Goal: Task Accomplishment & Management: Manage account settings

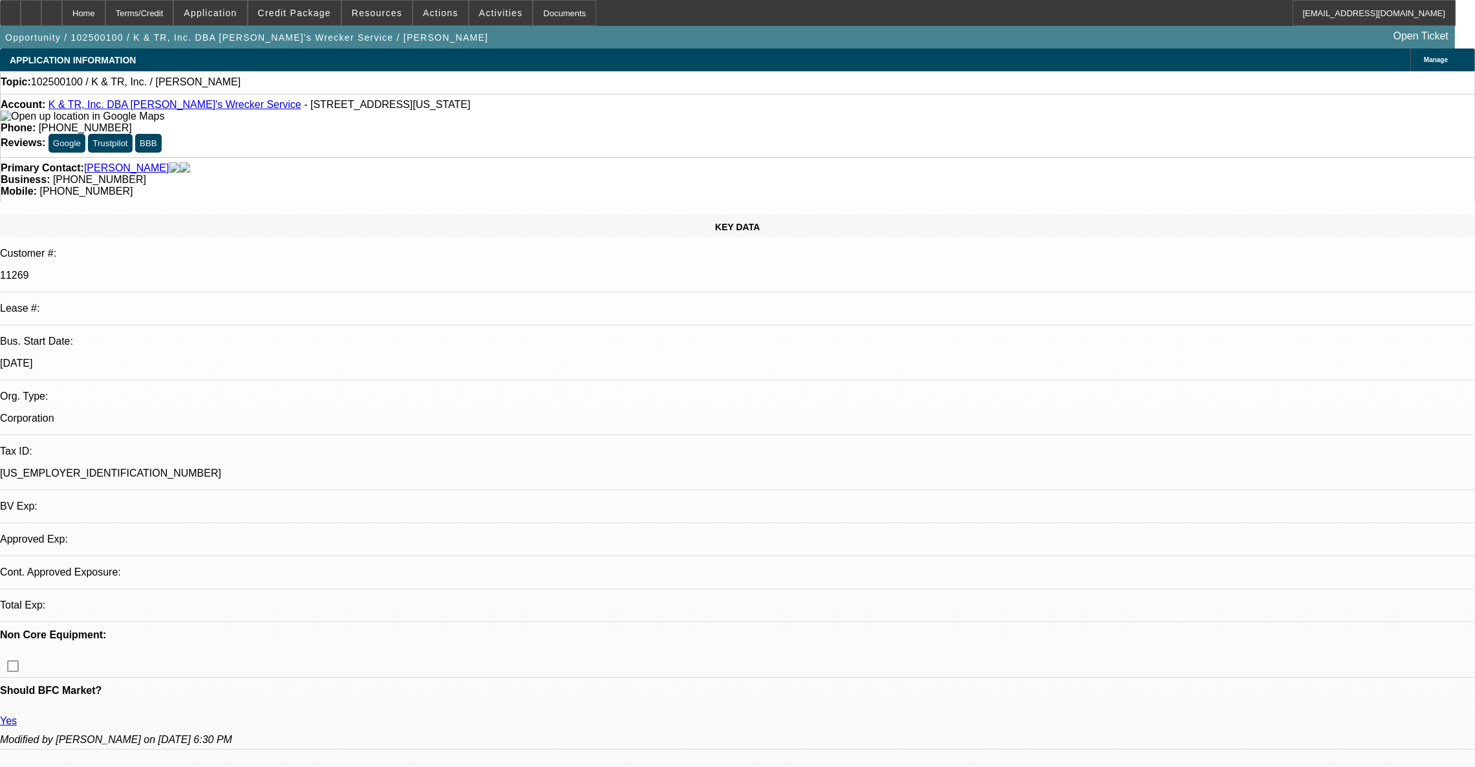
select select "0"
select select "2"
select select "0.1"
select select "4"
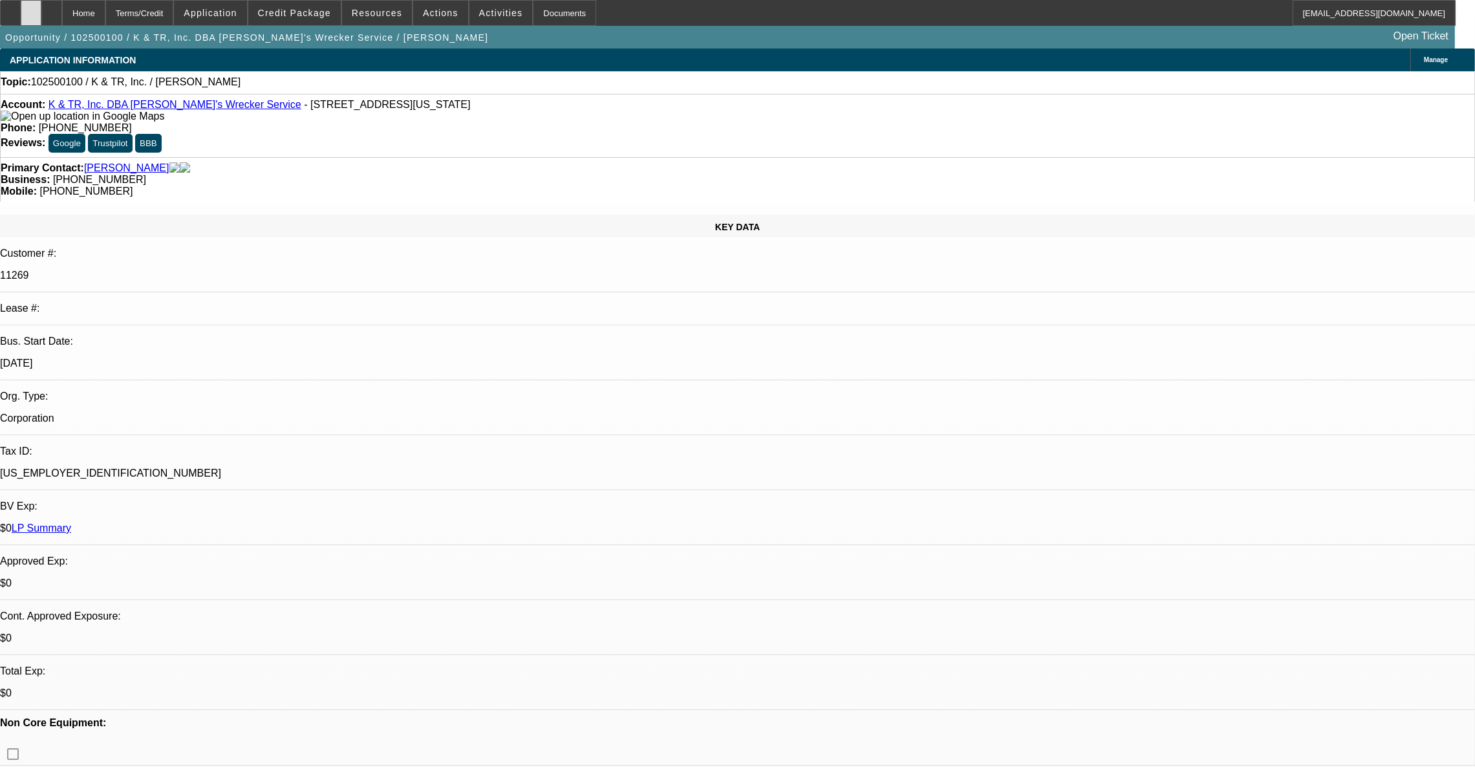
click at [41, 16] on div at bounding box center [31, 13] width 21 height 26
click at [52, 8] on icon at bounding box center [52, 8] width 0 height 0
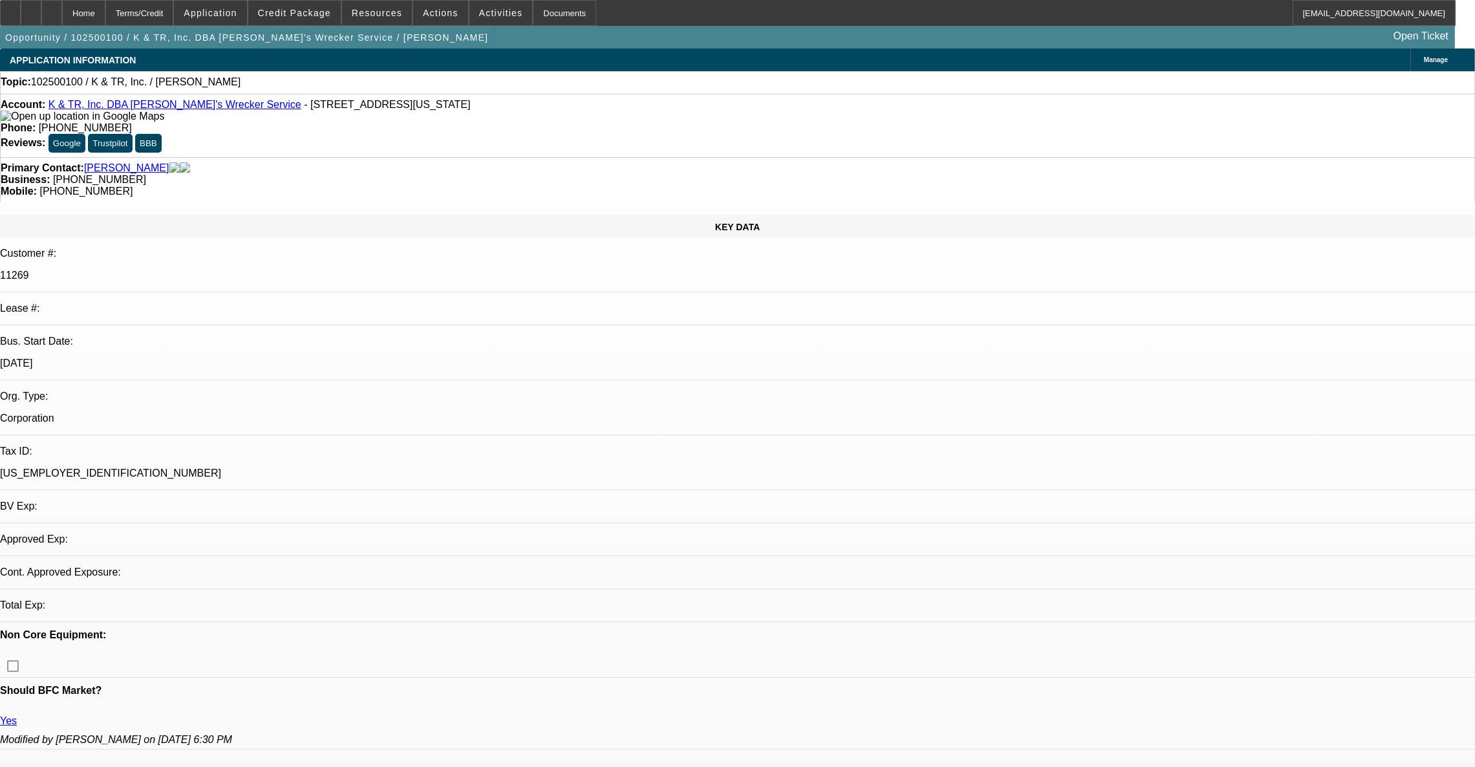
select select "0"
select select "2"
select select "0.1"
select select "4"
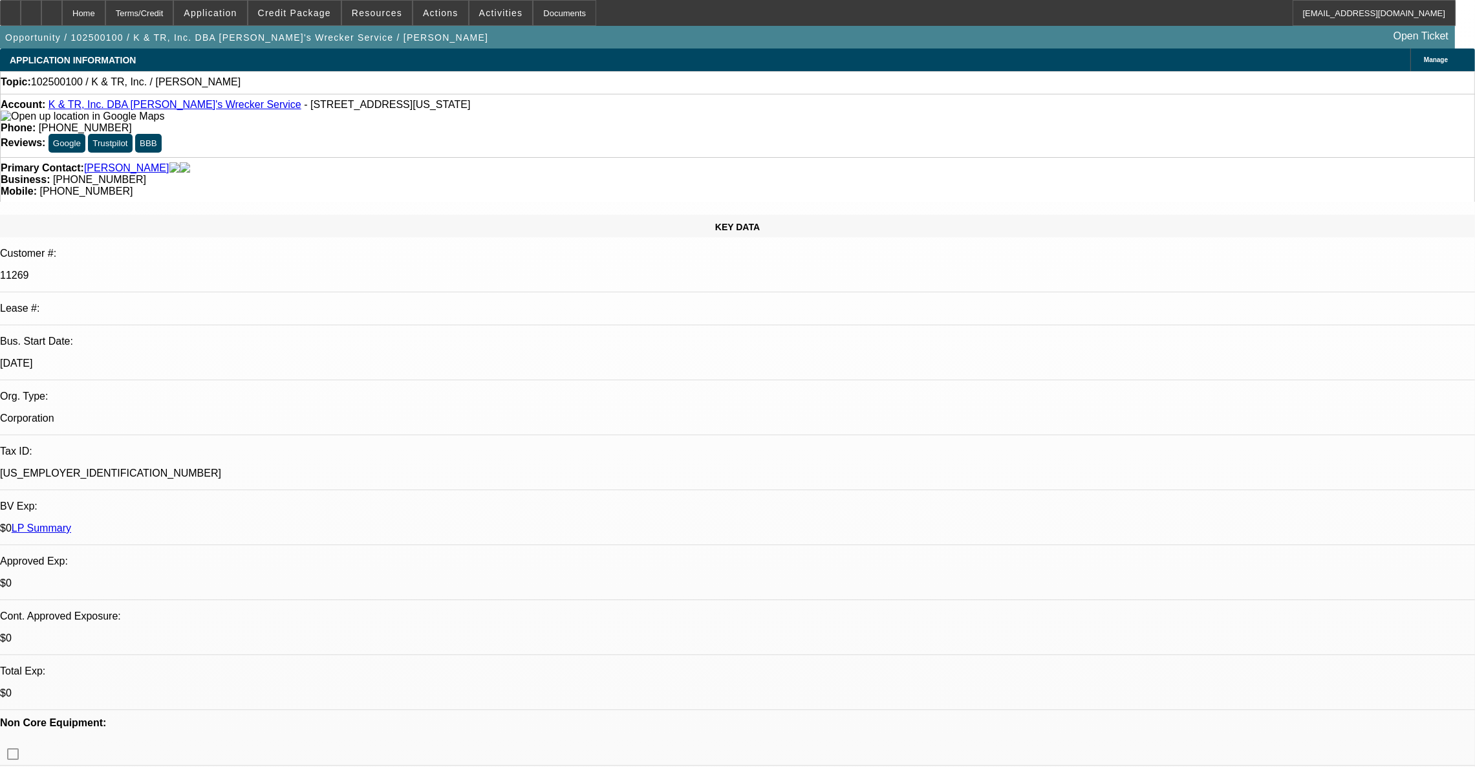
select select "1"
click at [288, 12] on span "Credit Package" at bounding box center [294, 13] width 73 height 10
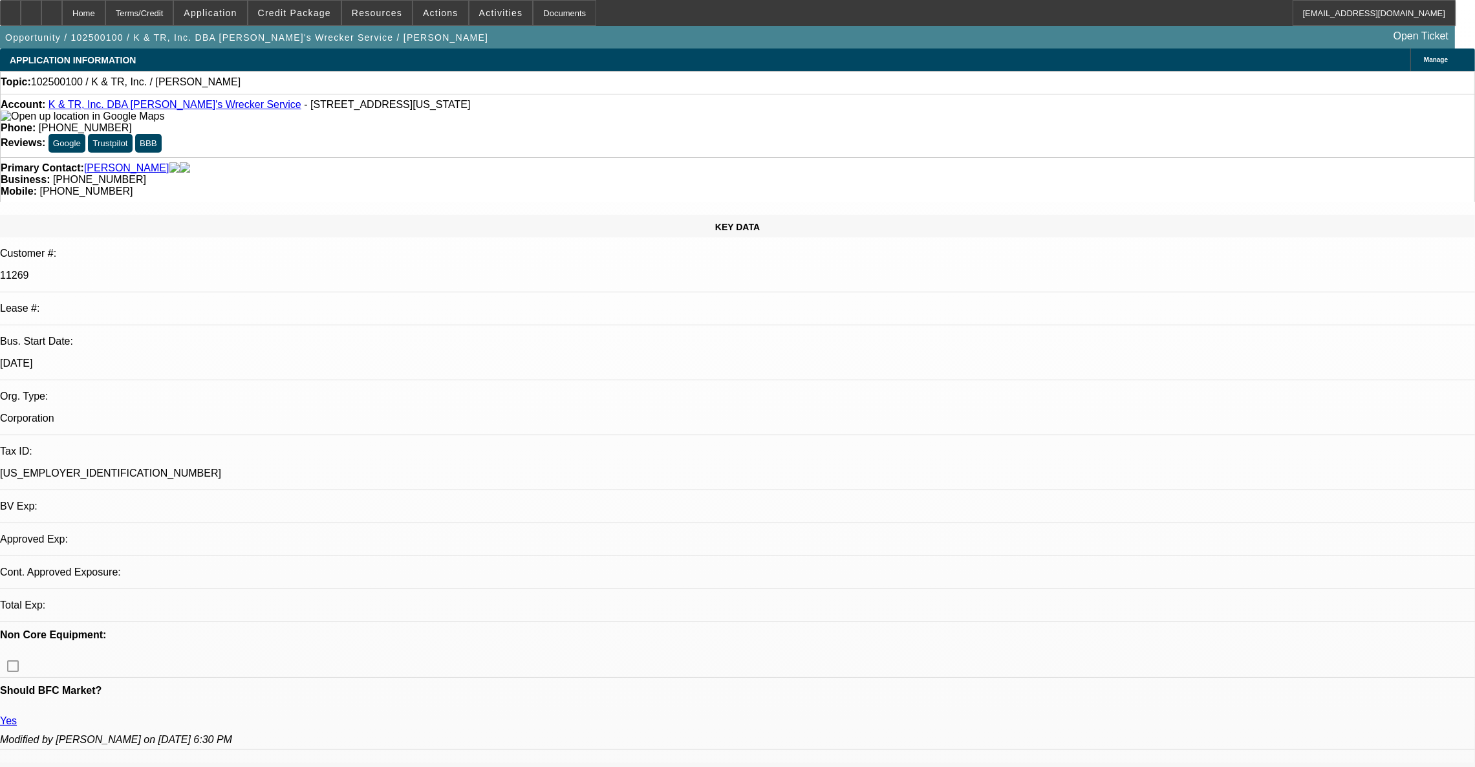
select select "0"
select select "2"
select select "0.1"
select select "4"
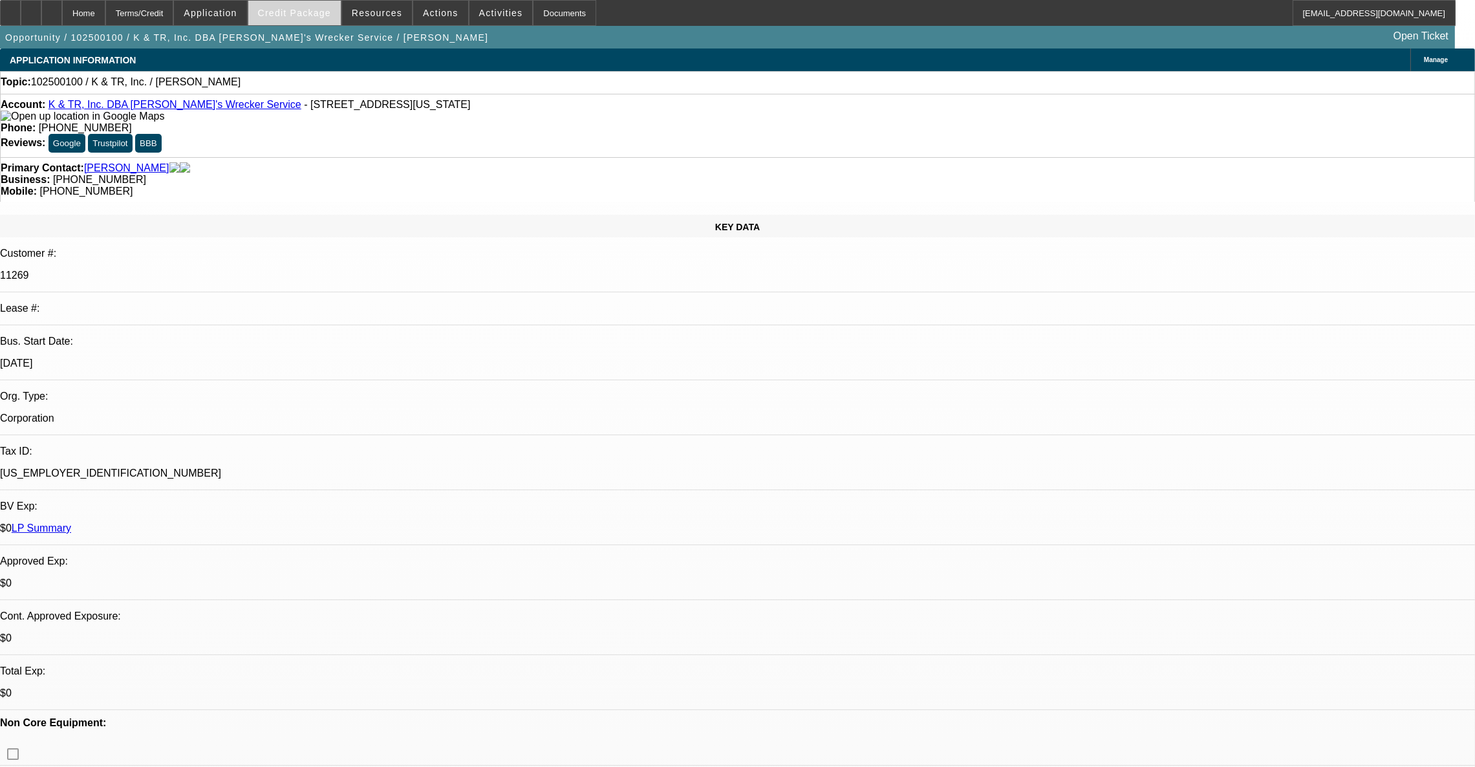
click at [290, 12] on span "Credit Package" at bounding box center [294, 13] width 73 height 10
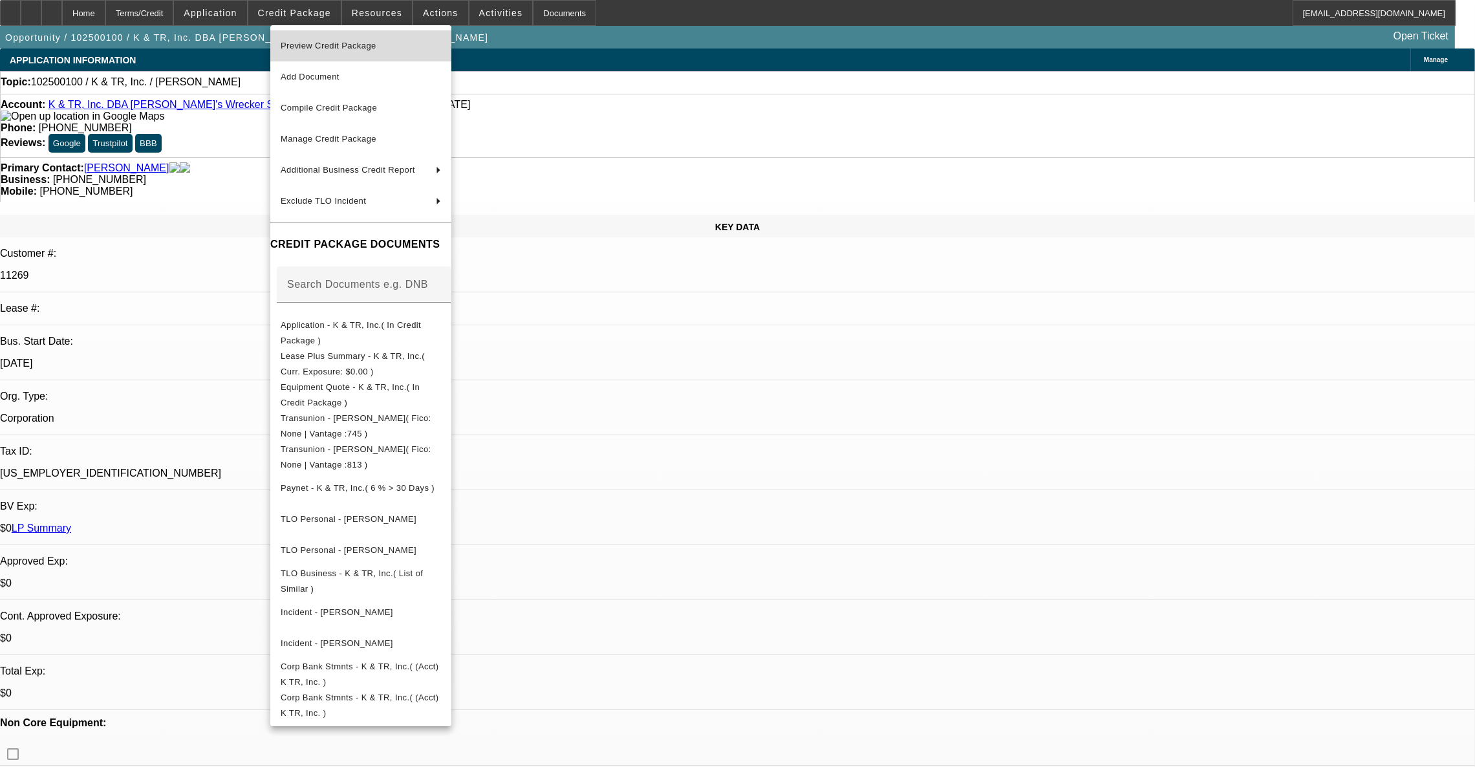
click at [304, 43] on span "Preview Credit Package" at bounding box center [329, 46] width 96 height 10
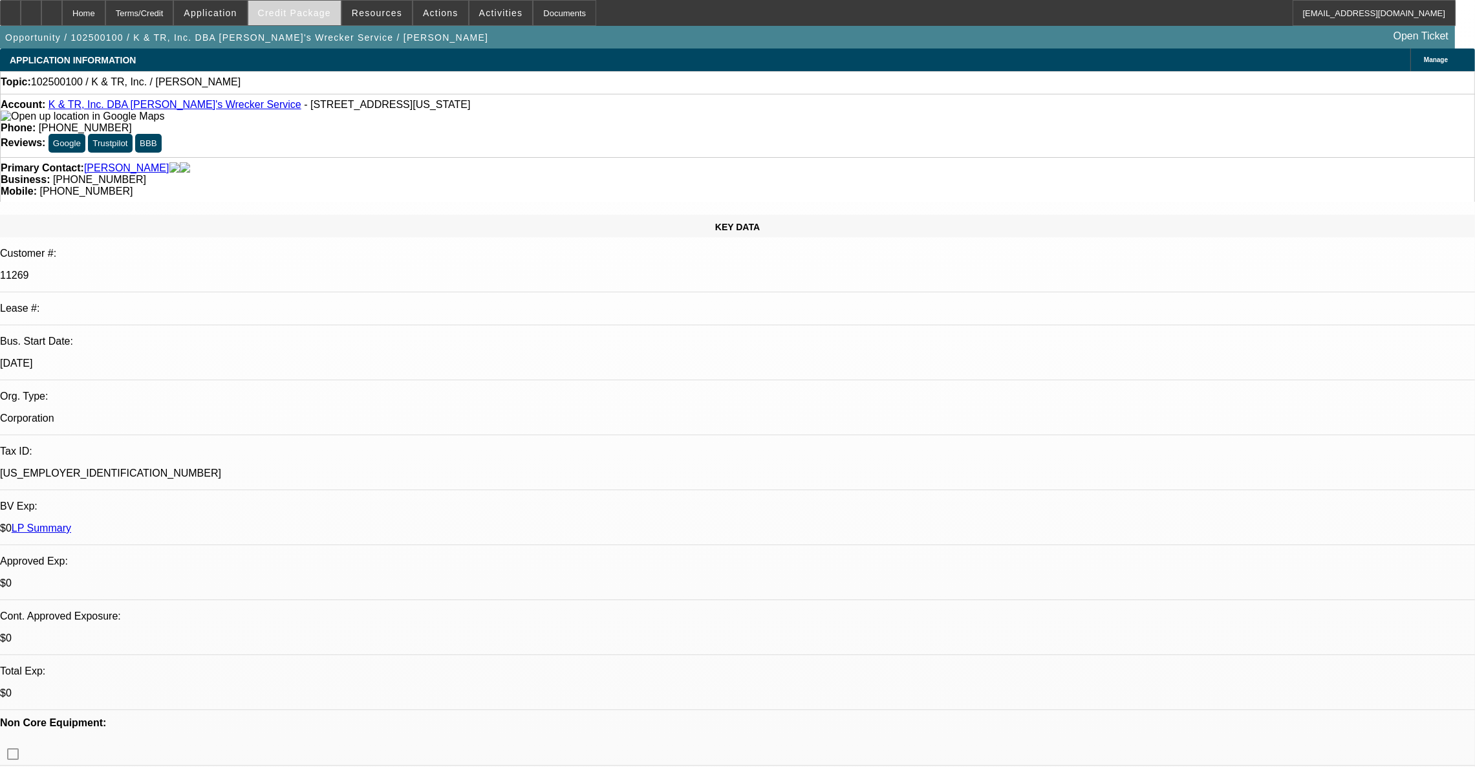
click at [320, 17] on span at bounding box center [294, 12] width 92 height 31
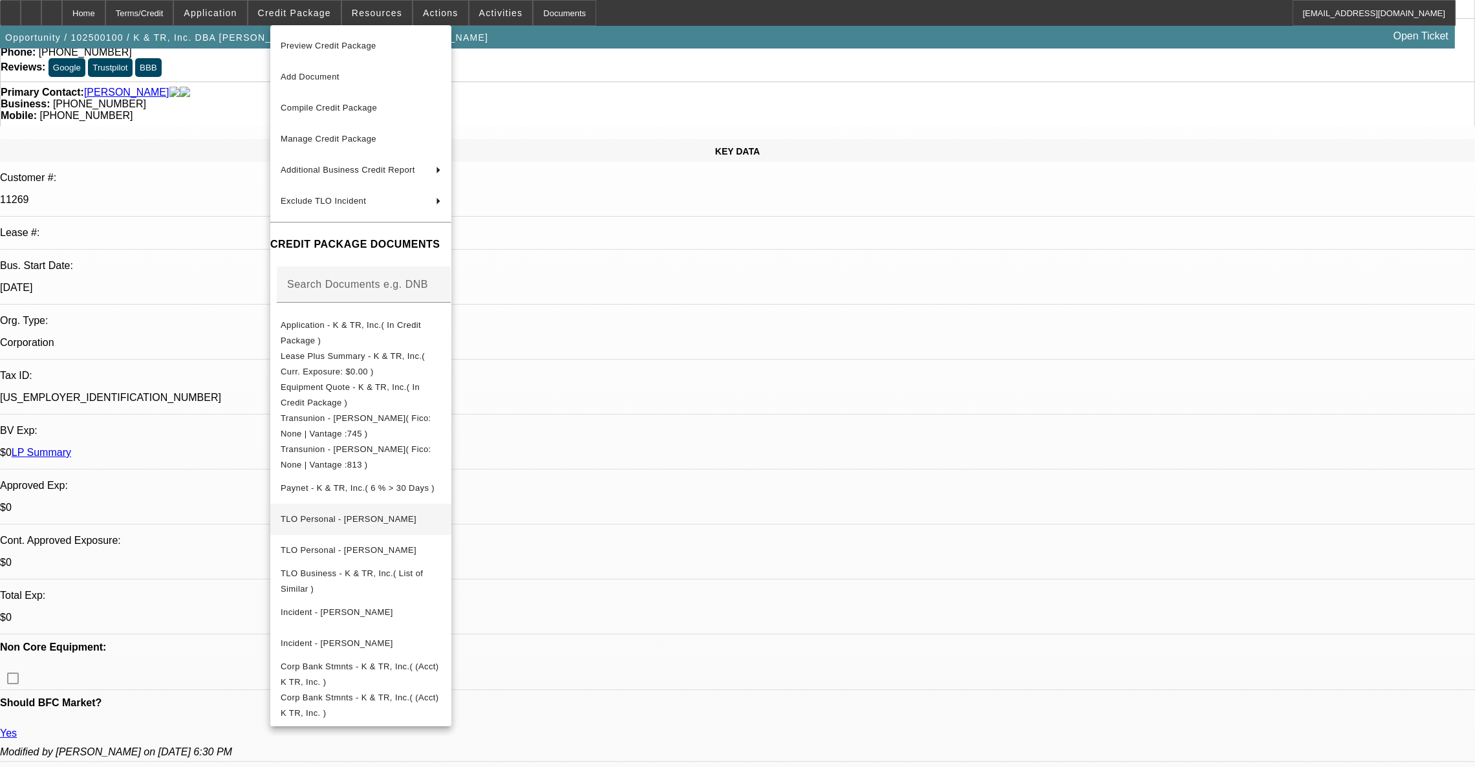
scroll to position [194, 0]
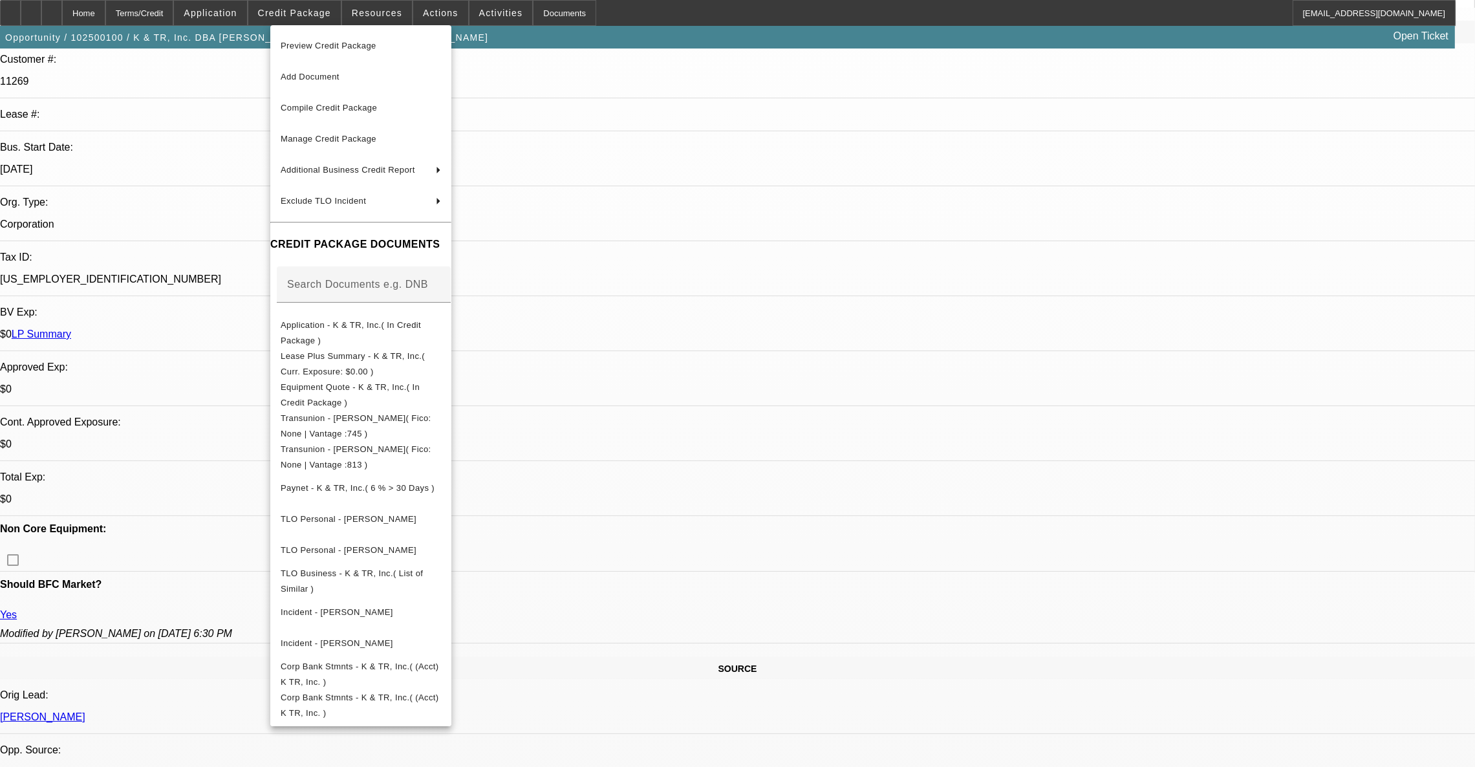
click at [665, 225] on div at bounding box center [737, 383] width 1475 height 767
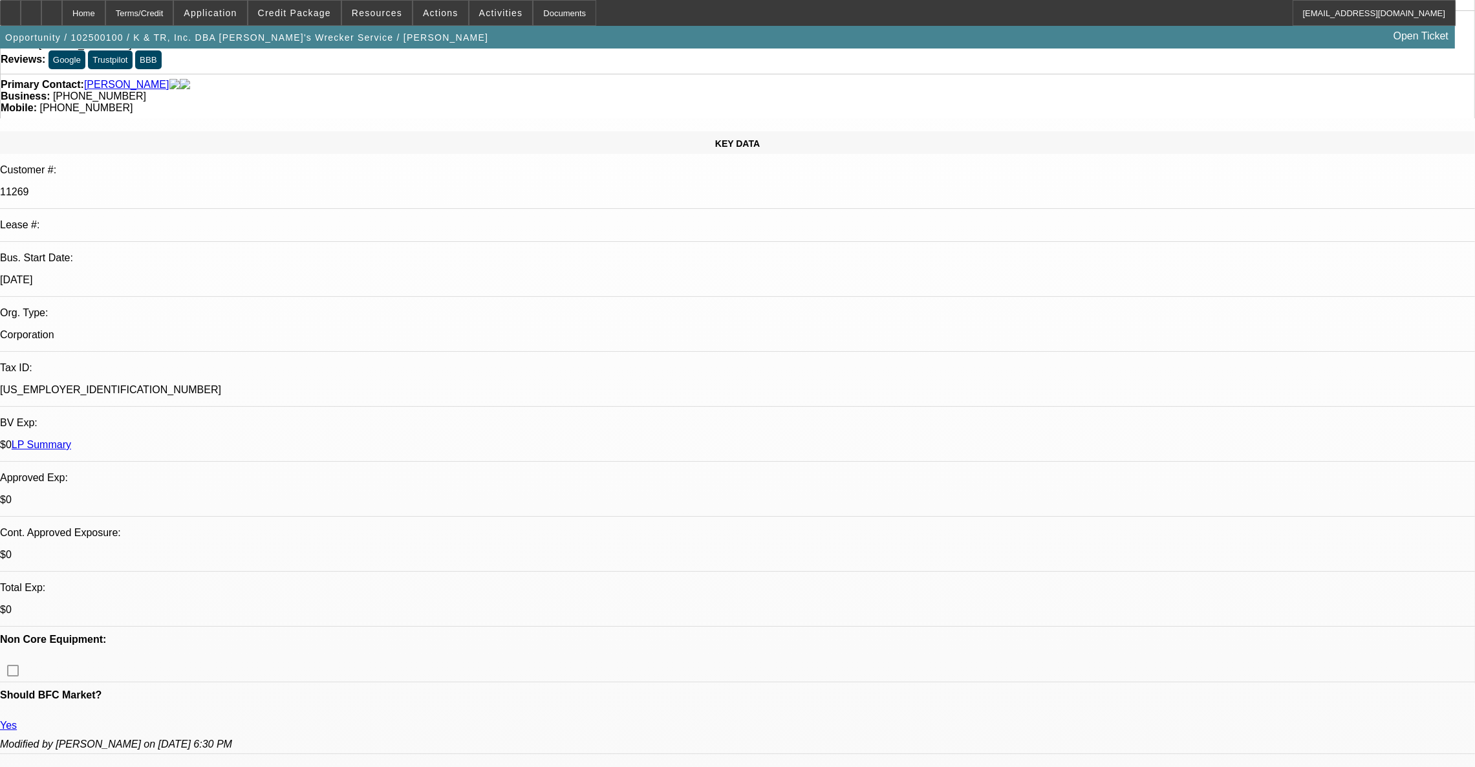
scroll to position [0, 0]
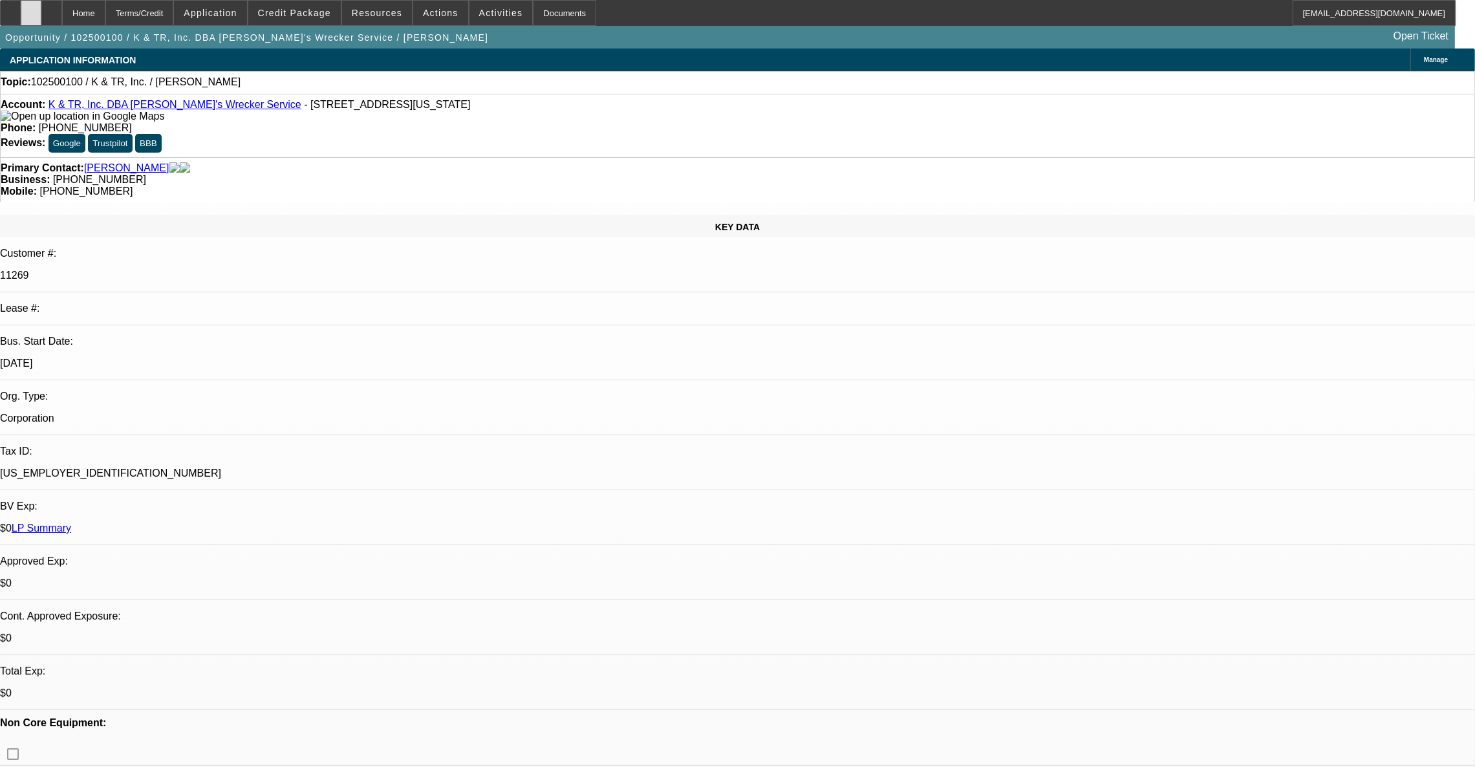
click at [41, 14] on div at bounding box center [31, 13] width 21 height 26
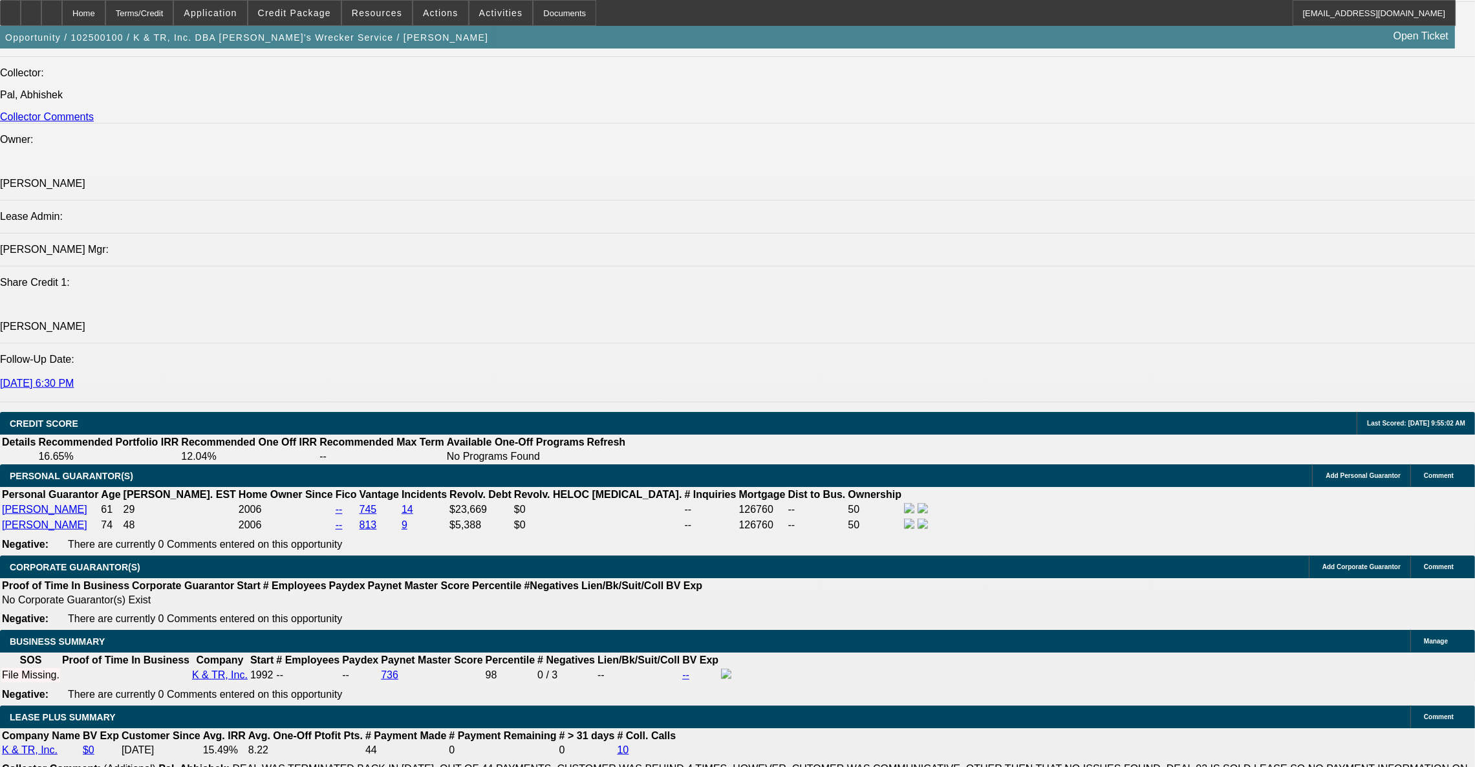
scroll to position [1746, 0]
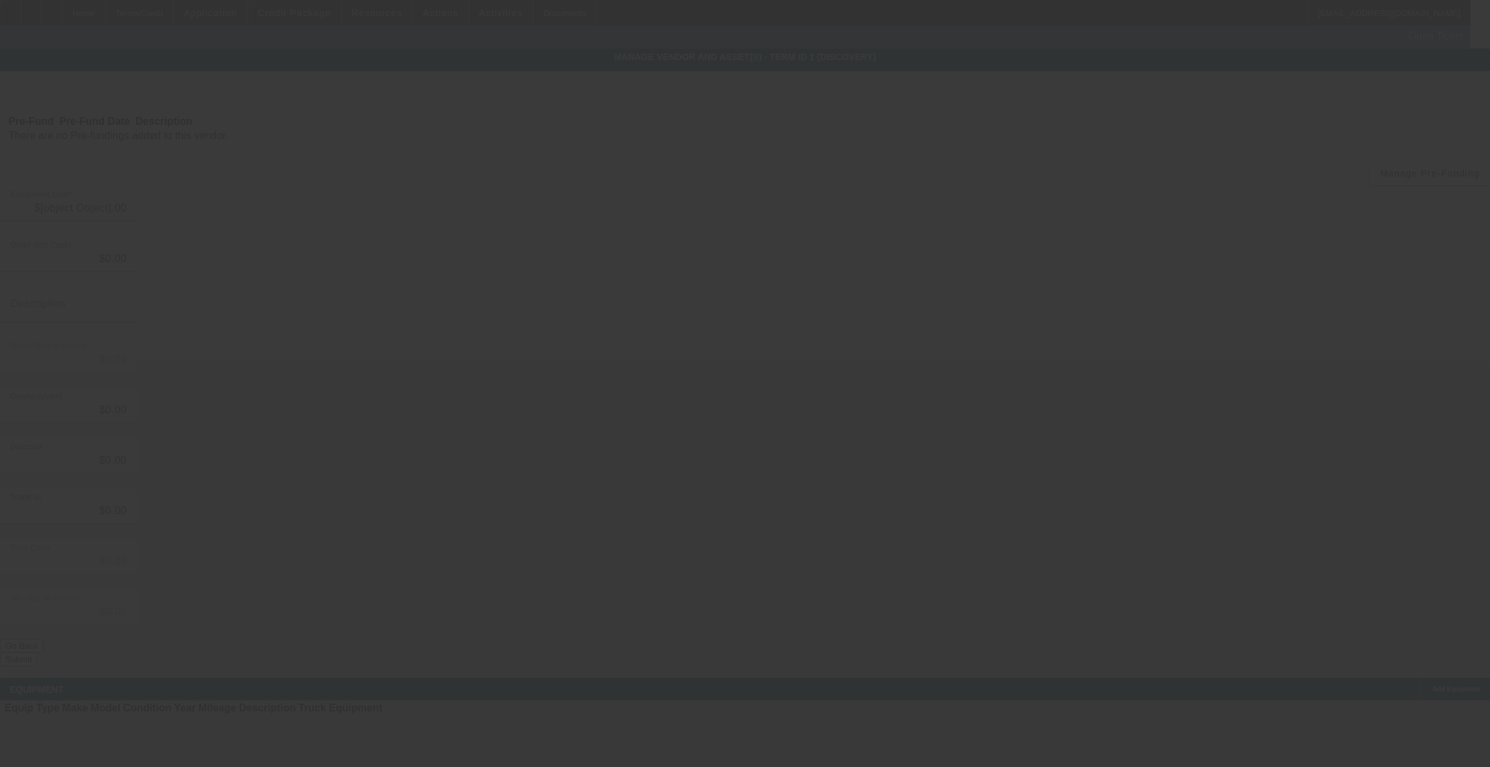
type input "$25,000.00"
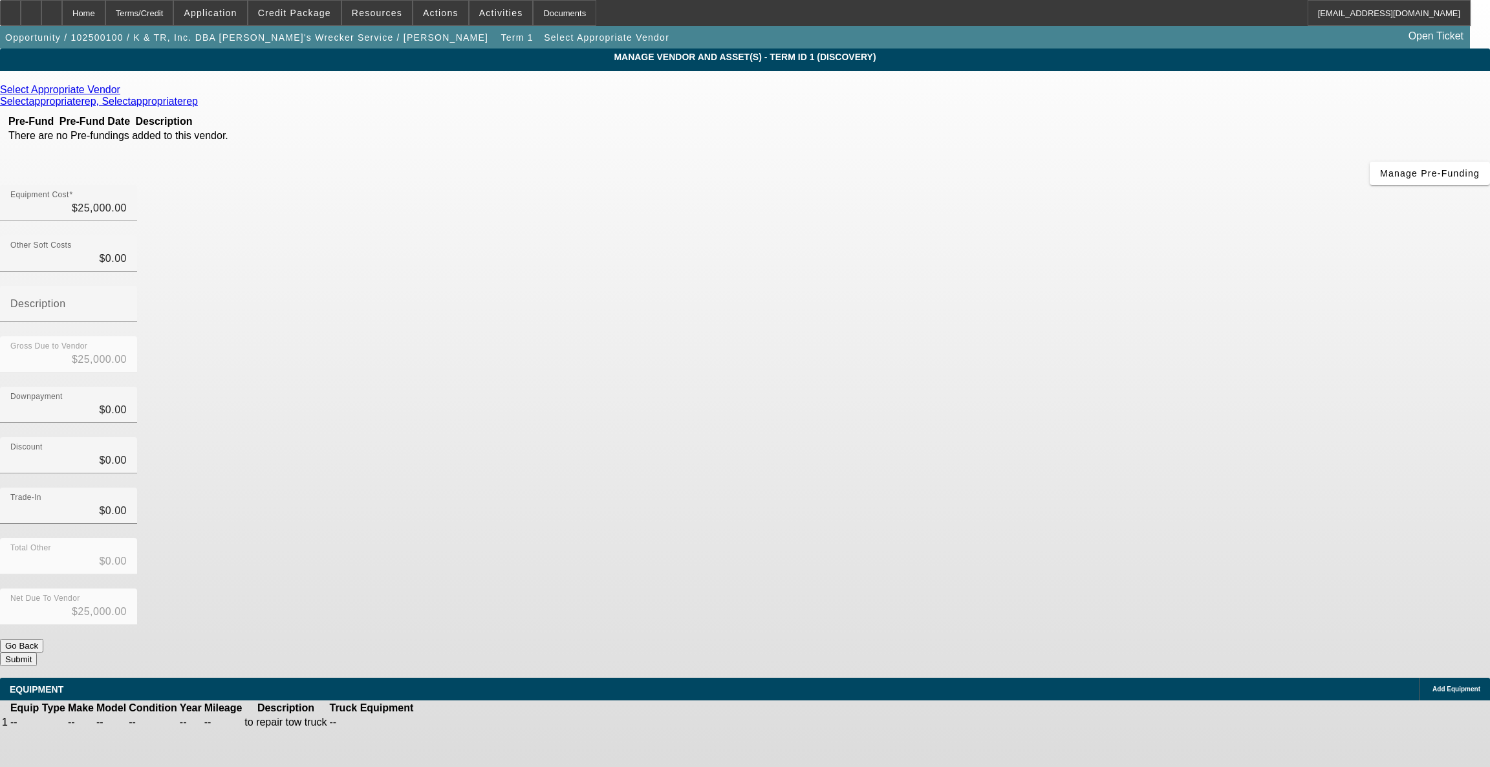
click at [124, 89] on icon at bounding box center [124, 89] width 0 height 11
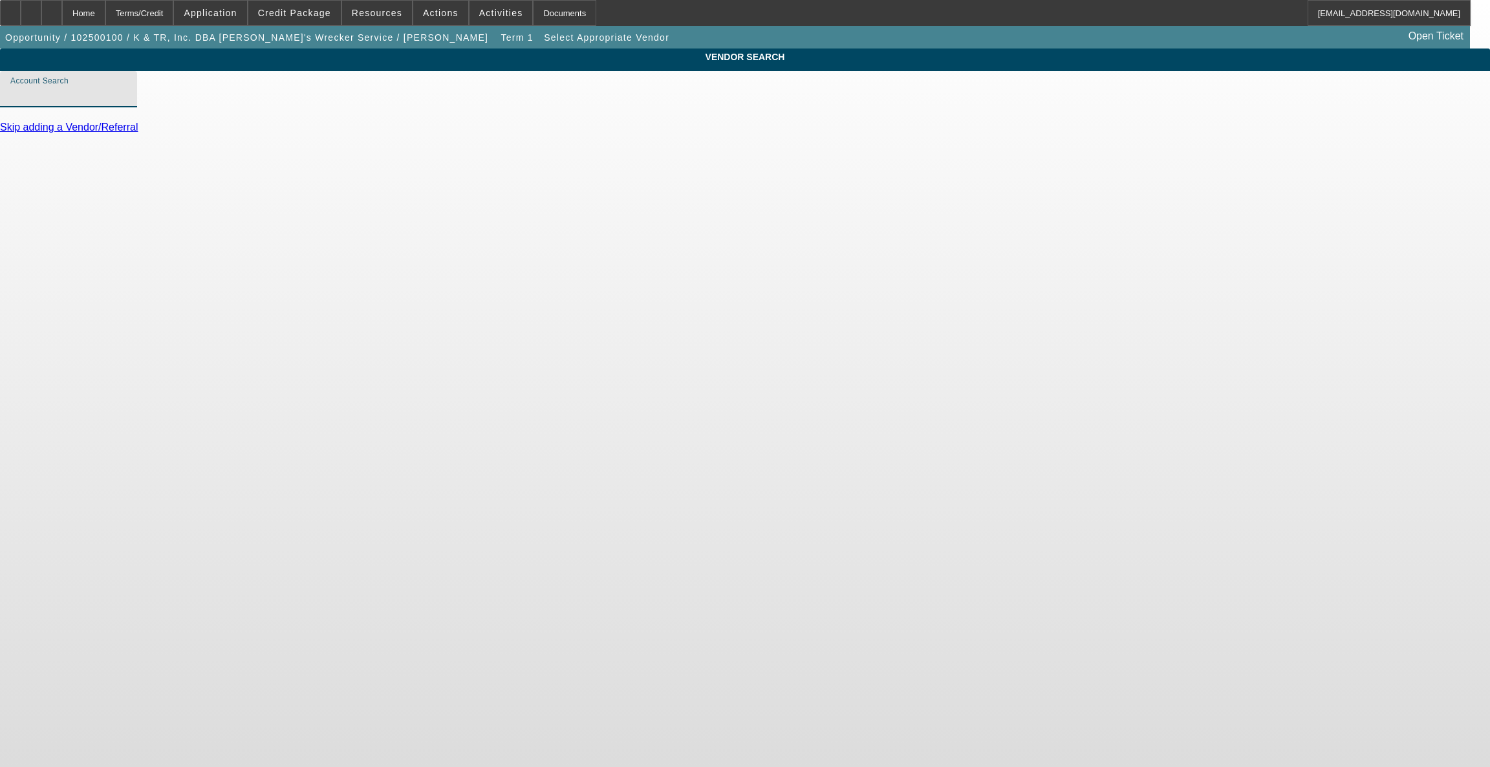
click at [127, 102] on input "Account Search" at bounding box center [68, 95] width 116 height 16
type input "Sale Leaseback (Northbrook, IL) - Saleleaseback, Saleleaseback"
click at [69, 162] on link "Update Vendor" at bounding box center [34, 156] width 69 height 11
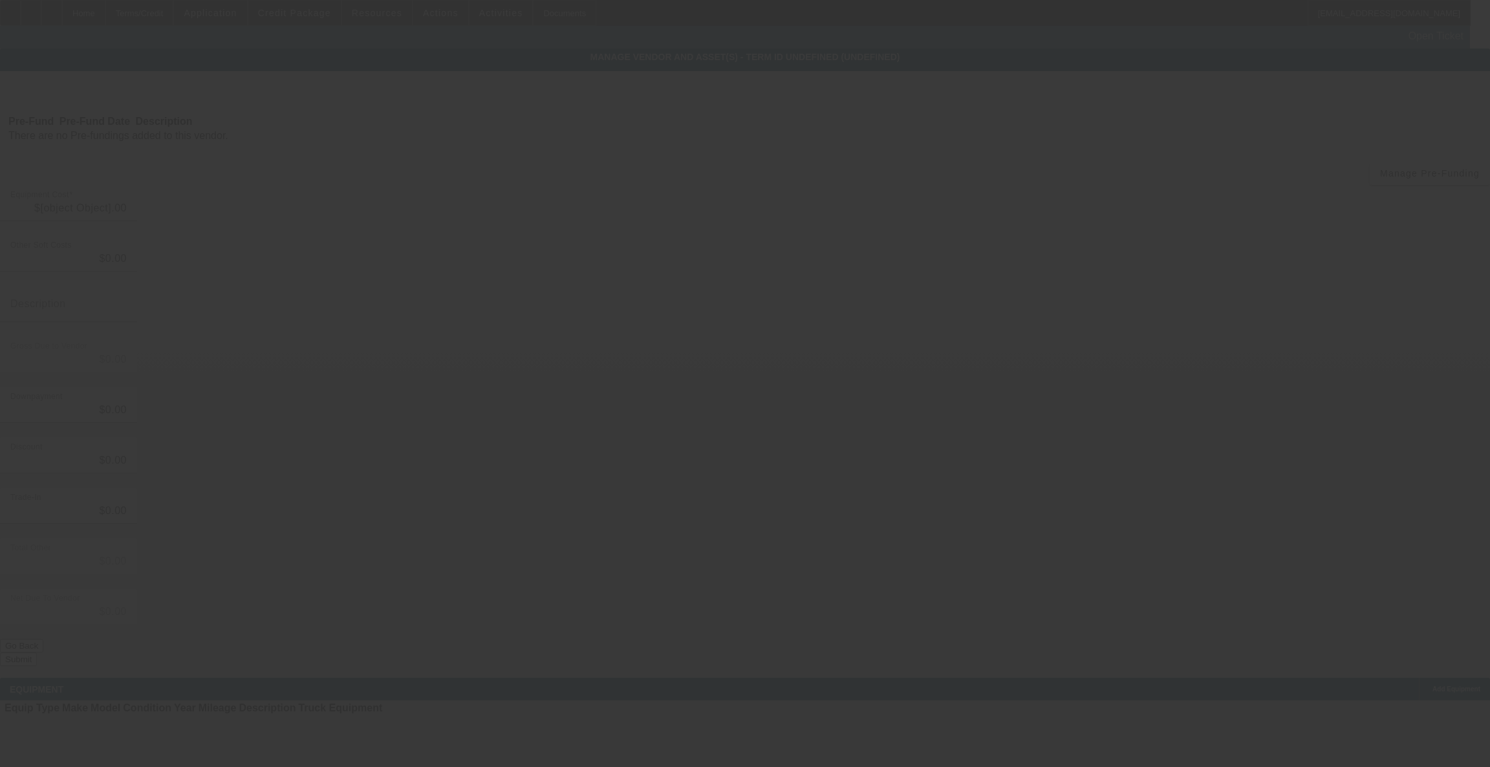
type input "$25,000.00"
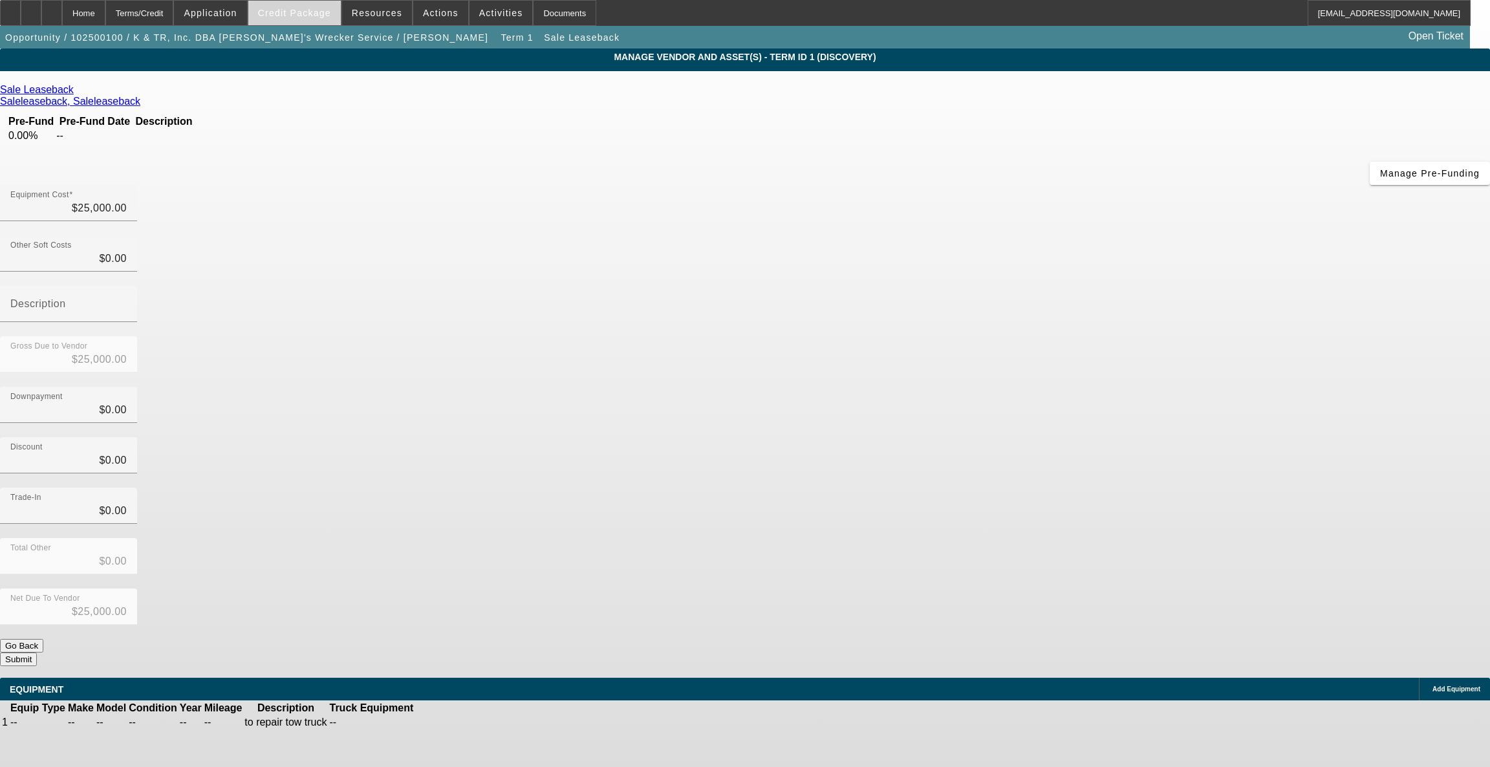
click at [292, 23] on span at bounding box center [294, 12] width 92 height 31
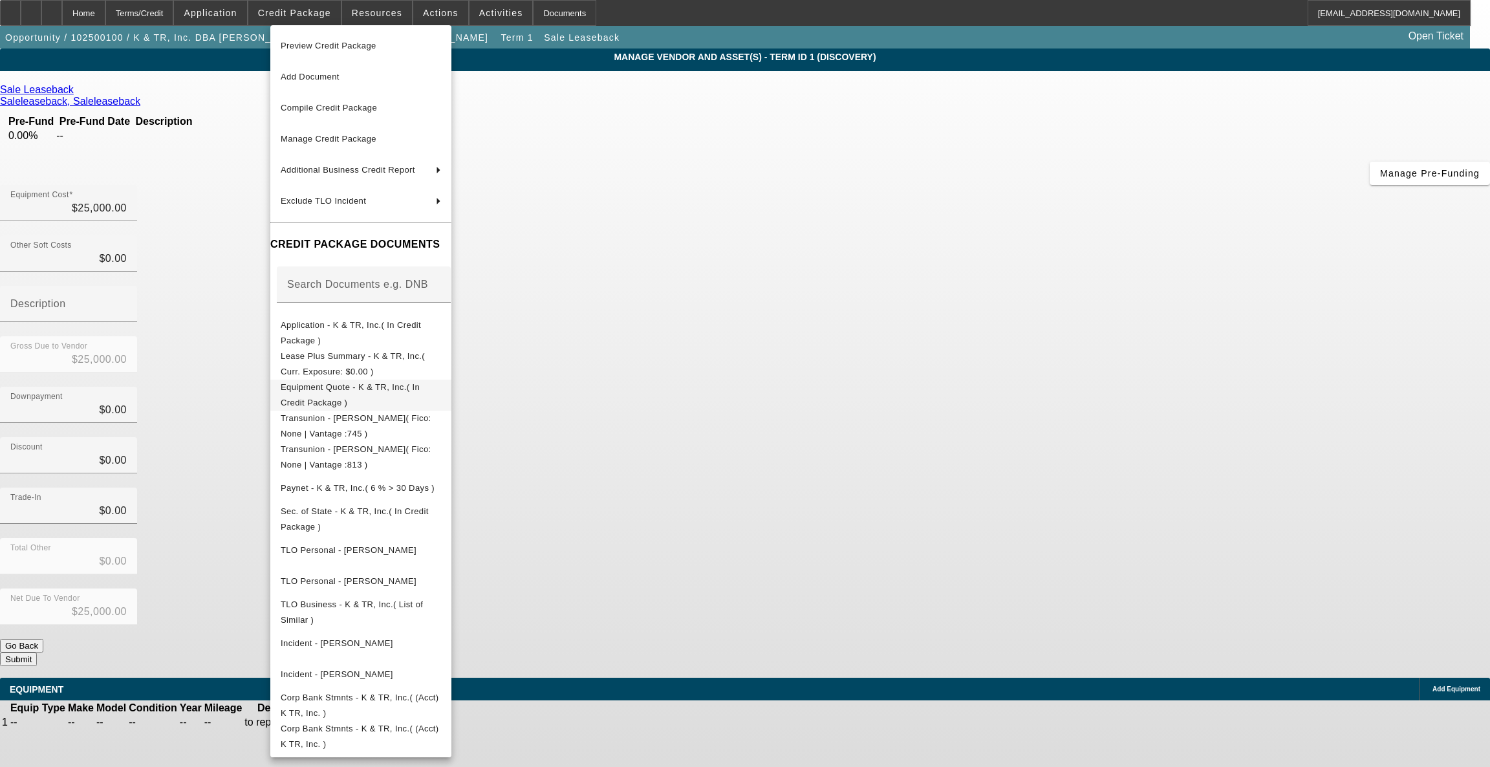
click at [358, 395] on span "Equipment Quote - K & TR, Inc.( In Credit Package )" at bounding box center [361, 394] width 160 height 31
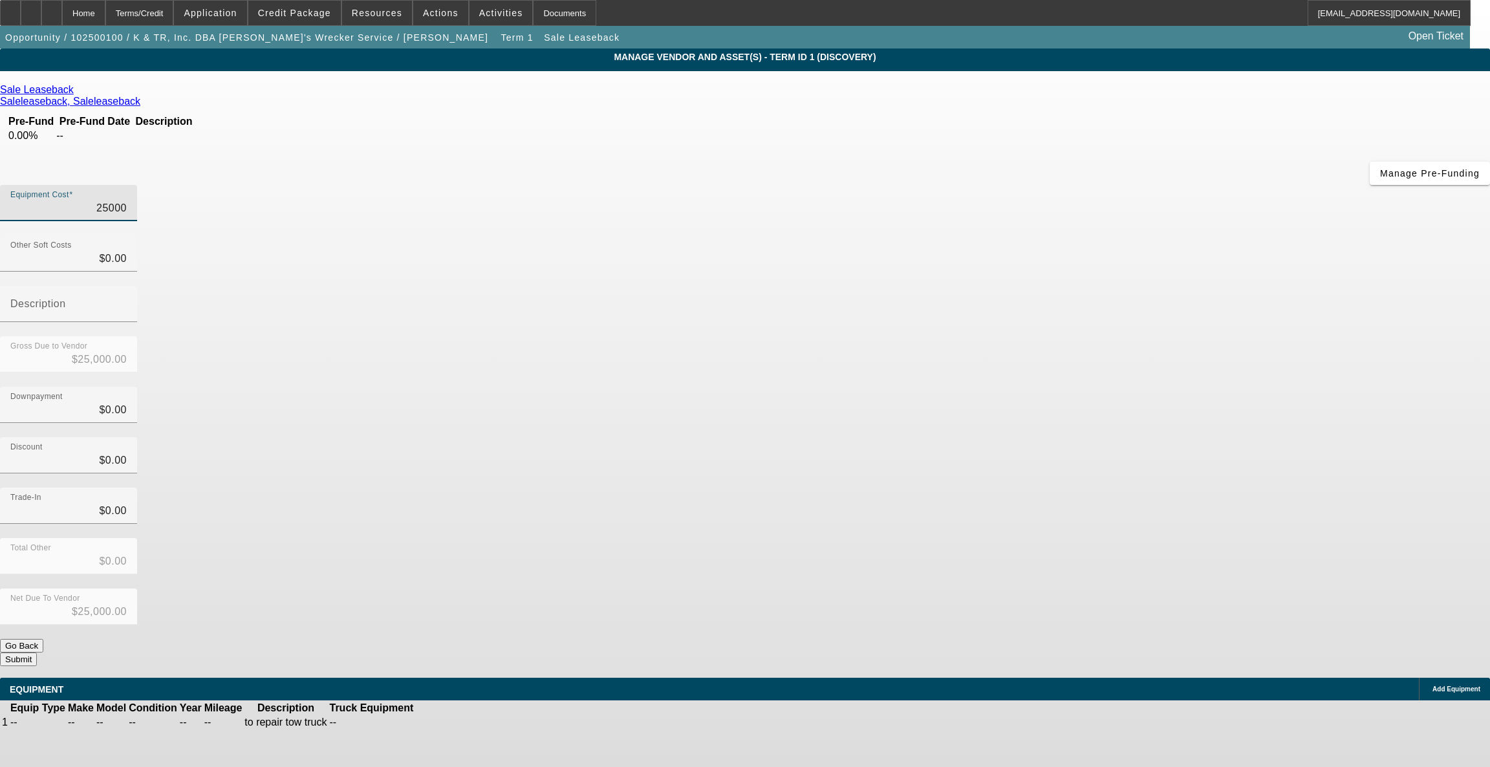
drag, startPoint x: 851, startPoint y: 105, endPoint x: 1013, endPoint y: 89, distance: 163.1
click at [1013, 185] on div "Equipment Cost 25000" at bounding box center [745, 210] width 1490 height 50
type input "2"
type input "$2.00"
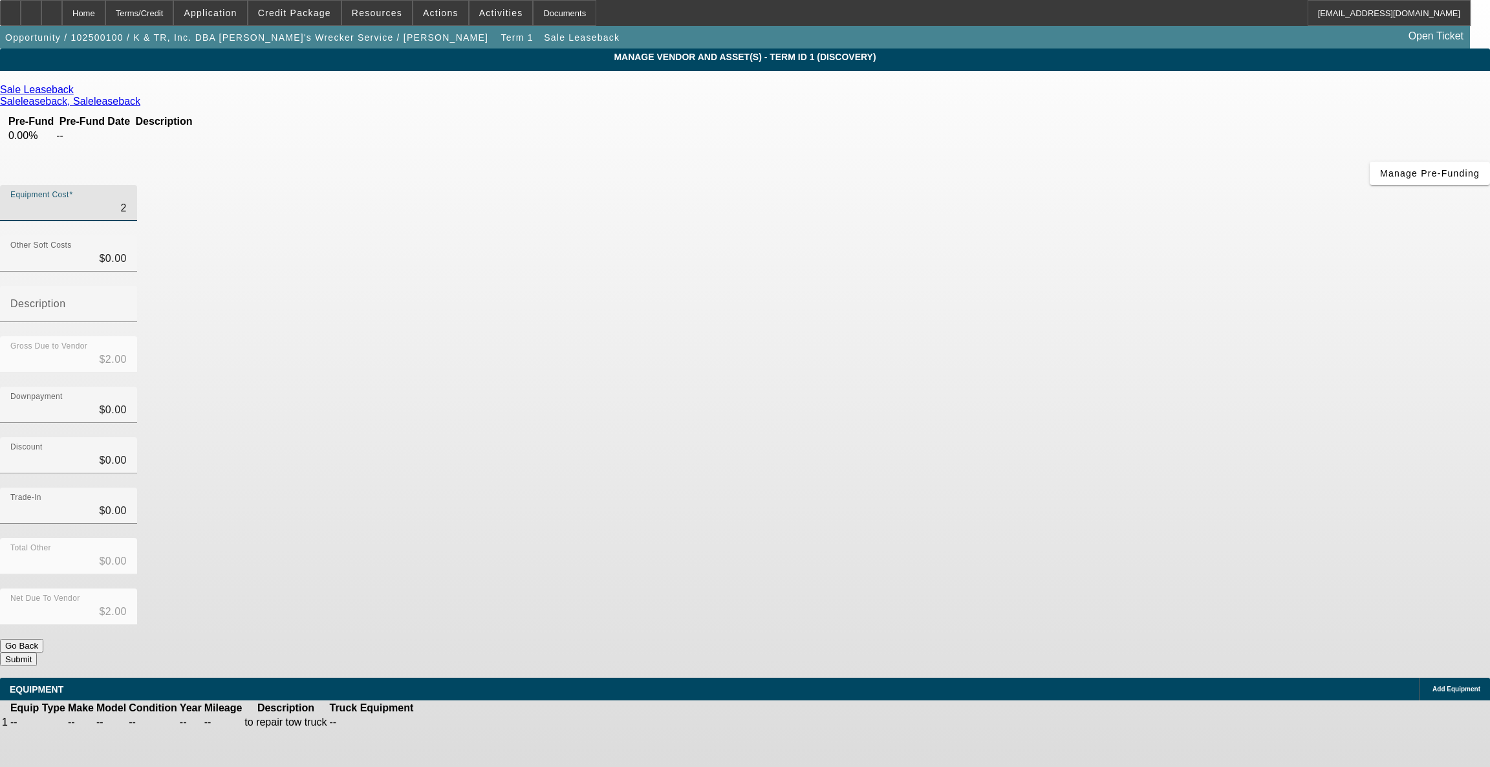
type input "22"
type input "$22.00"
type input "224"
type input "$224.00"
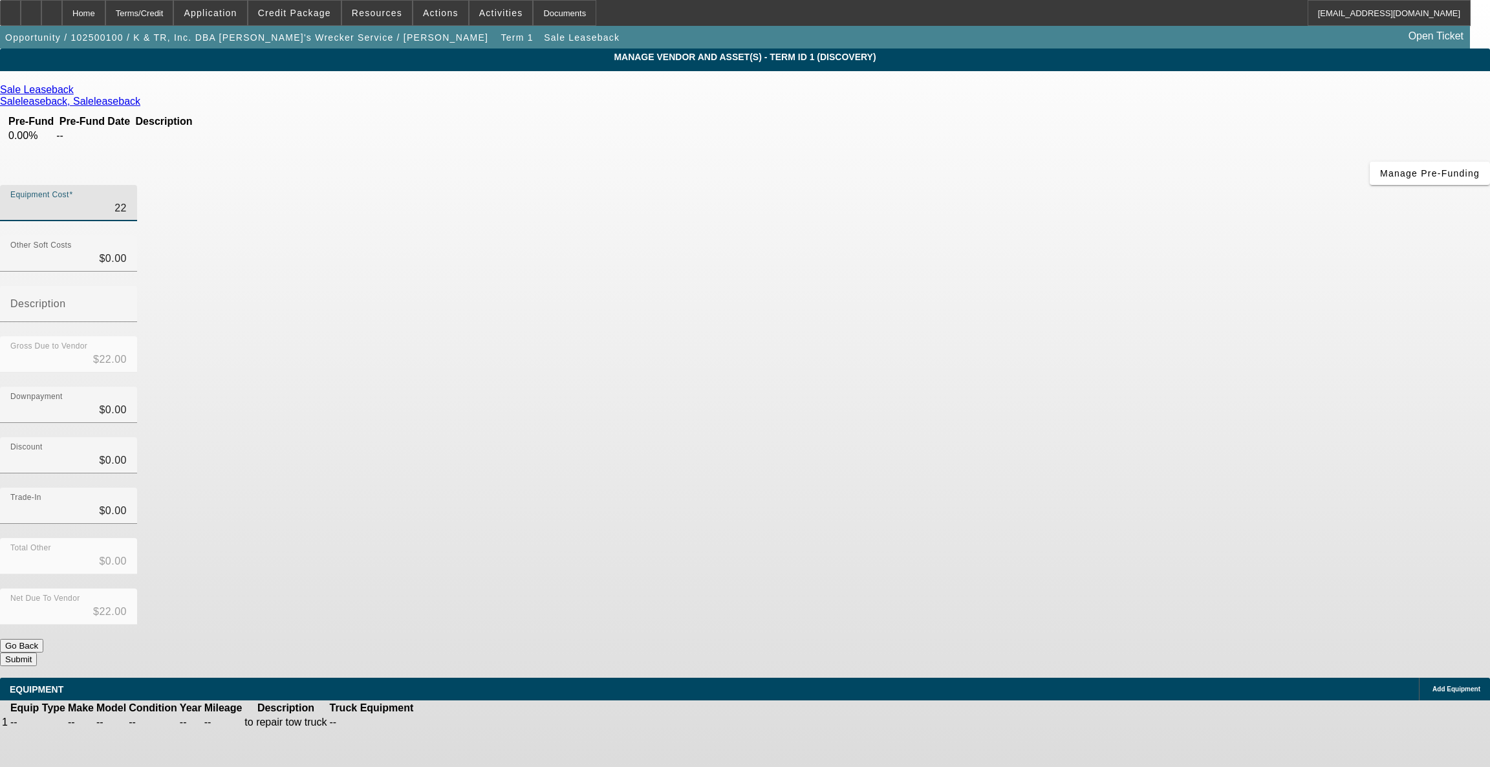
type input "$224.00"
type input "2240"
type input "$2,240.00"
type input "22406"
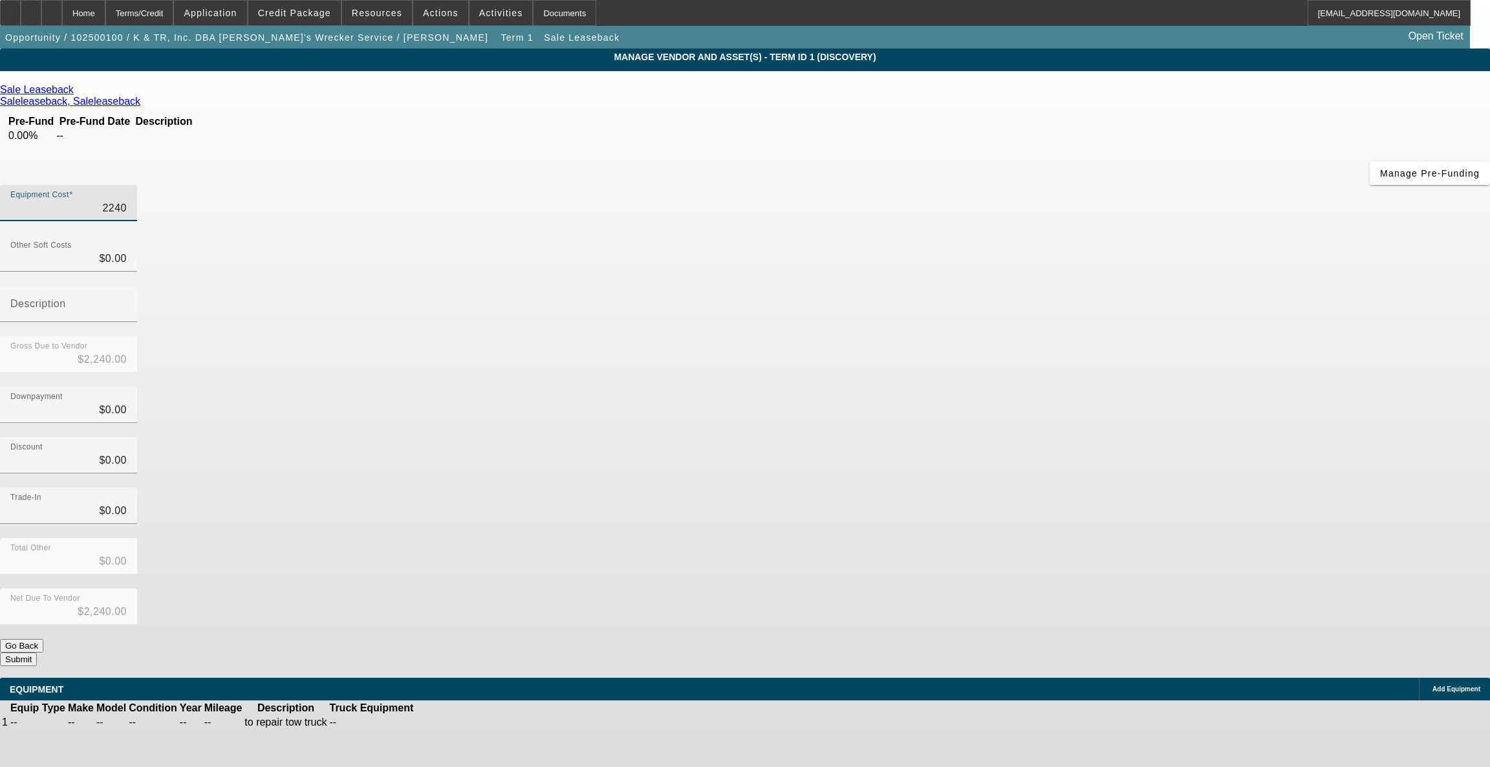
type input "$22,406.00"
type input "22406.9"
type input "$22,406.90"
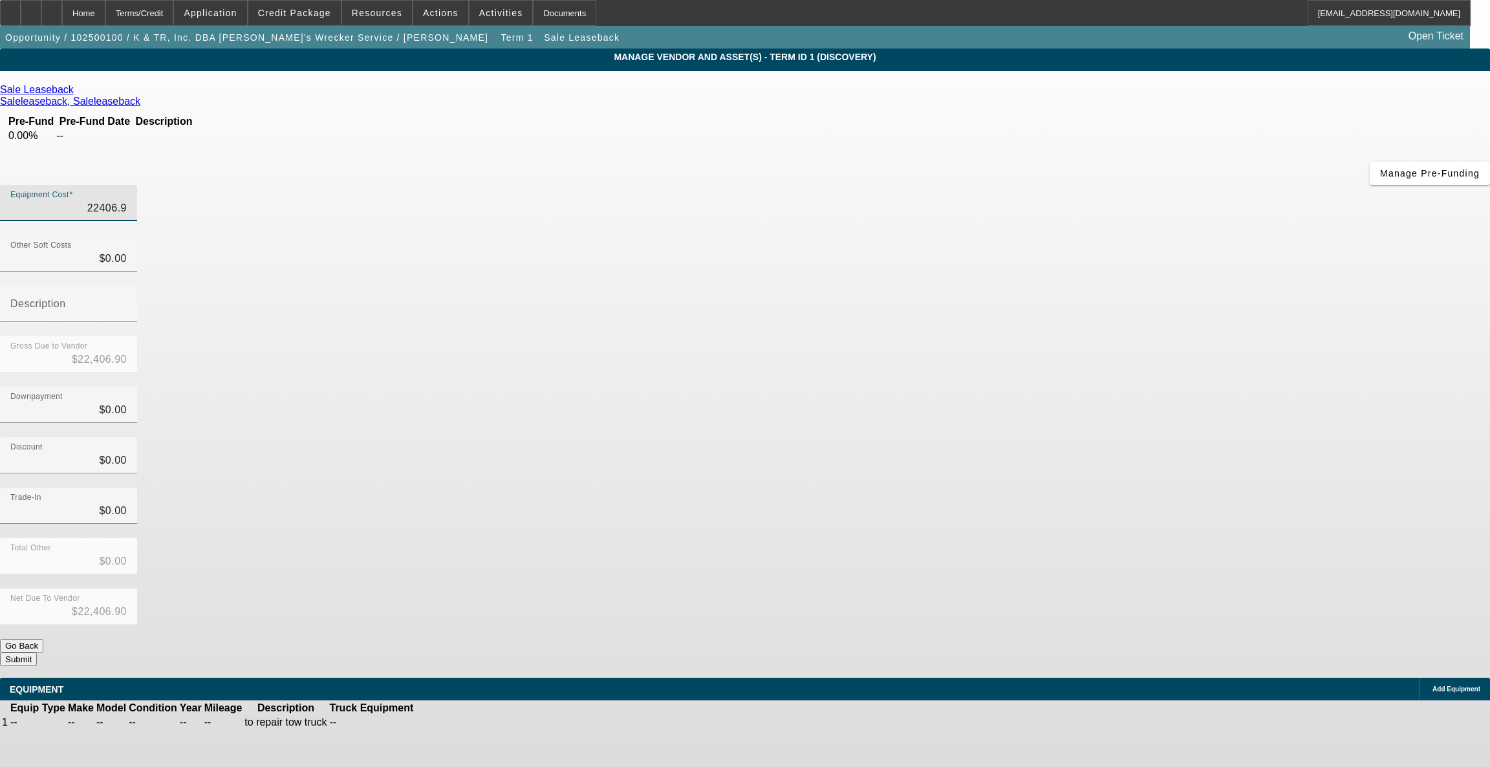
type input "22406.91"
type input "$22,406.91"
click at [1096, 437] on div "Discount $0.00" at bounding box center [745, 462] width 1490 height 50
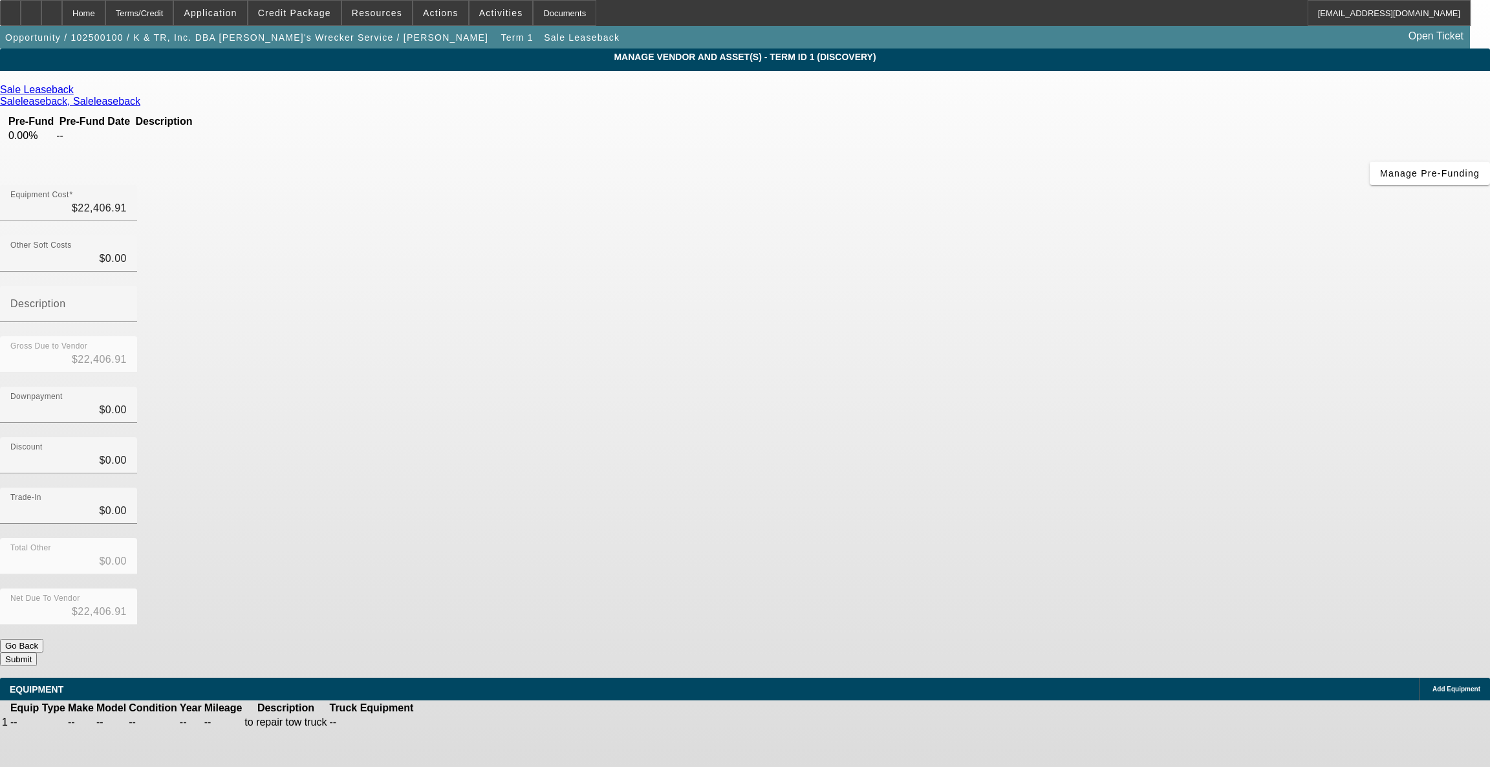
click at [455, 722] on icon at bounding box center [455, 722] width 0 height 0
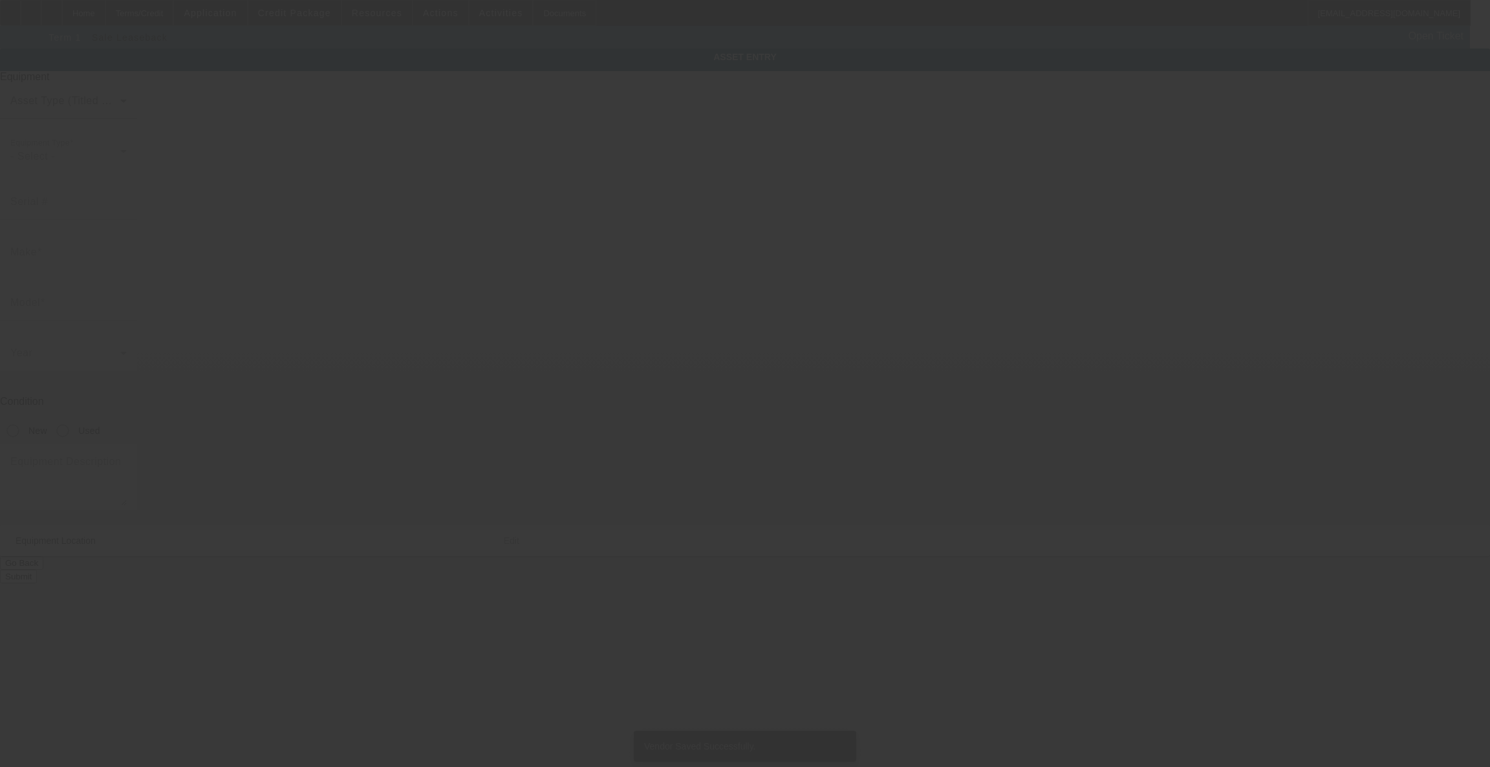
type textarea "to repair tow truck"
type input "806 West Washington Street"
type input "Greensburg"
type input "47240"
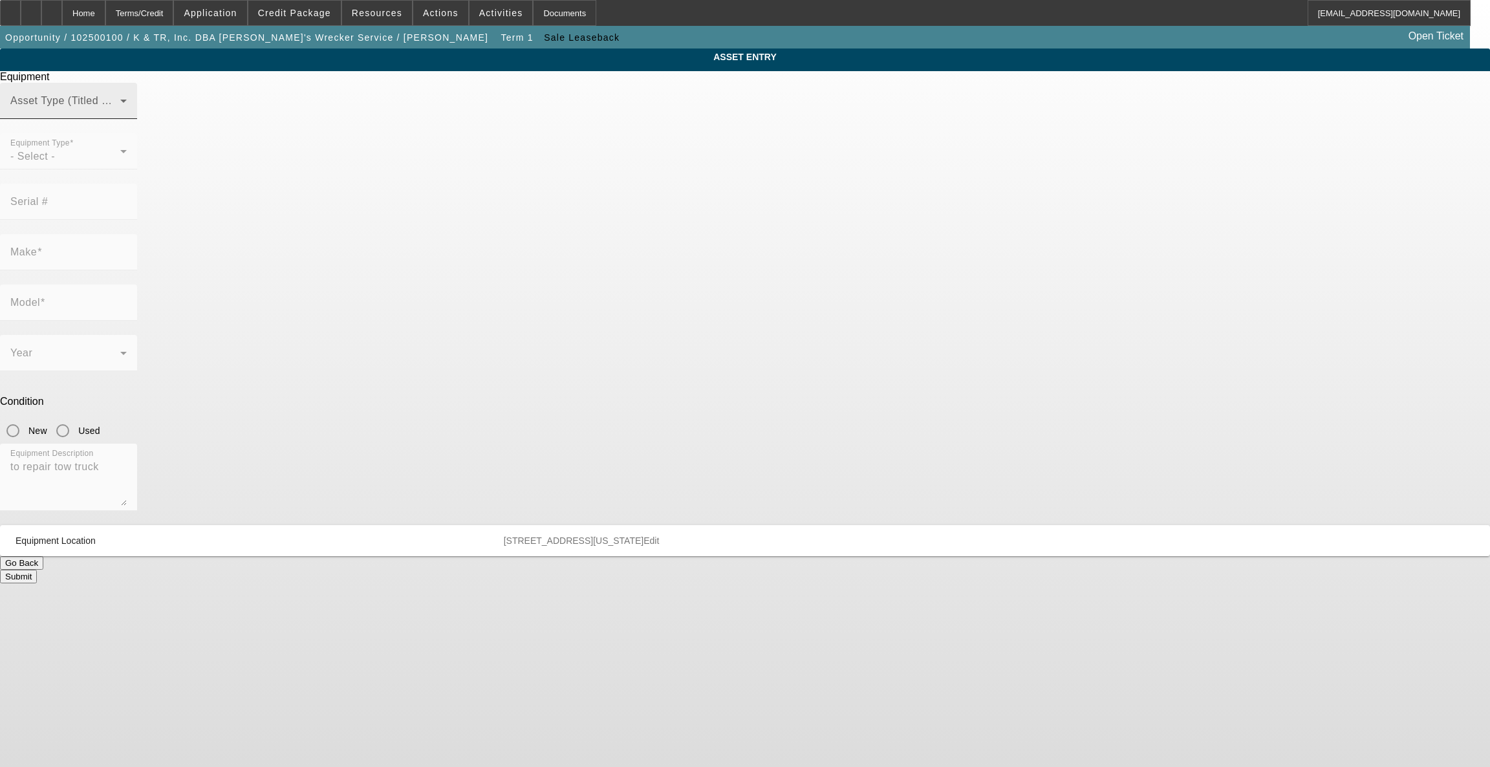
click at [120, 114] on span at bounding box center [65, 106] width 110 height 16
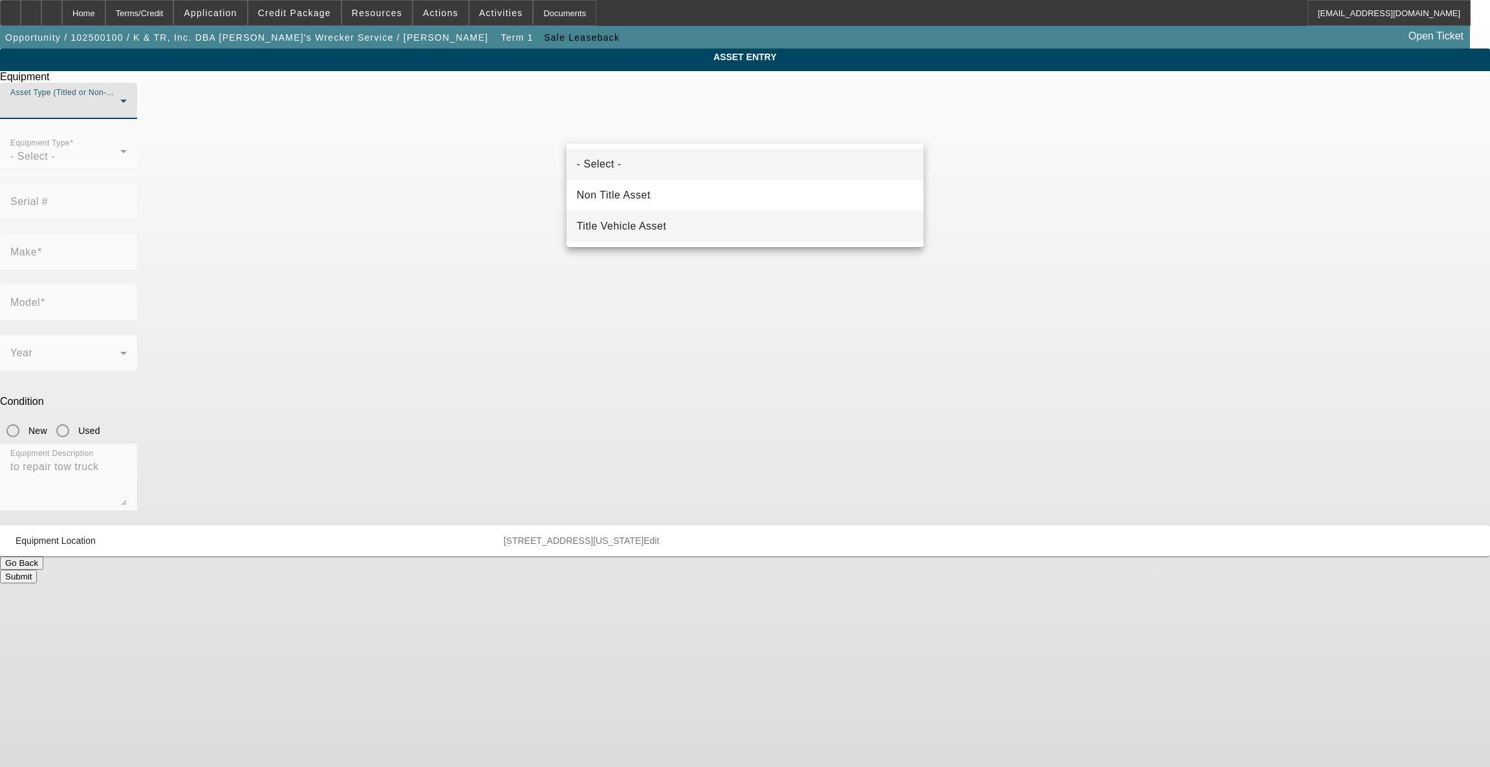
click at [657, 223] on span "Title Vehicle Asset" at bounding box center [622, 227] width 90 height 16
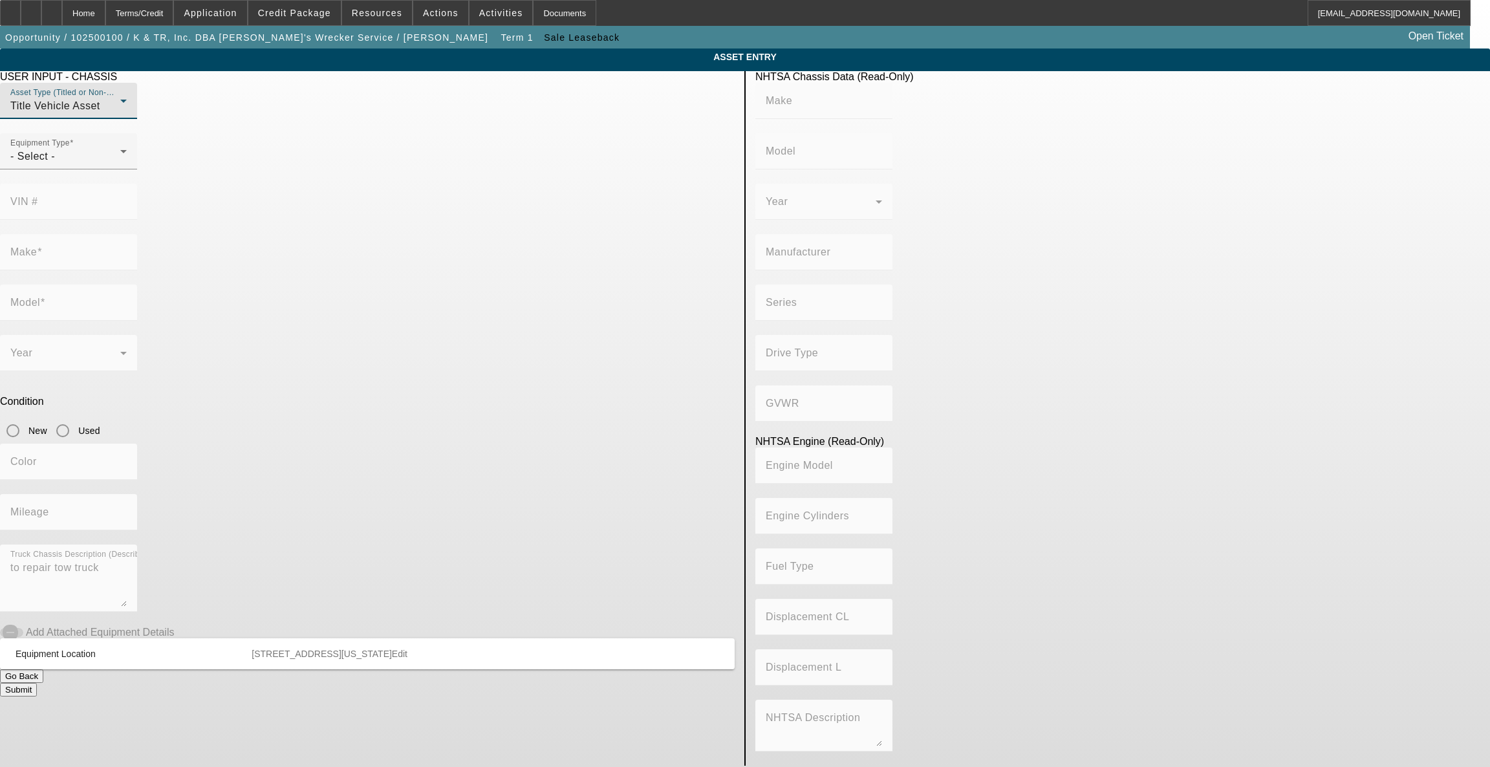
click at [137, 184] on mat-form-field "VIN #" at bounding box center [68, 209] width 137 height 50
click at [127, 158] on div "Equipment Type - Select -" at bounding box center [68, 151] width 116 height 36
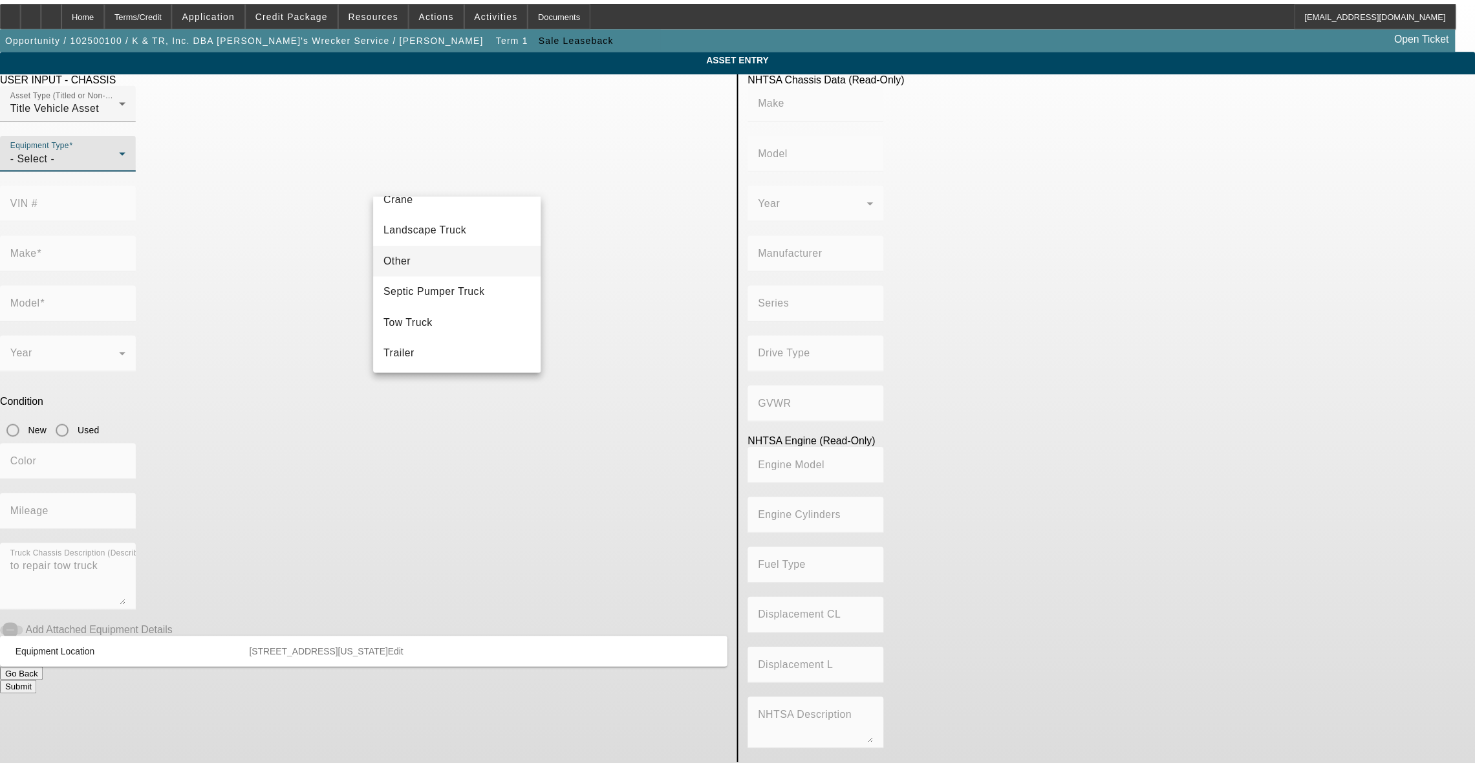
scroll to position [142, 0]
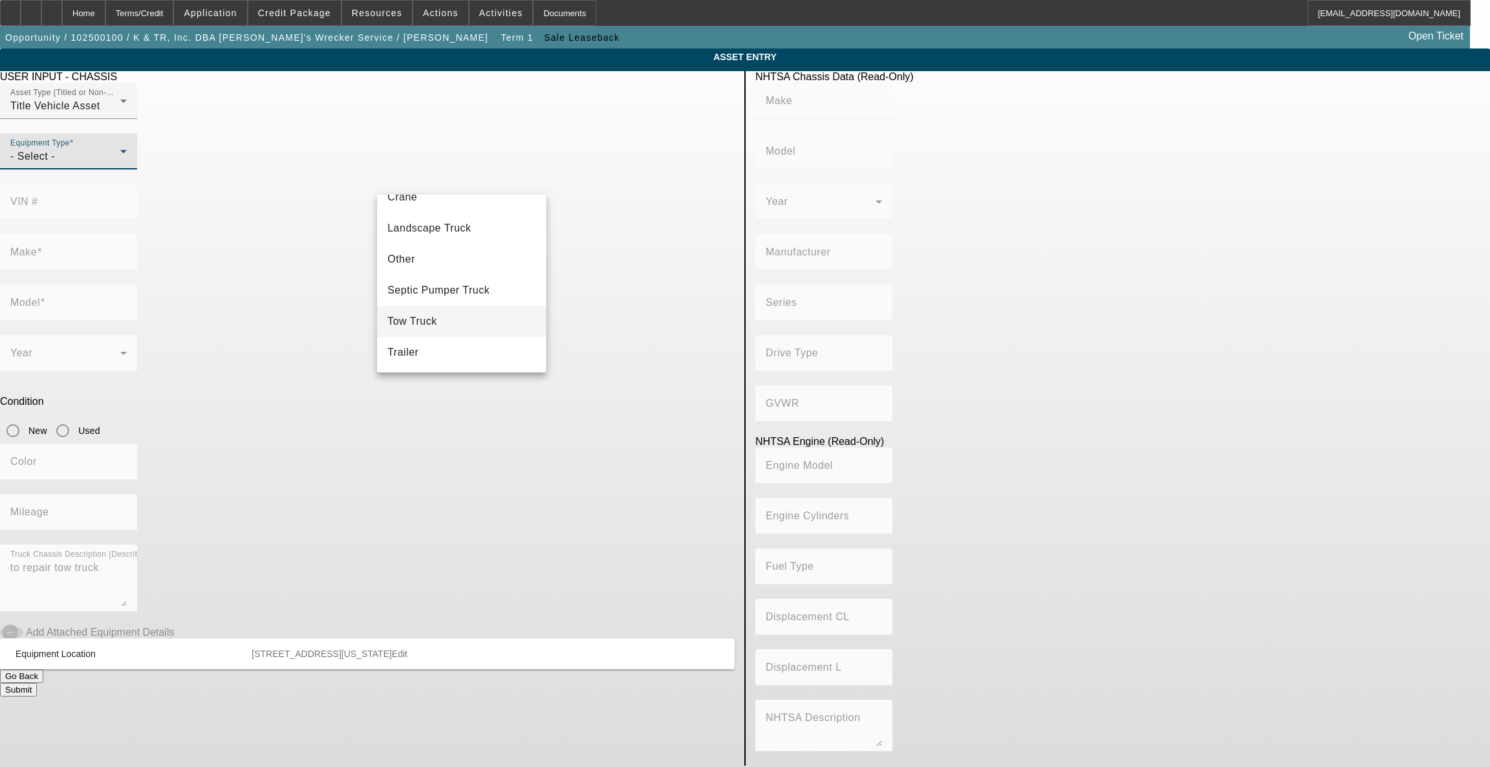
click at [429, 320] on span "Tow Truck" at bounding box center [412, 322] width 50 height 16
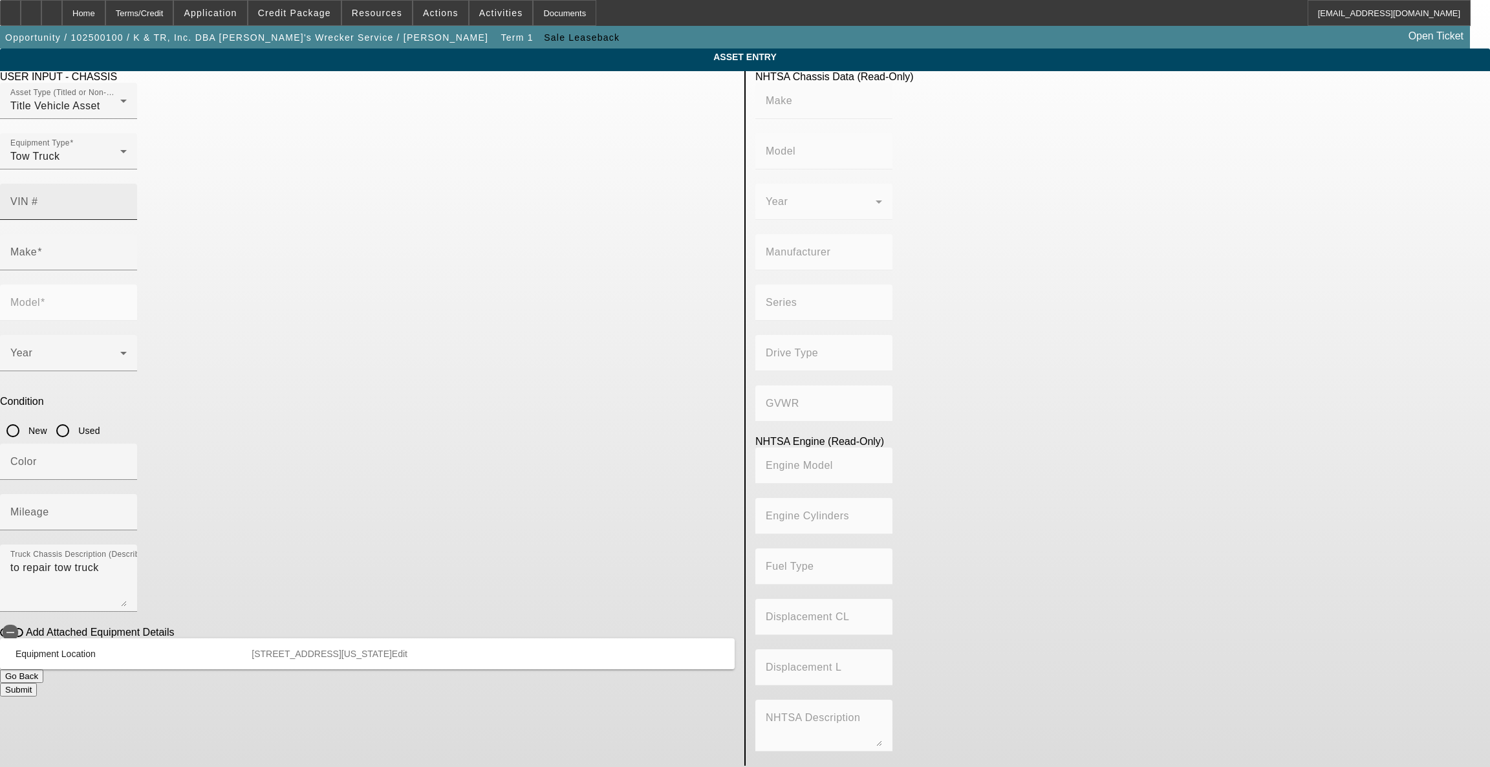
click at [127, 184] on div "VIN #" at bounding box center [68, 202] width 116 height 36
paste input "1FDNX6DC9JDF00561"
type input "1FDNX6DC9JDF00561"
type input "FORD"
type input "F-650"
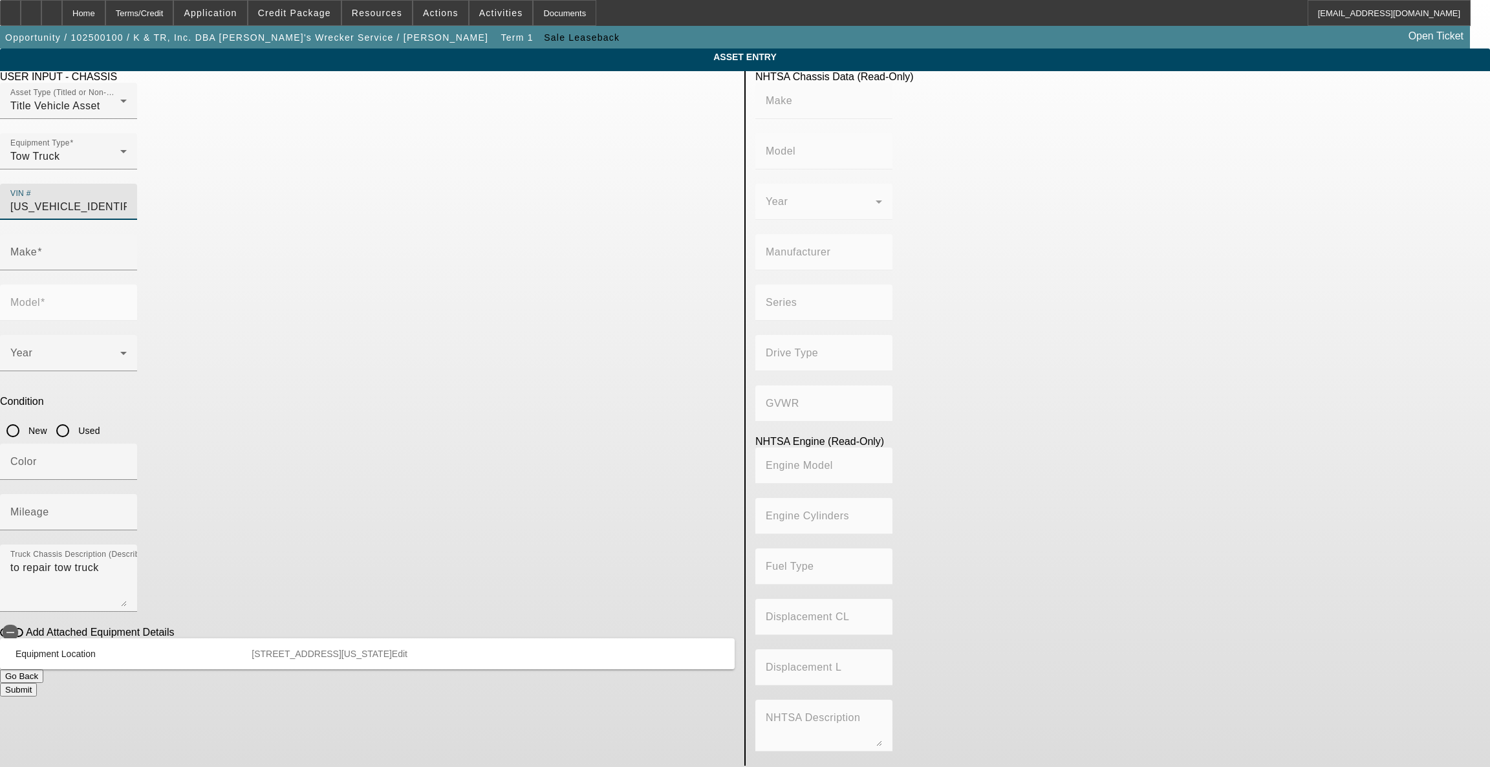
type input "FORD MOTOR COMPANY"
type input "F-Series Super Duty"
type input "4x2"
type input "Class 6: 19,501 - 26,000 lb (8,845 - 11,794 kg)"
type input "8"
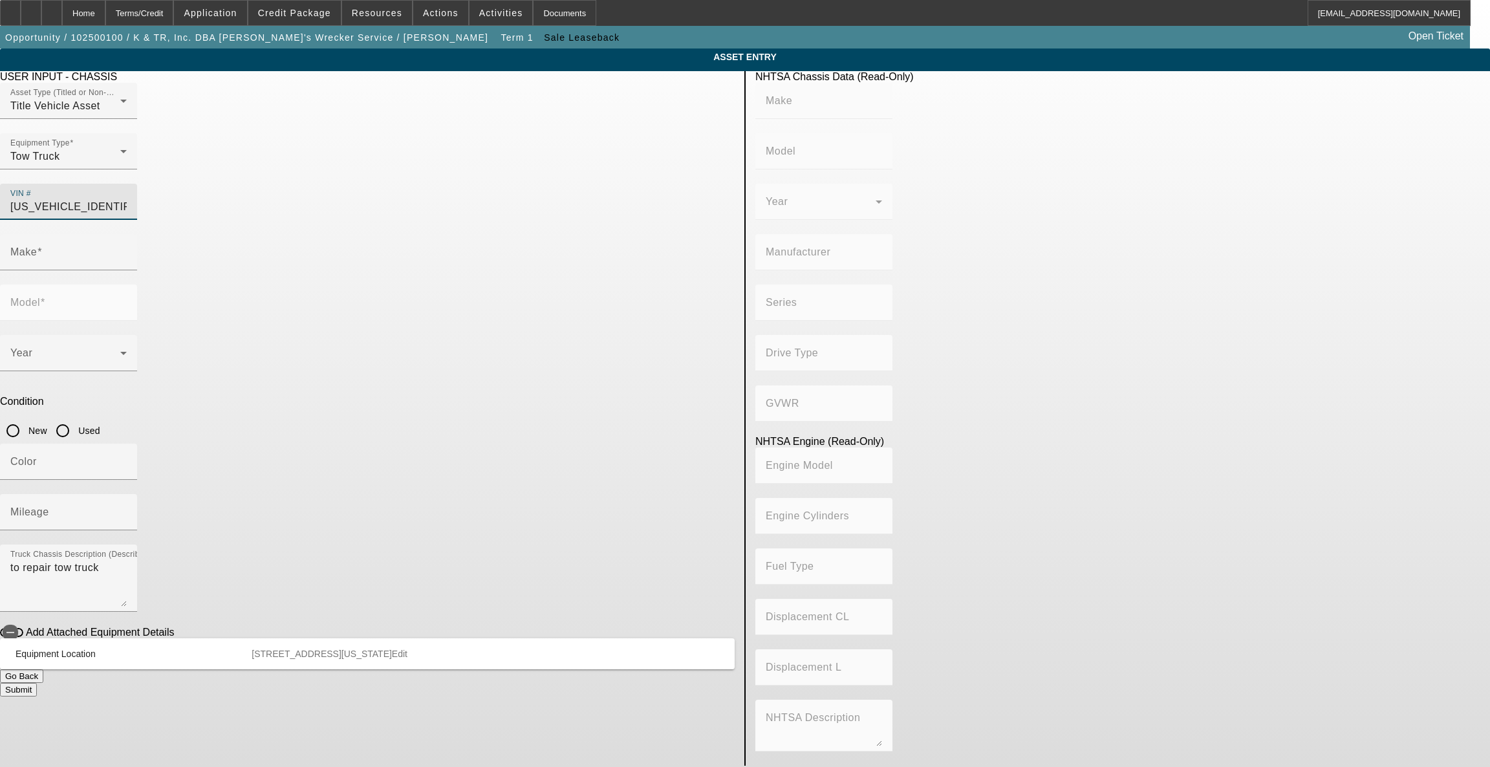
type input "Diesel"
type input "408.85908543470"
type input "6.7"
type input "FORD"
type input "F-650"
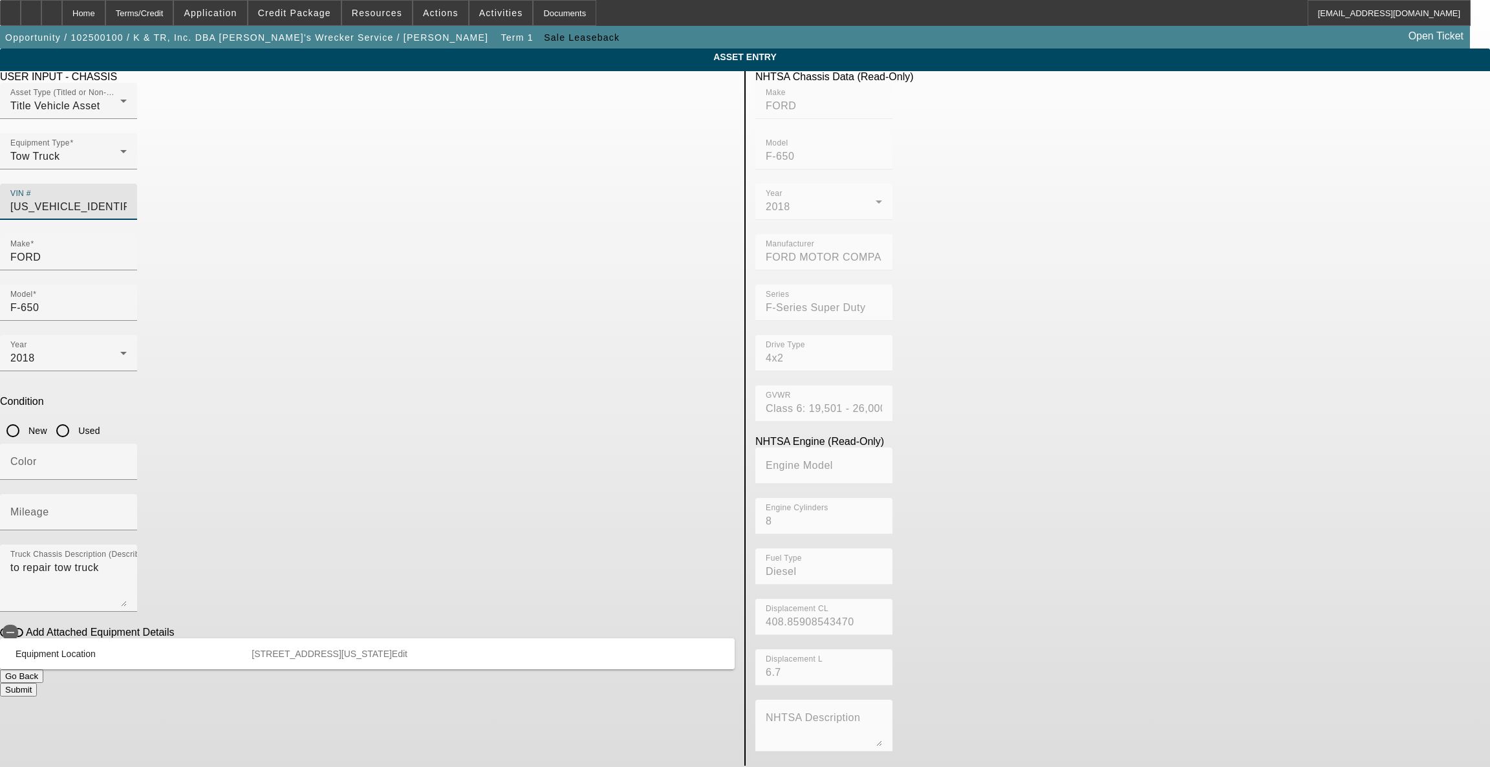
type input "1FDNX6DC9JDF00561"
type input "FORD"
type input "F-650"
type input "FORD MOTOR COMPANY"
type input "F-Series Super Duty"
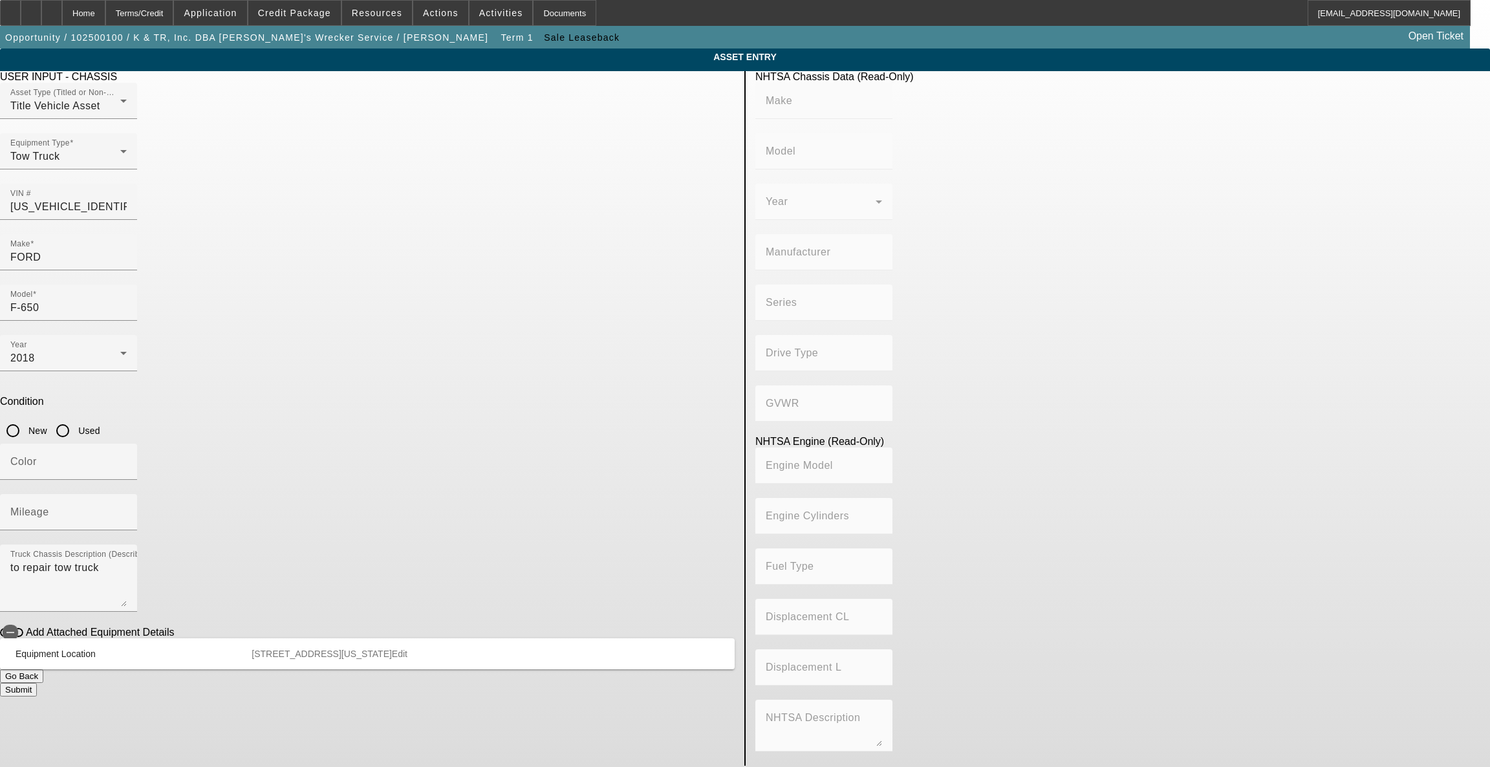
type input "4x2"
type input "Class 6: 19,501 - 26,000 lb (8,845 - 11,794 kg)"
type input "8"
type input "Diesel"
type input "408.85908543470"
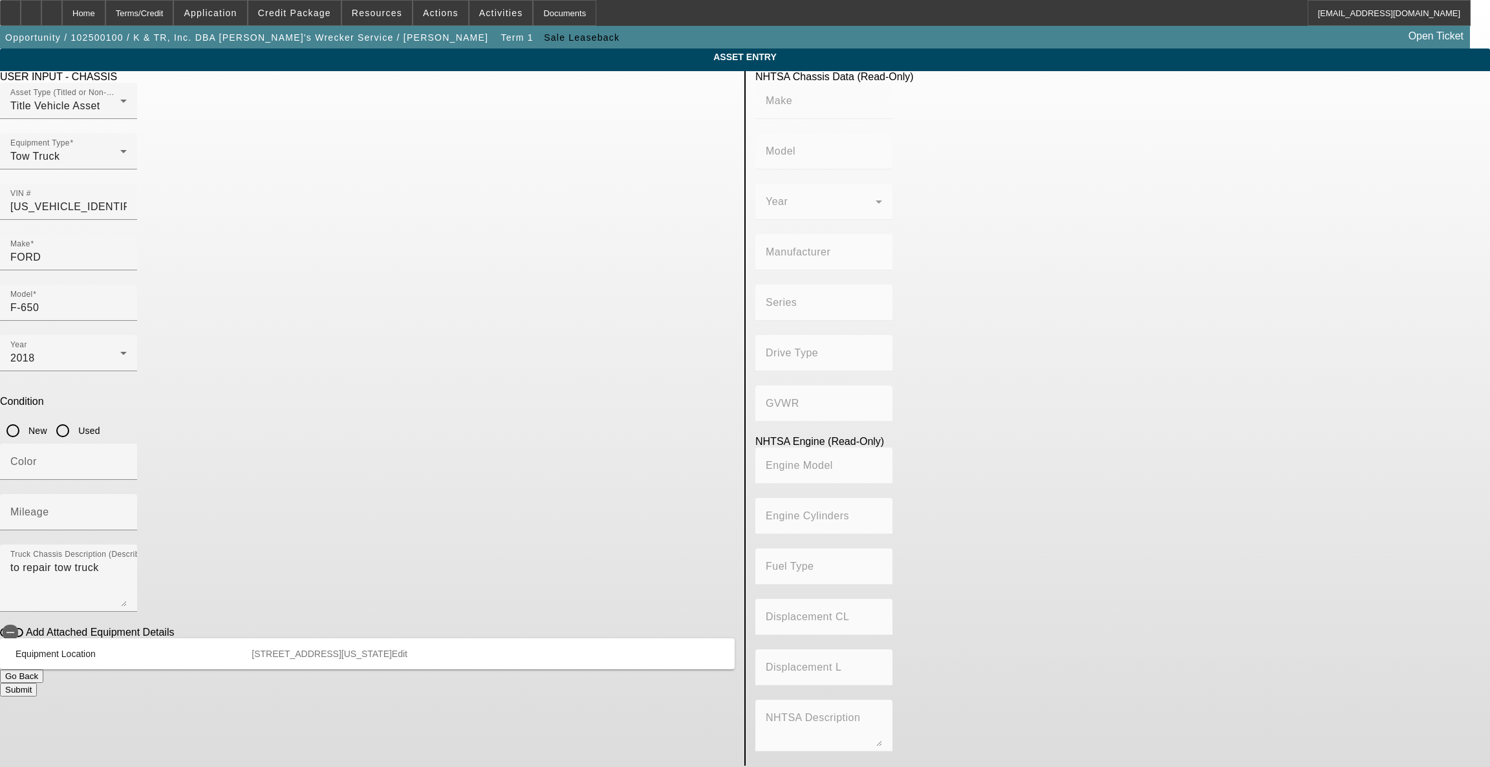
type input "6.7"
click at [76, 418] on input "Used" at bounding box center [63, 431] width 26 height 26
radio input "true"
click at [127, 459] on input "Color" at bounding box center [68, 467] width 116 height 16
type input "black"
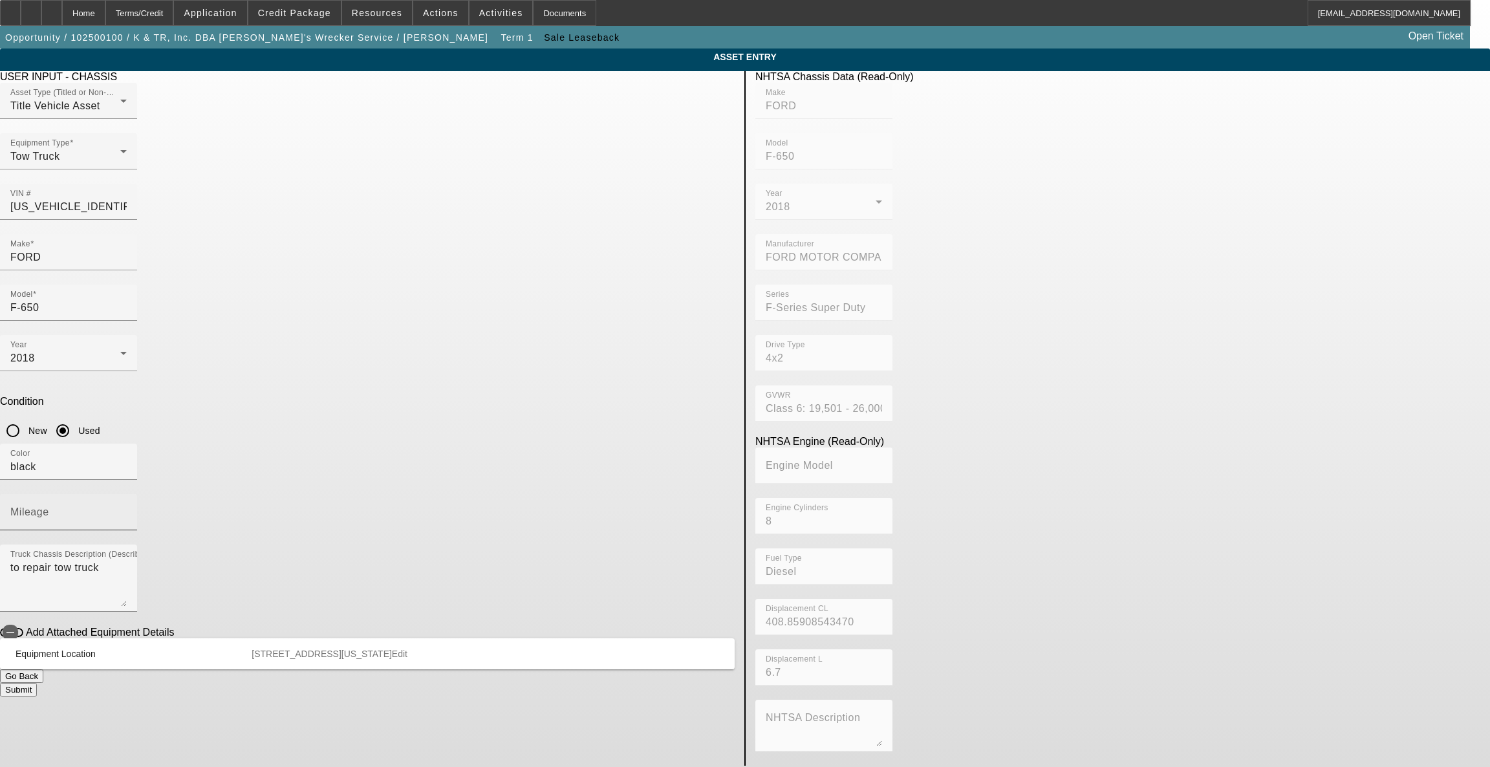
click at [49, 506] on mat-label "Mileage" at bounding box center [29, 511] width 39 height 11
click at [127, 510] on input "Mileage" at bounding box center [68, 518] width 116 height 16
type input "269000"
click at [16, 627] on icon "button" at bounding box center [11, 633] width 12 height 12
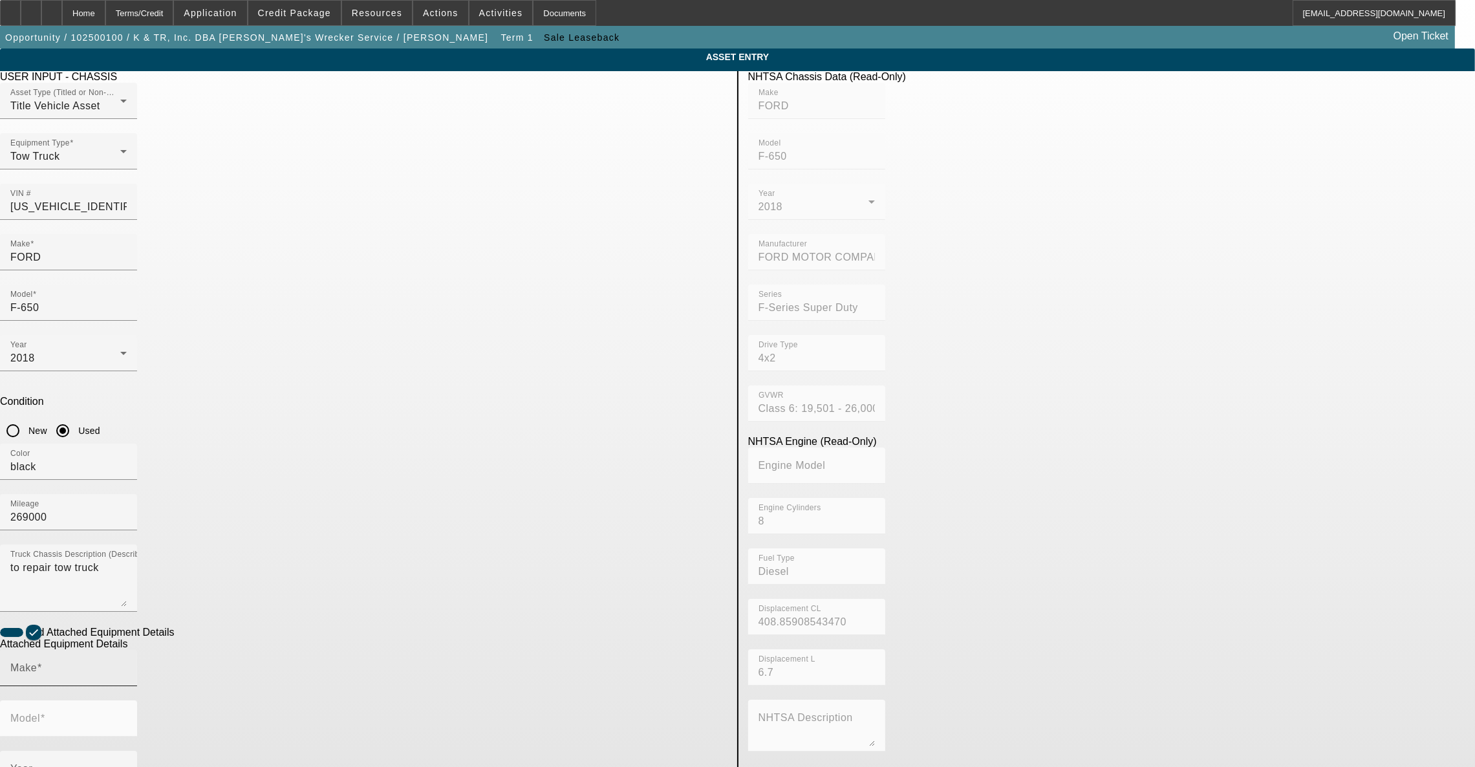
click at [127, 650] on div "Make" at bounding box center [68, 668] width 116 height 36
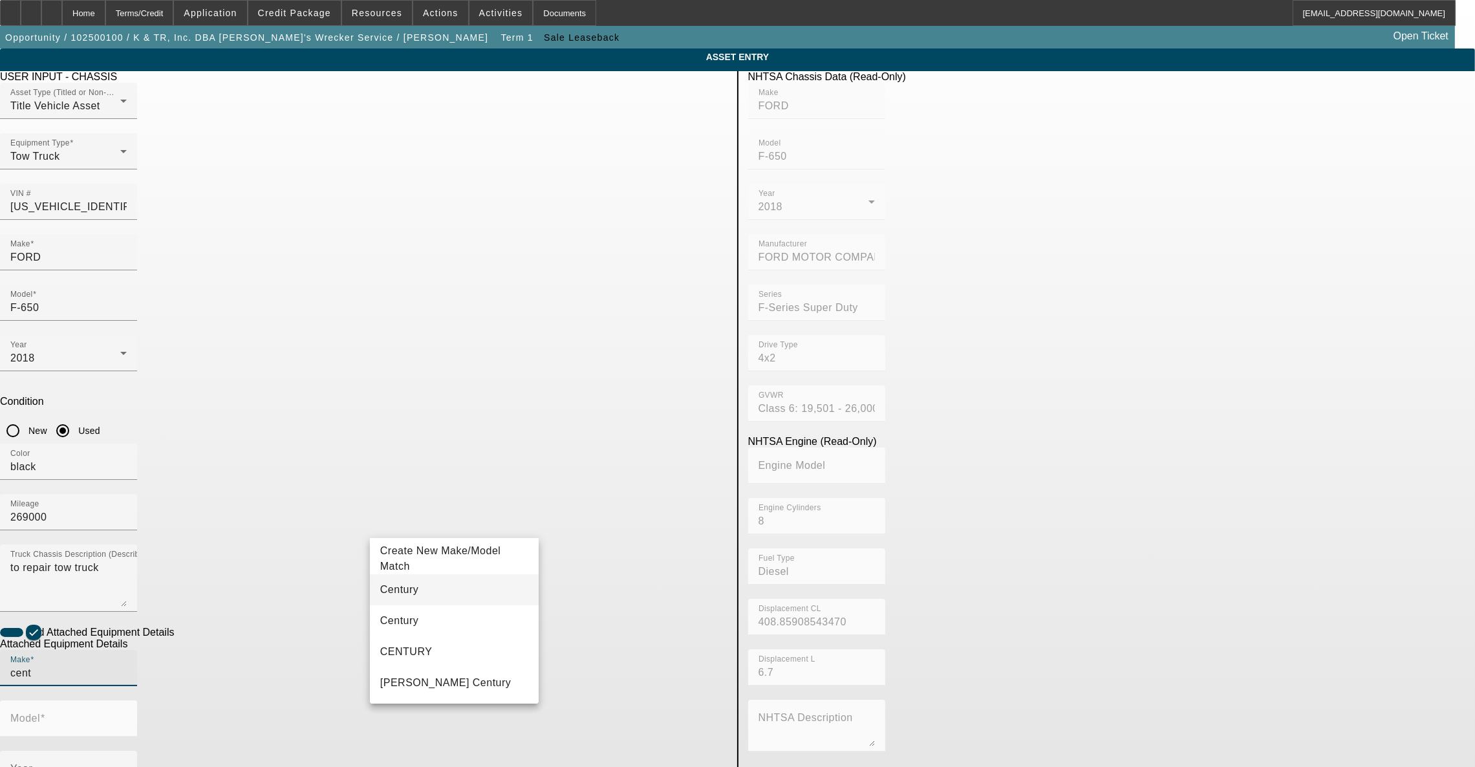
click at [417, 586] on mat-option "Century" at bounding box center [454, 589] width 169 height 31
type input "Century"
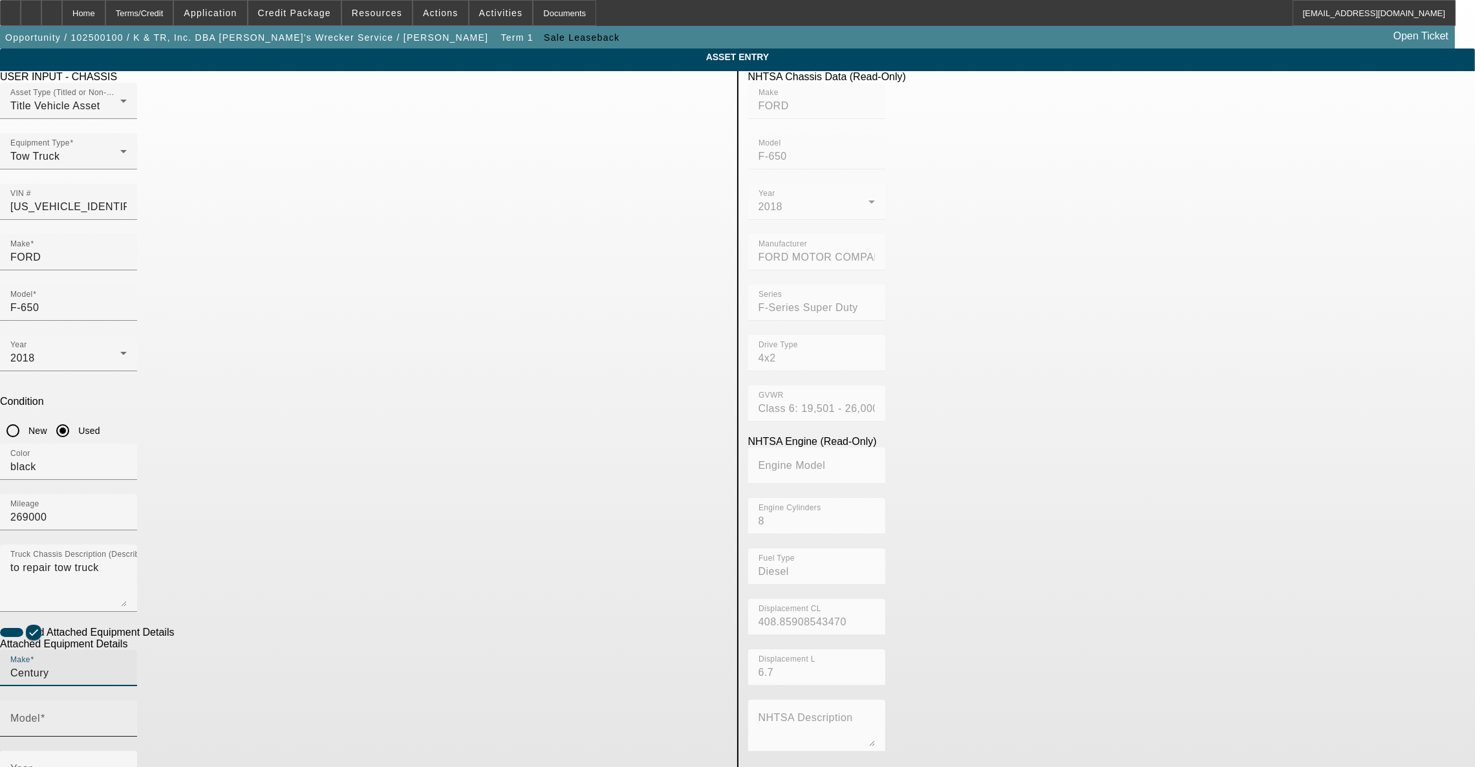
click at [127, 700] on div "Model" at bounding box center [68, 718] width 116 height 36
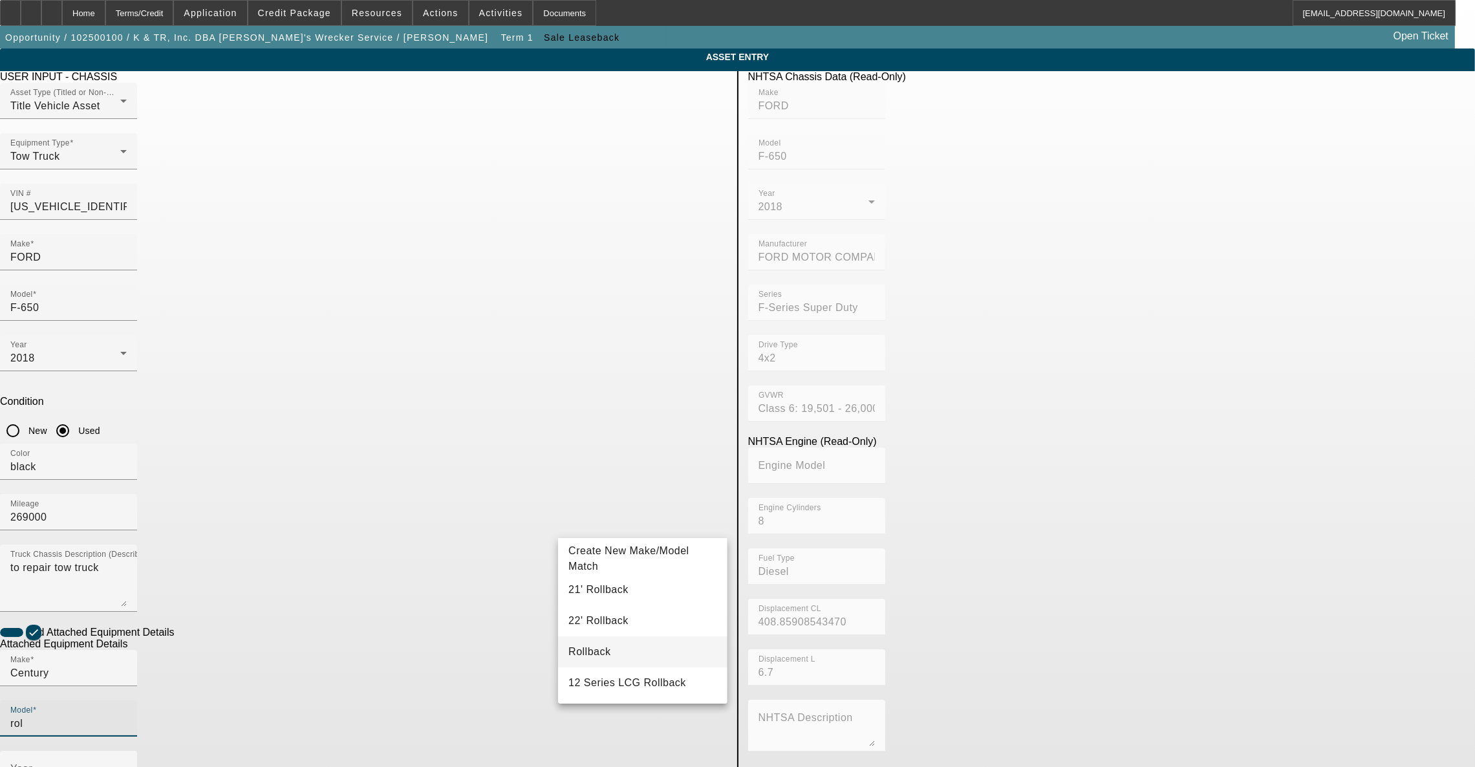
click at [611, 649] on mat-option "Rollback" at bounding box center [642, 651] width 169 height 31
type input "Rollback"
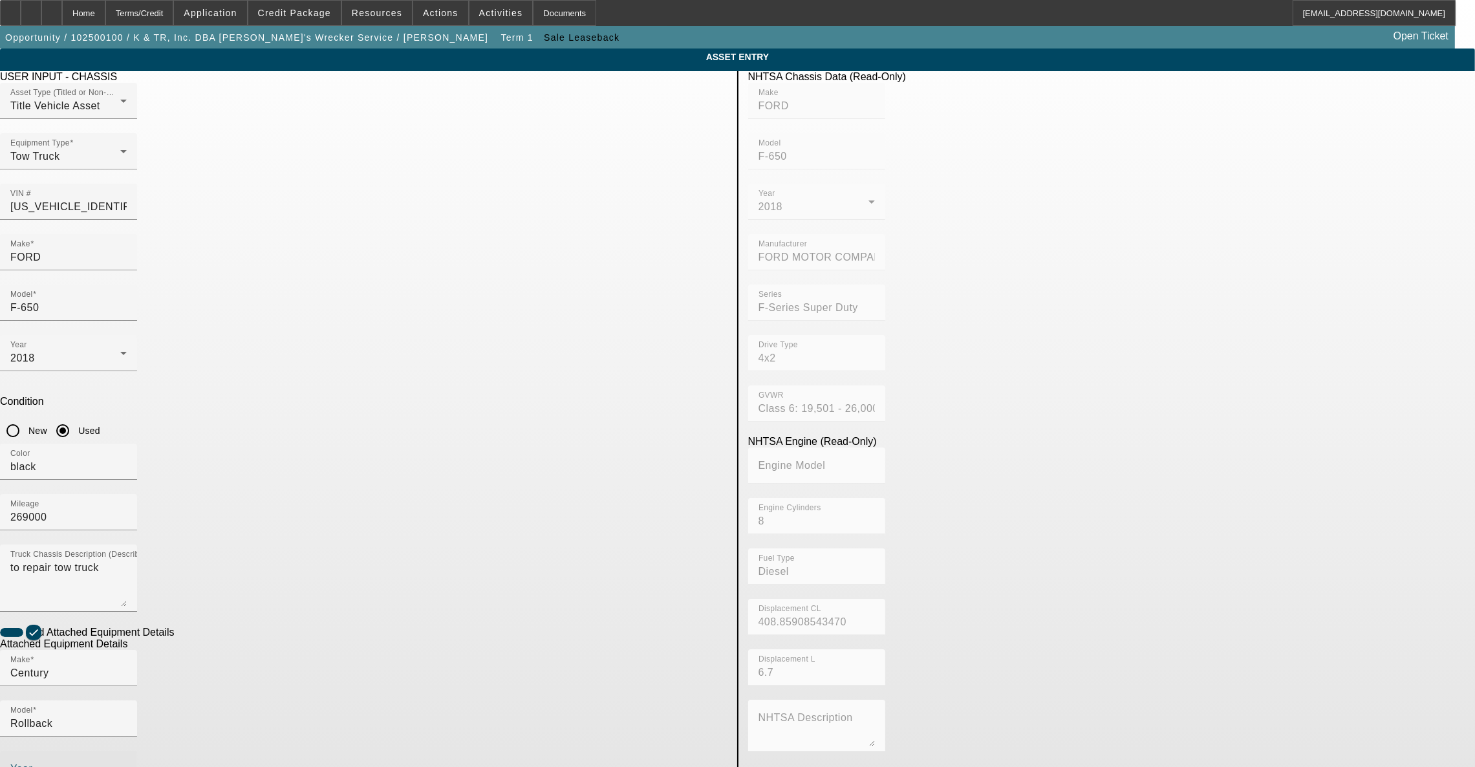
click at [120, 766] on span at bounding box center [65, 774] width 110 height 16
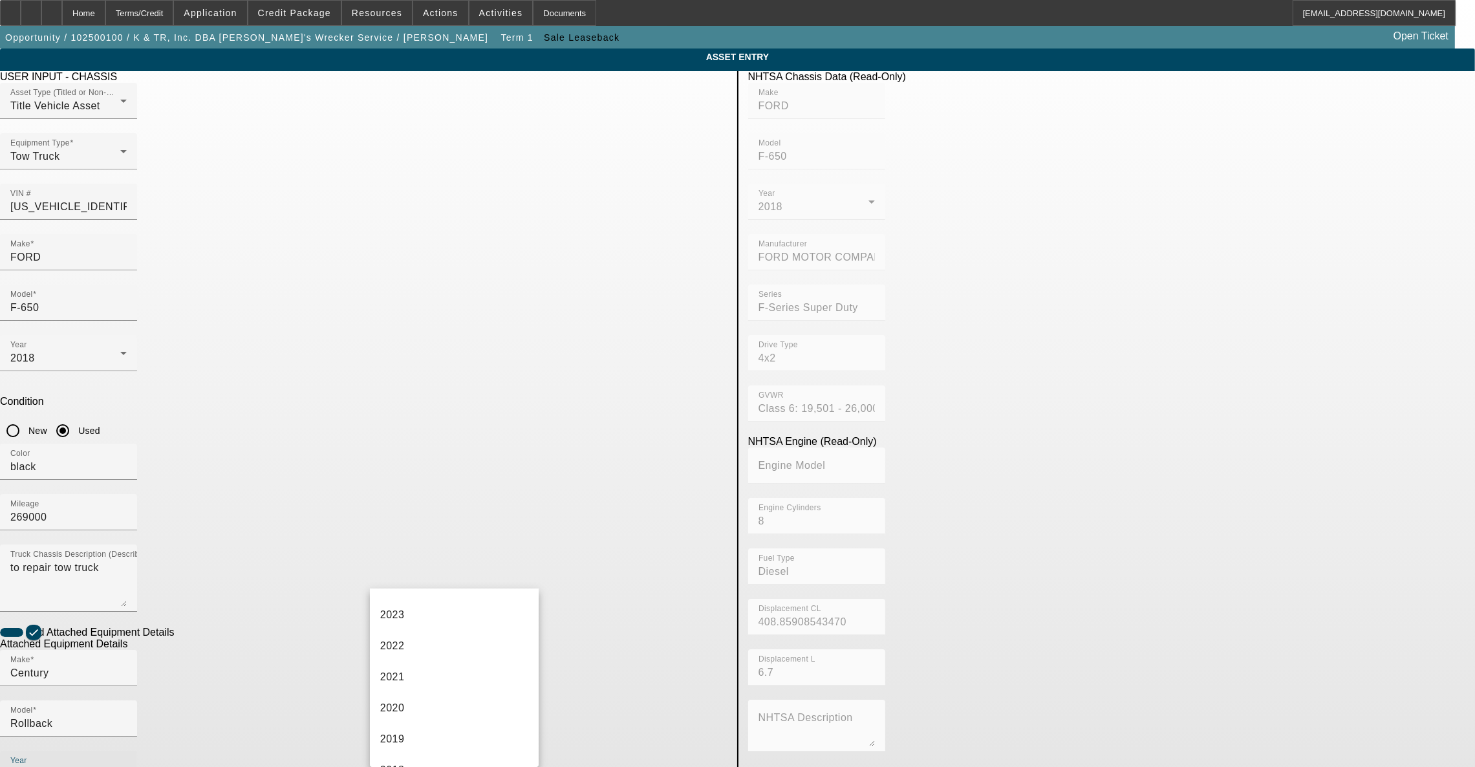
scroll to position [194, 0]
click at [407, 715] on mat-option "2018" at bounding box center [454, 726] width 169 height 31
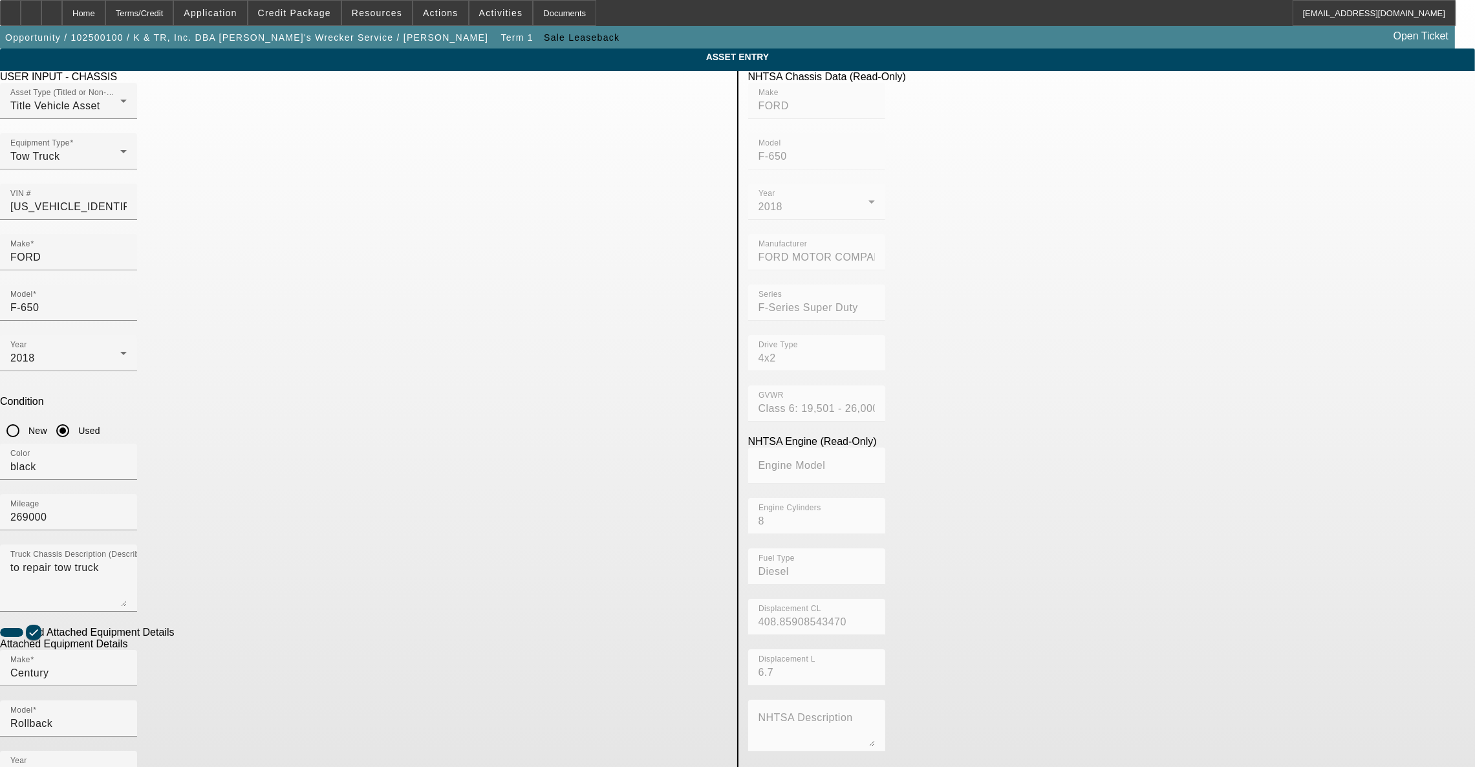
radio input "true"
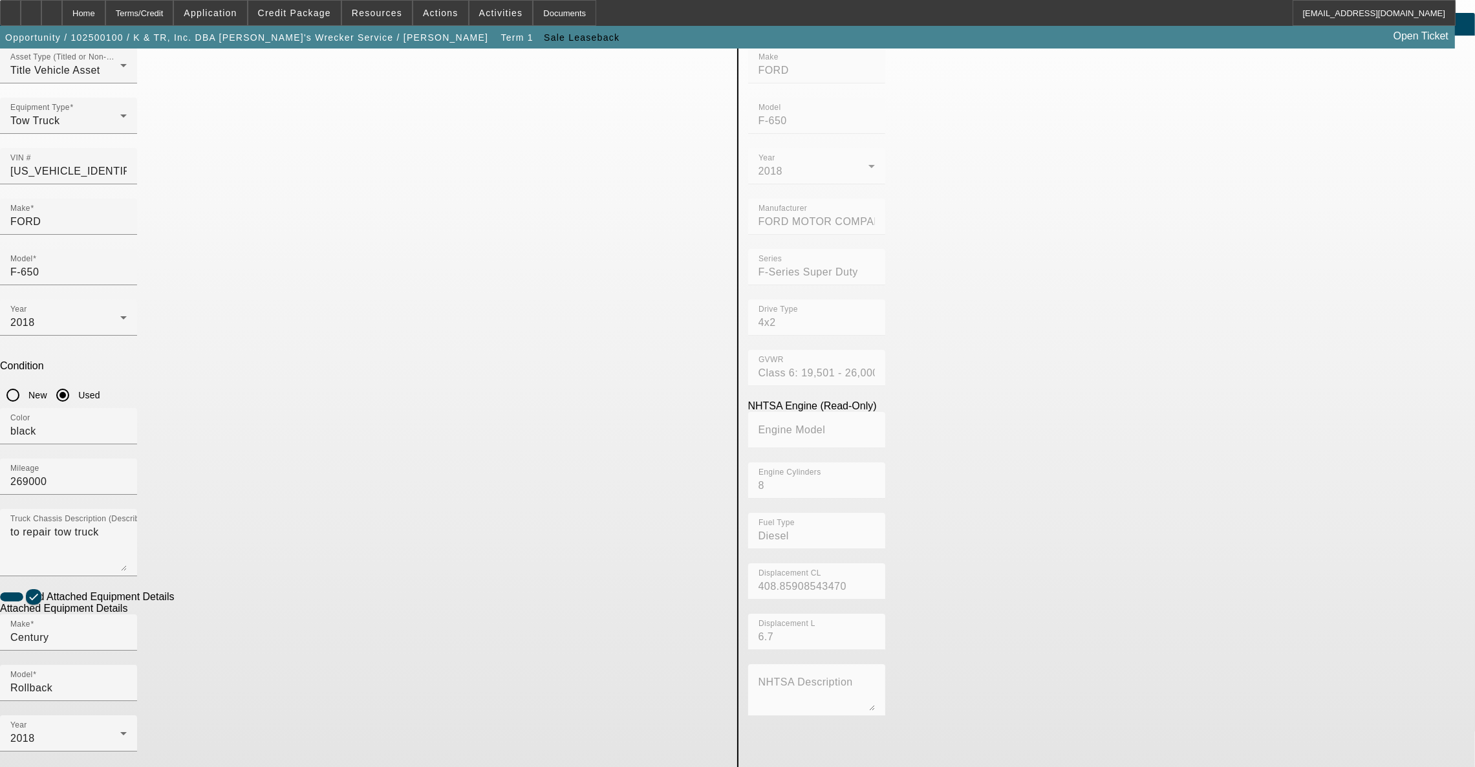
scroll to position [65, 0]
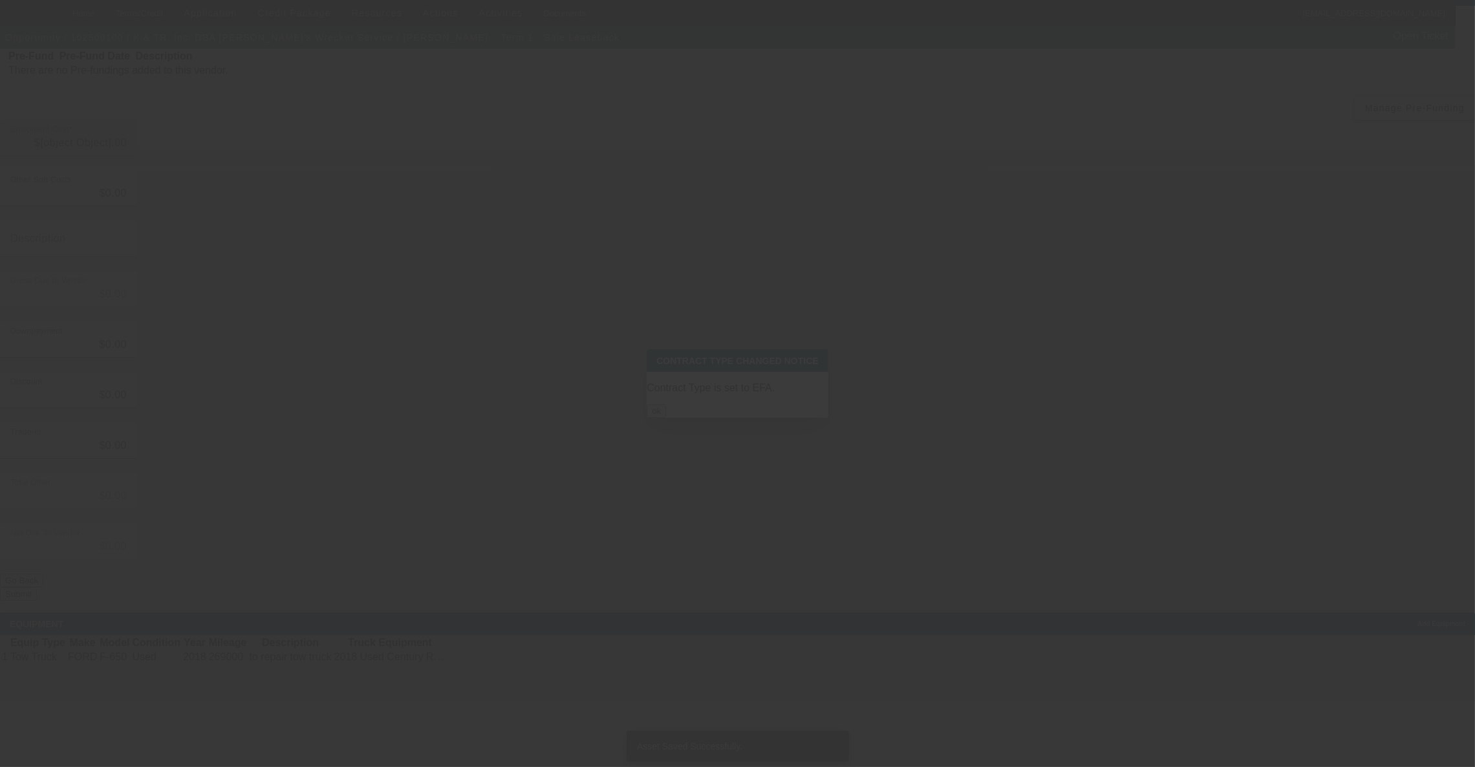
type input "$22,406.91"
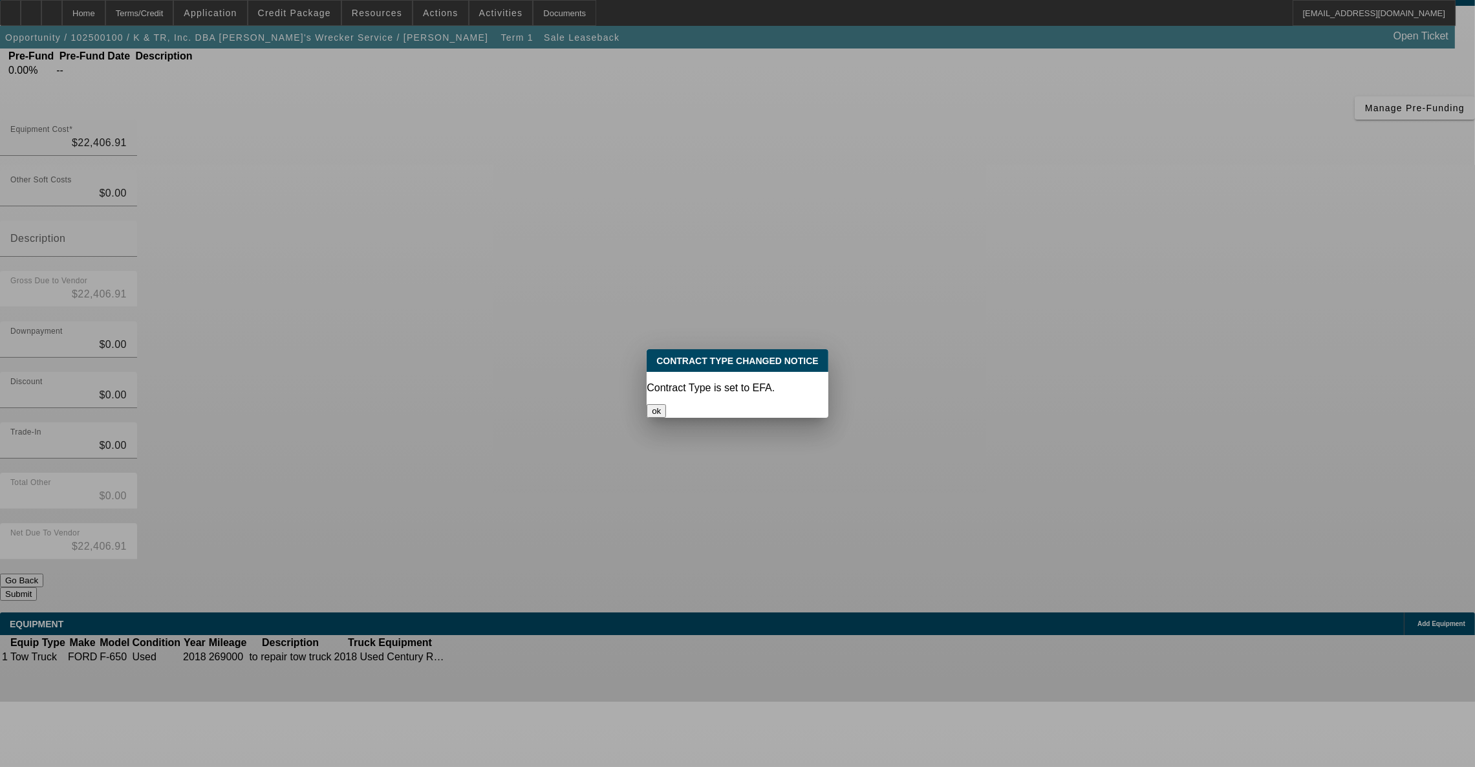
click at [666, 404] on button "ok" at bounding box center [656, 411] width 19 height 14
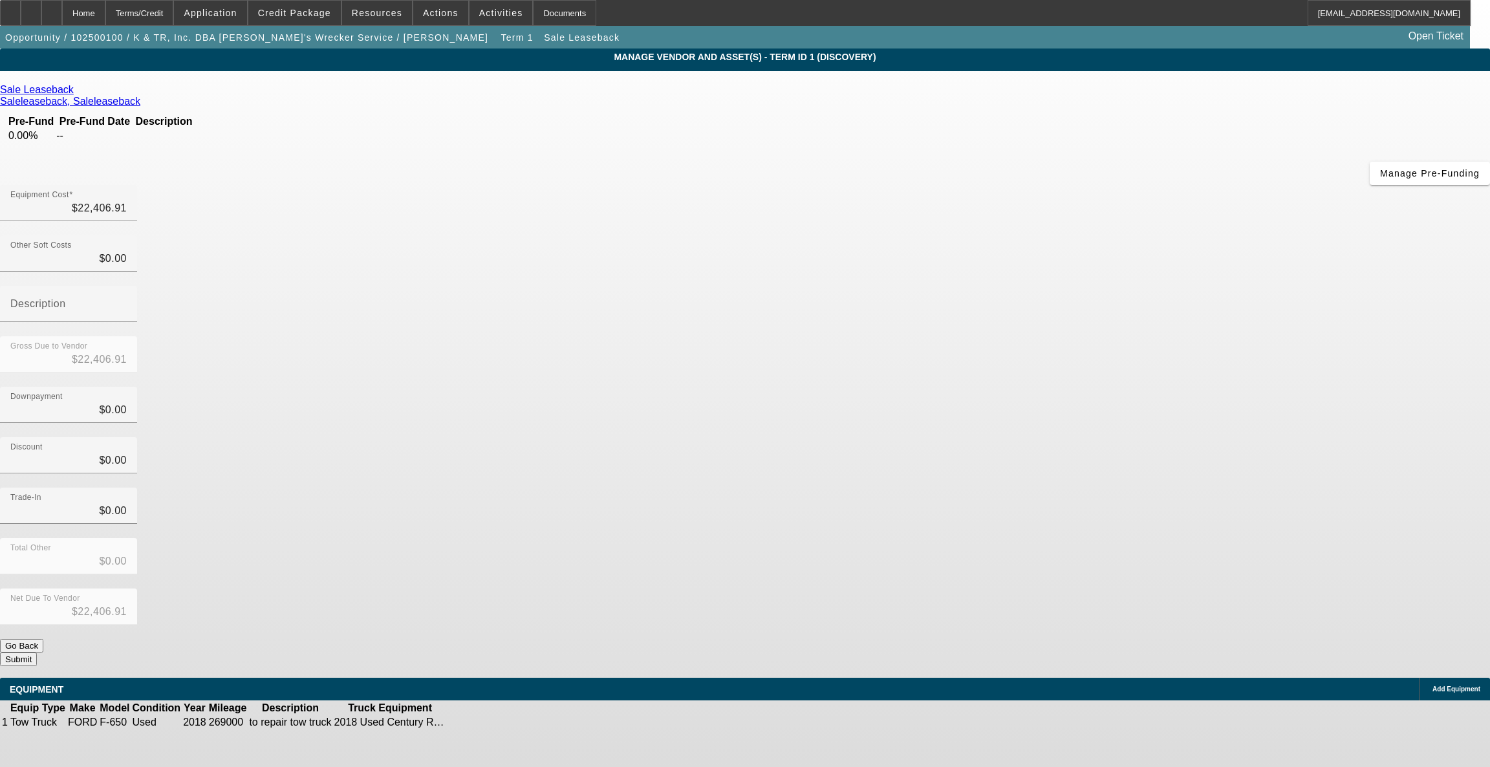
click at [37, 653] on button "Submit" at bounding box center [18, 660] width 37 height 14
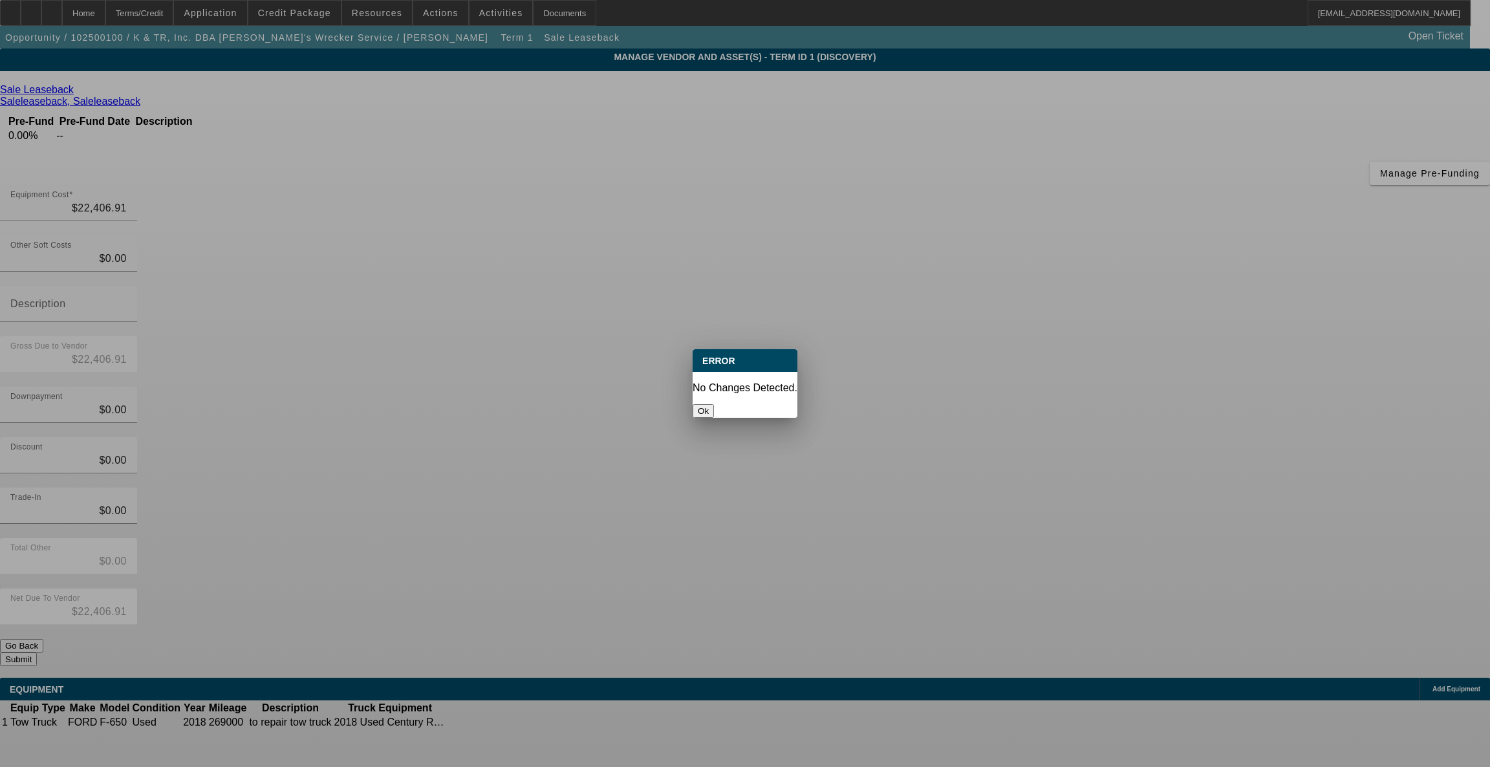
click at [714, 404] on button "Ok" at bounding box center [703, 411] width 21 height 14
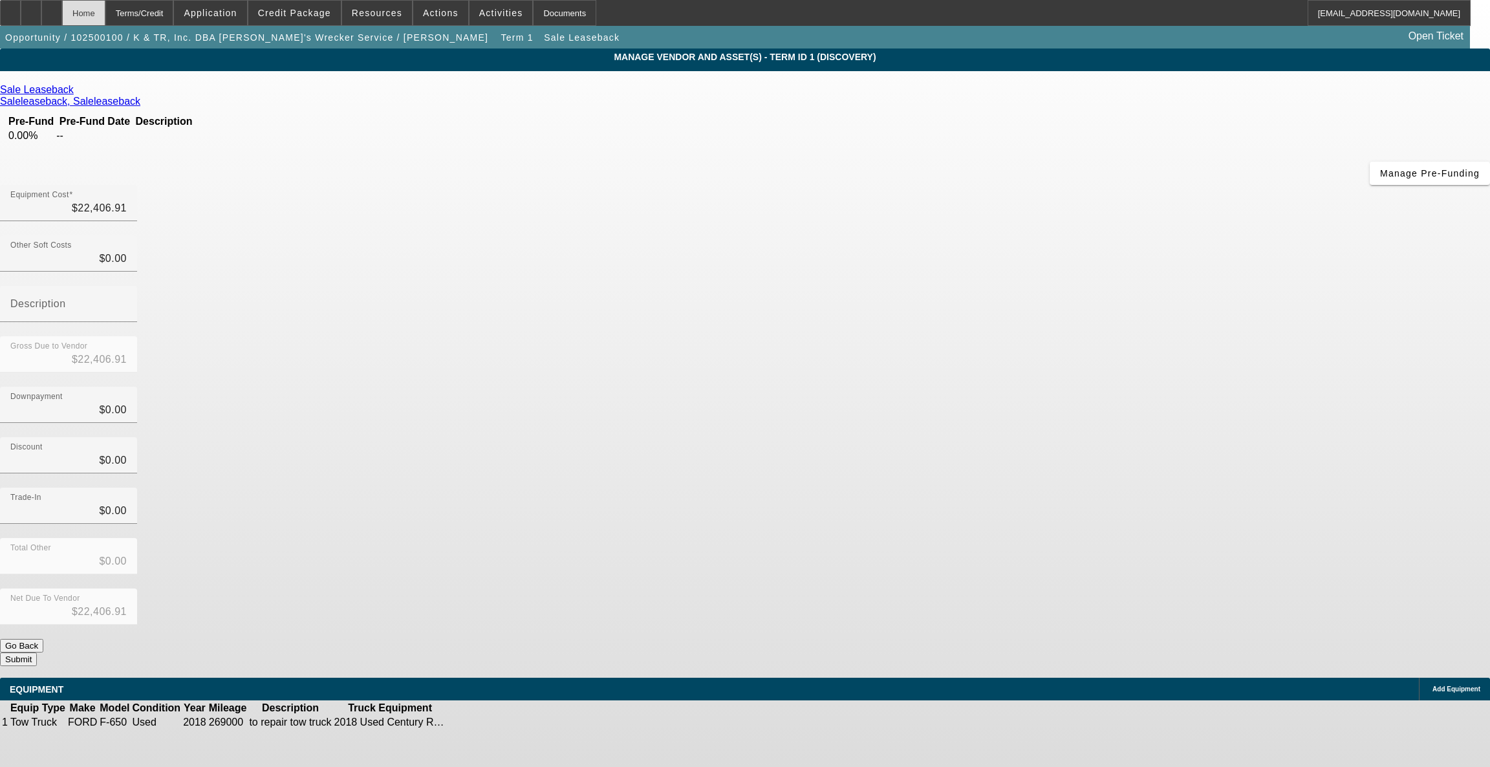
click at [105, 10] on div "Home" at bounding box center [83, 13] width 43 height 26
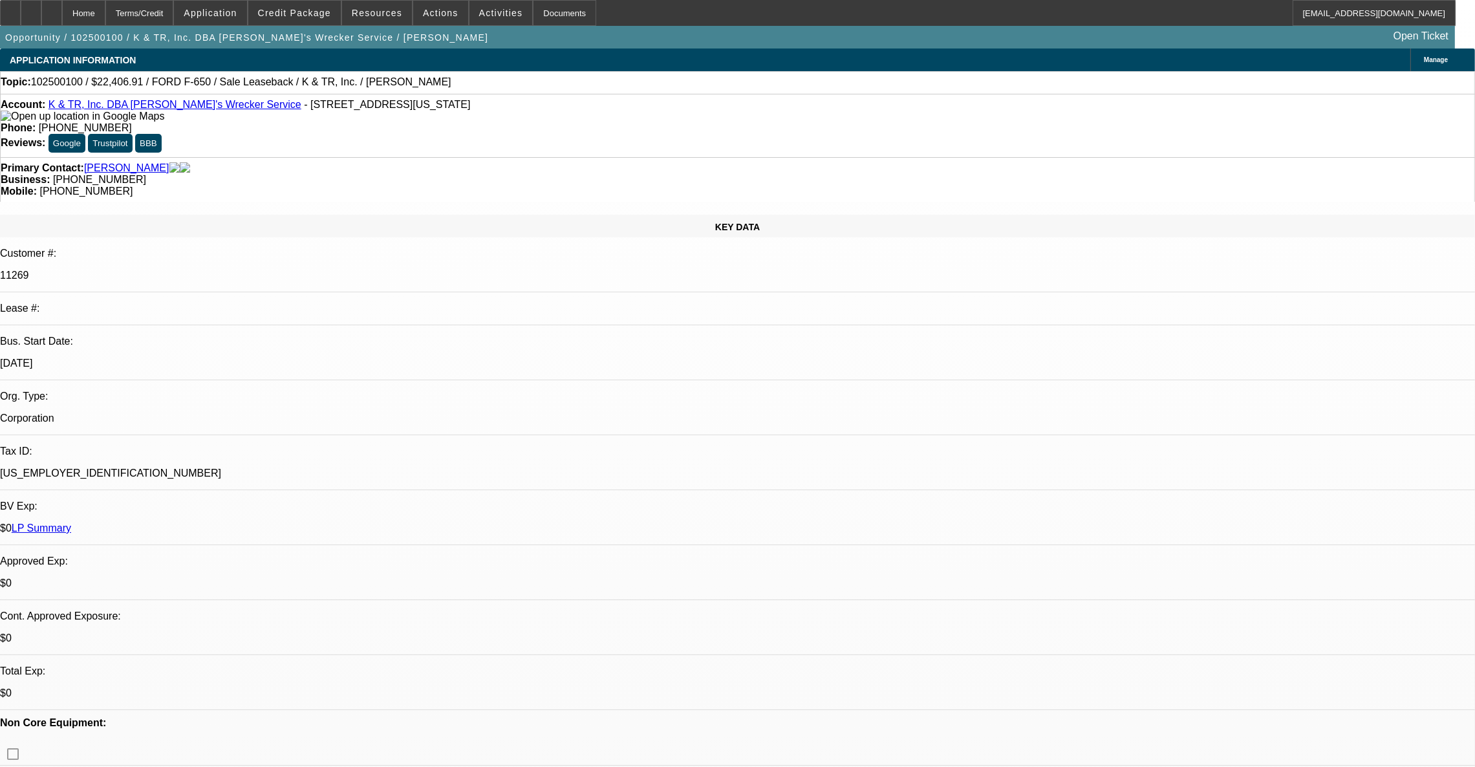
select select "0"
select select "2"
select select "0"
select select "6"
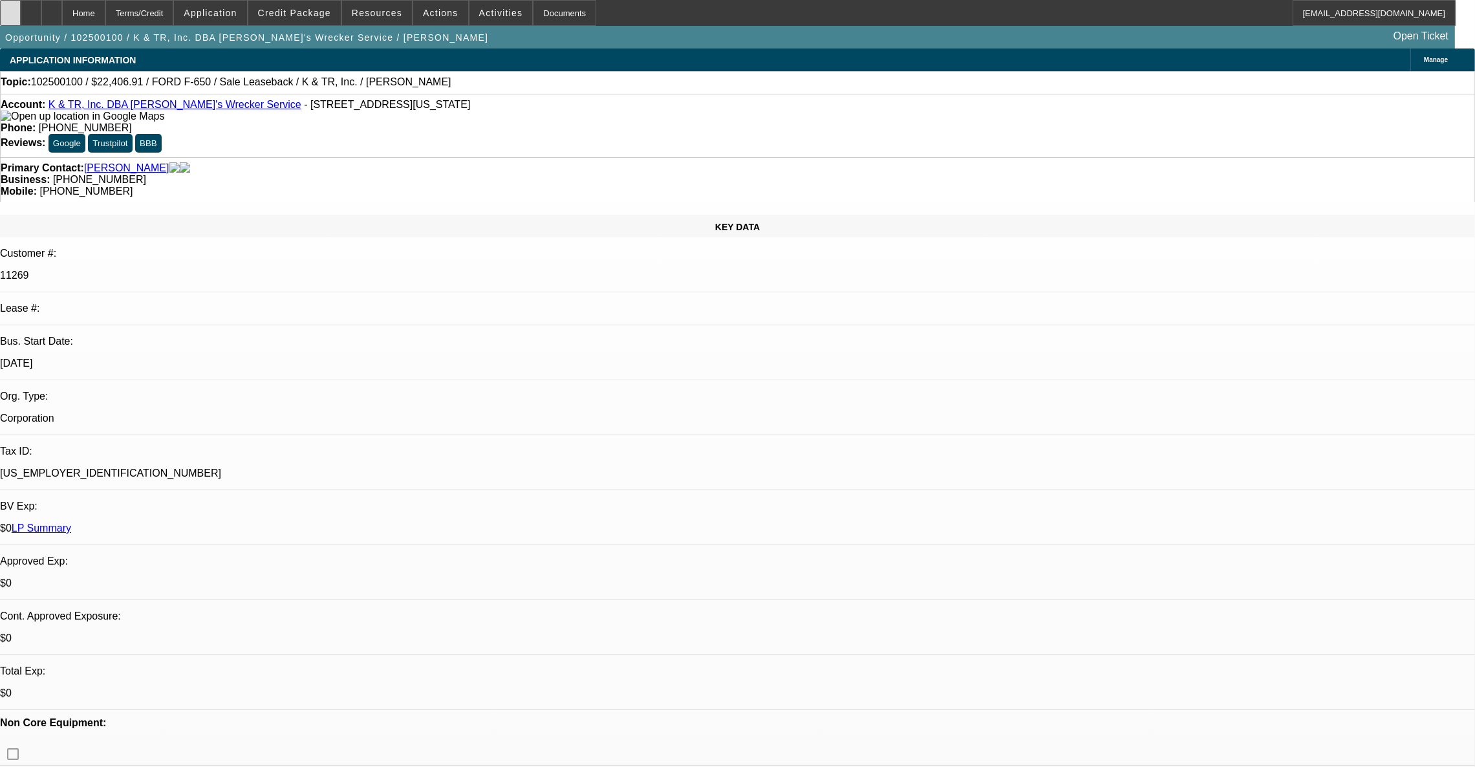
click at [10, 8] on icon at bounding box center [10, 8] width 0 height 0
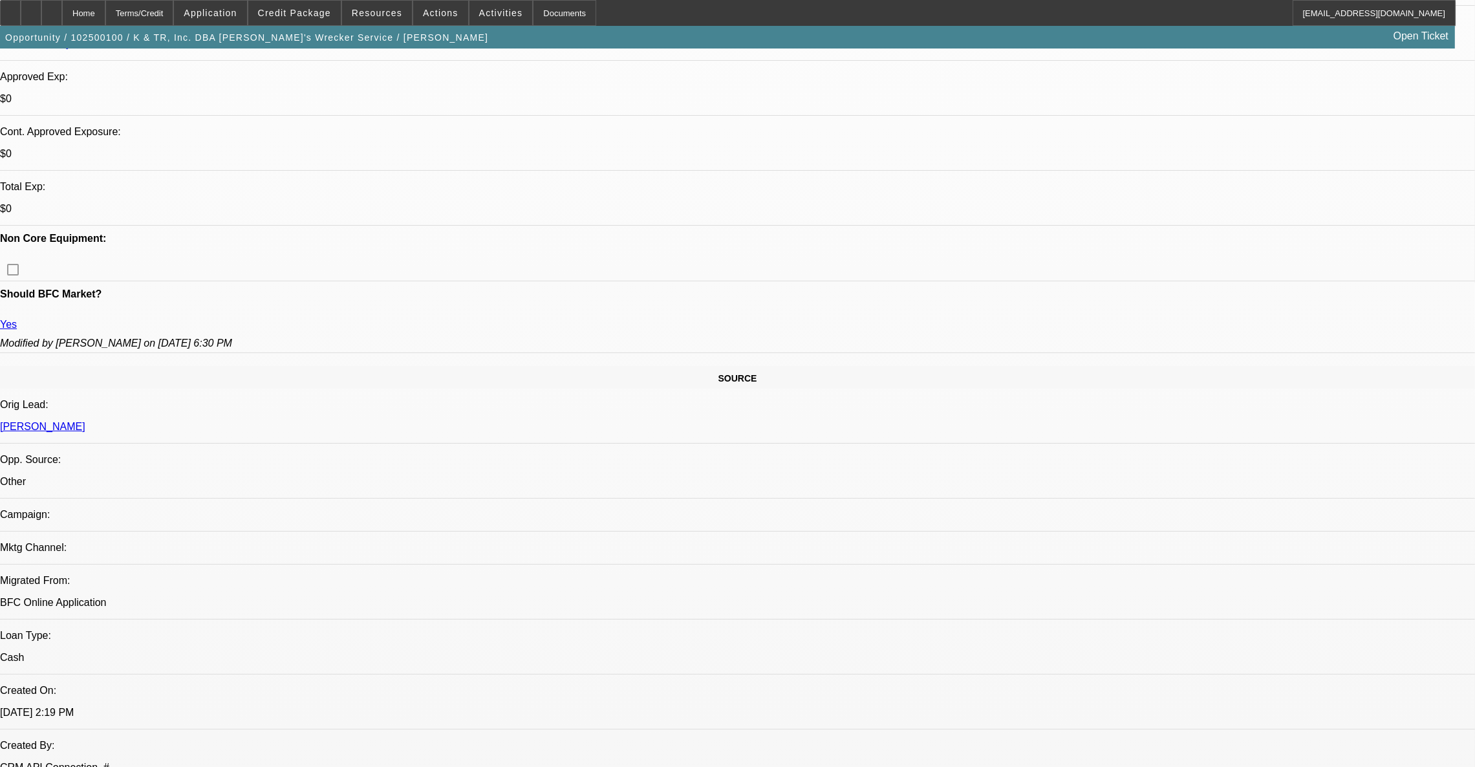
scroll to position [969, 0]
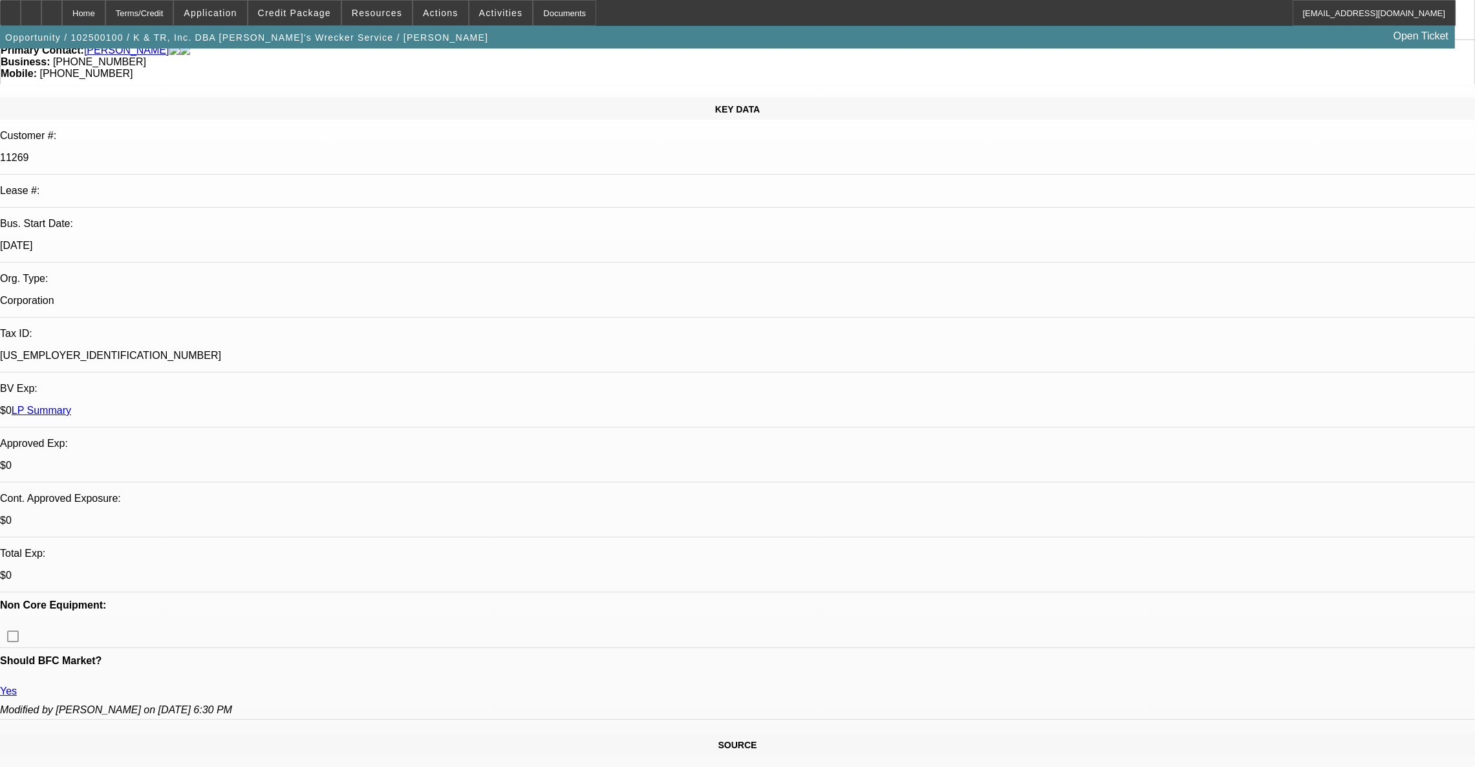
scroll to position [0, 0]
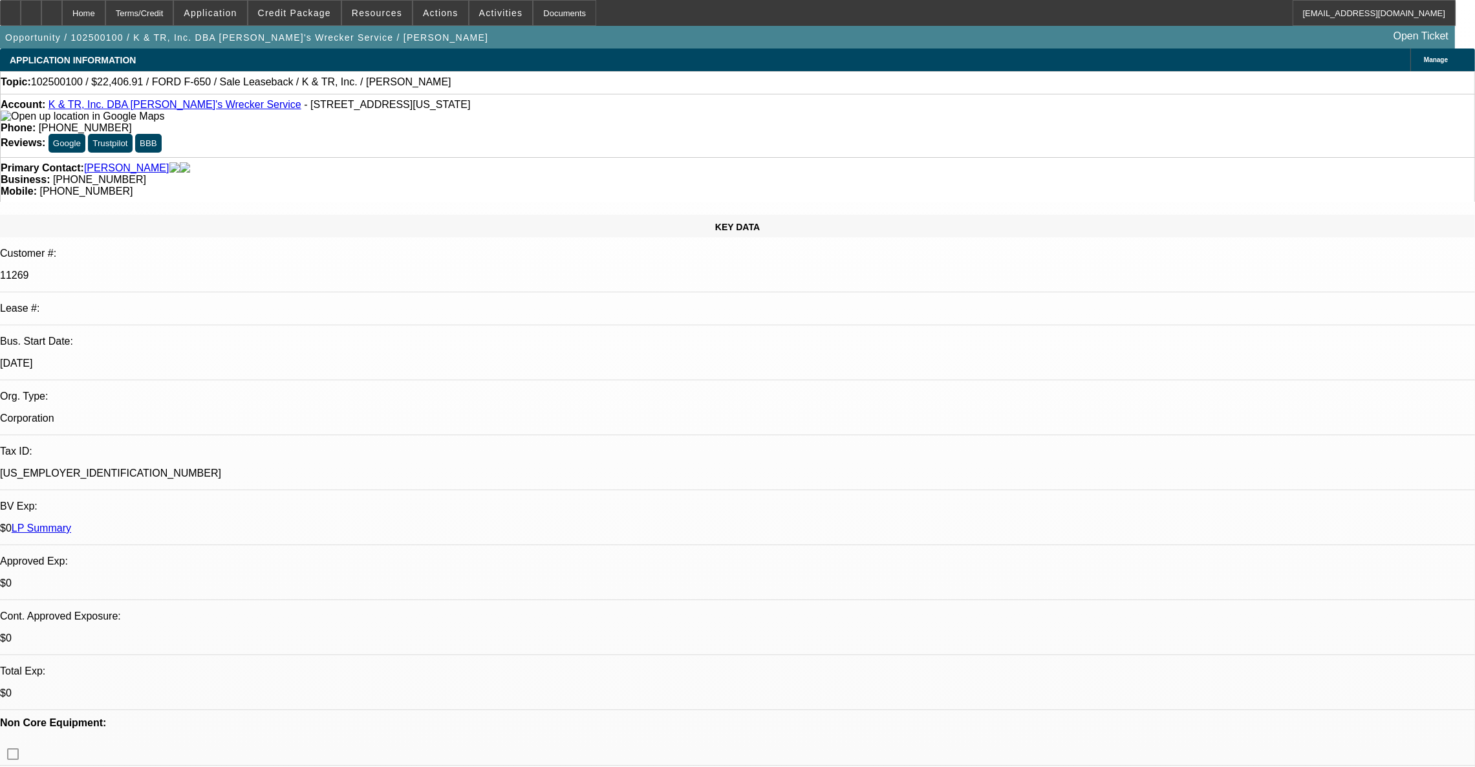
click at [168, 105] on link "K & TR, Inc. DBA [PERSON_NAME]'s Wrecker Service" at bounding box center [175, 104] width 253 height 11
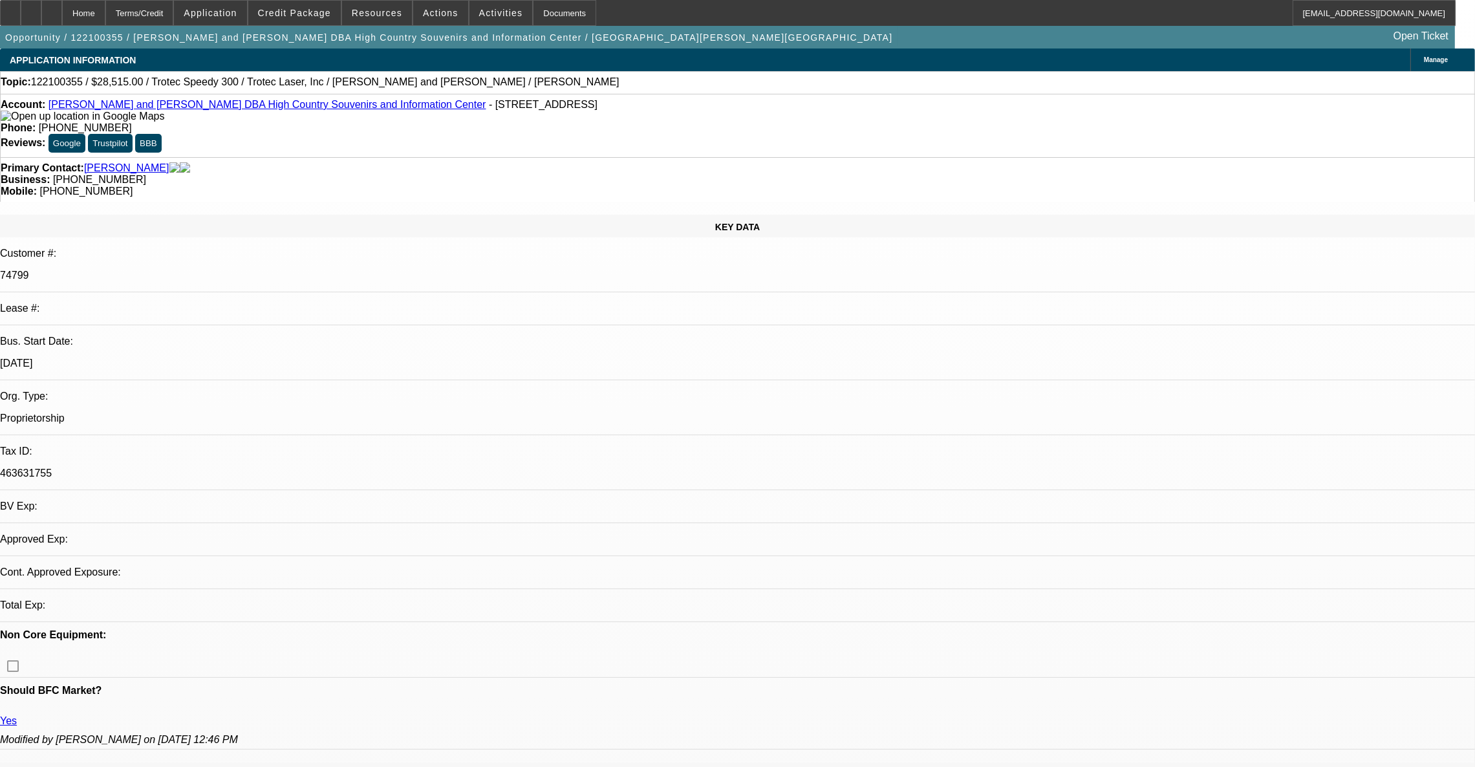
select select "0"
select select "2"
select select "0.1"
select select "4"
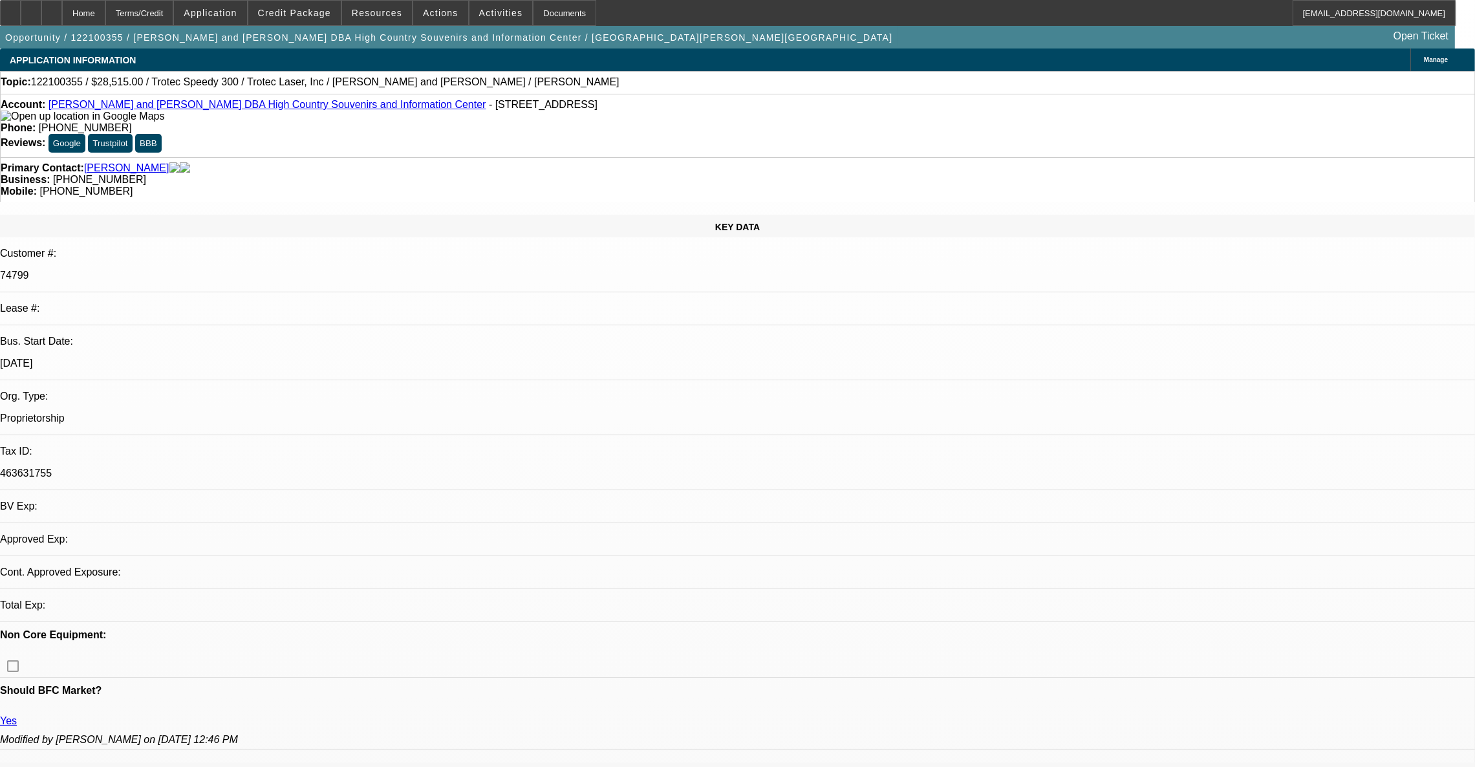
select select "0"
select select "2"
select select "0.1"
select select "4"
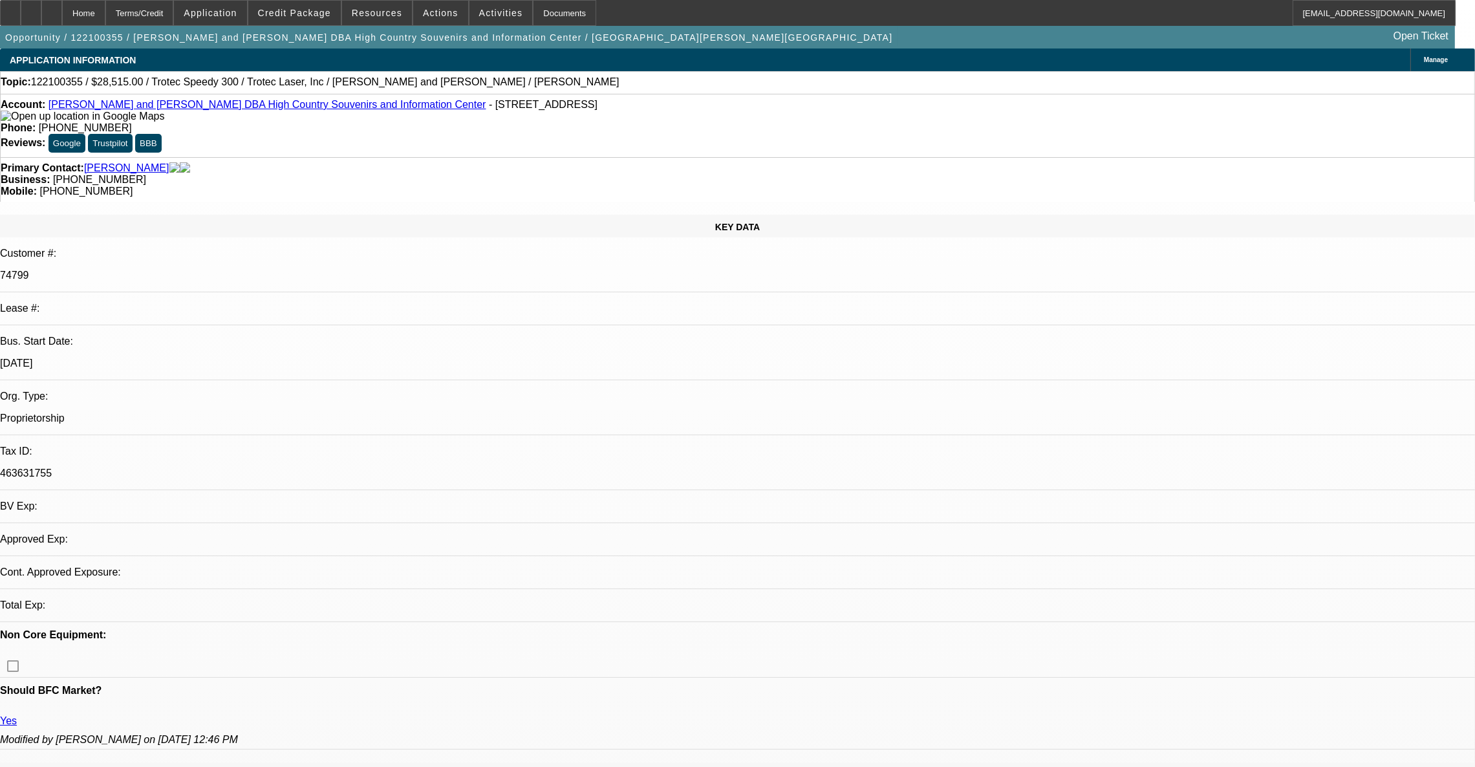
select select "0"
select select "2"
select select "0.1"
select select "4"
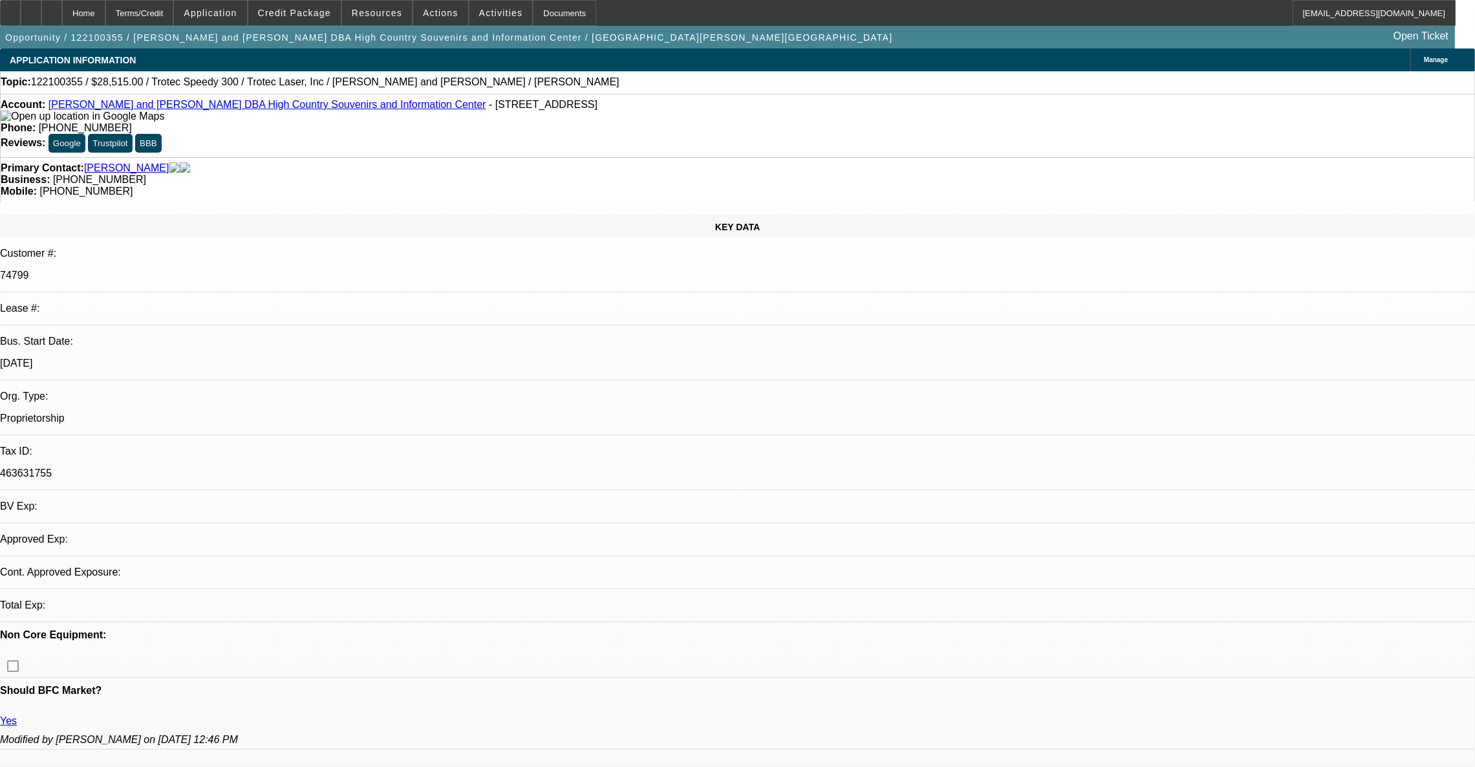
select select "0"
select select "2"
select select "0.1"
select select "4"
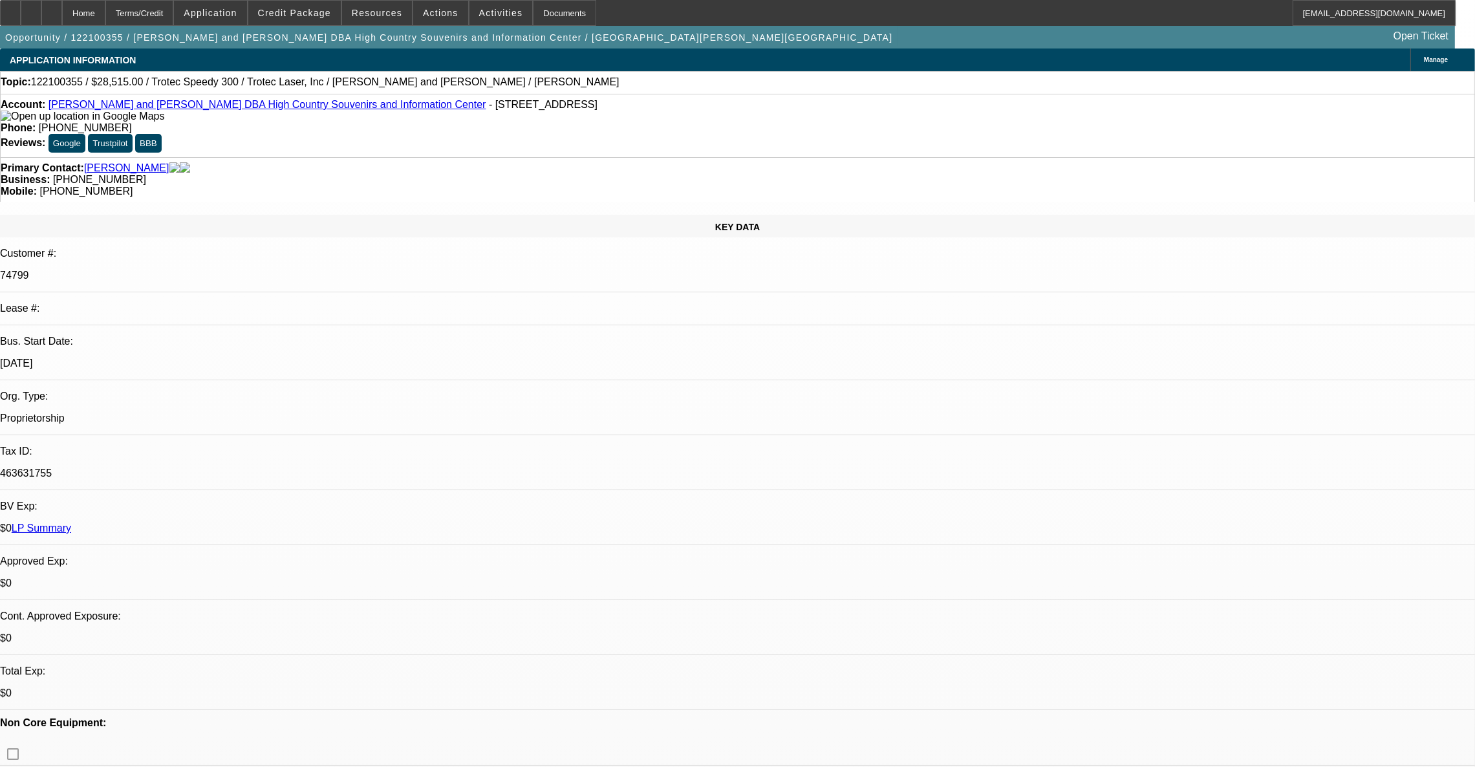
drag, startPoint x: 1295, startPoint y: 449, endPoint x: 999, endPoint y: 450, distance: 295.6
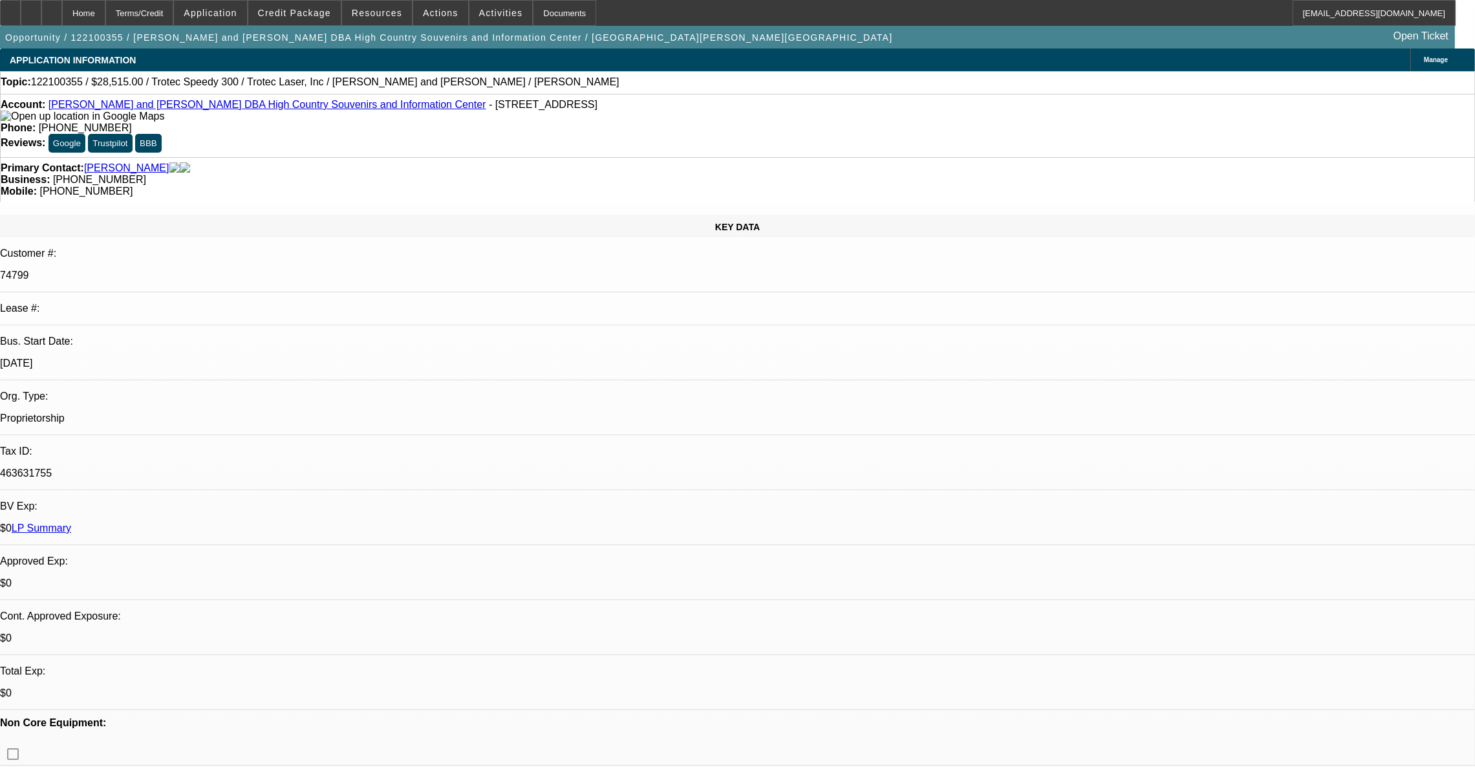
copy link "High Country Souvenirs & Information Center LLC NC SoS listing 122021.pdf"
click at [300, 9] on span "Credit Package" at bounding box center [294, 13] width 73 height 10
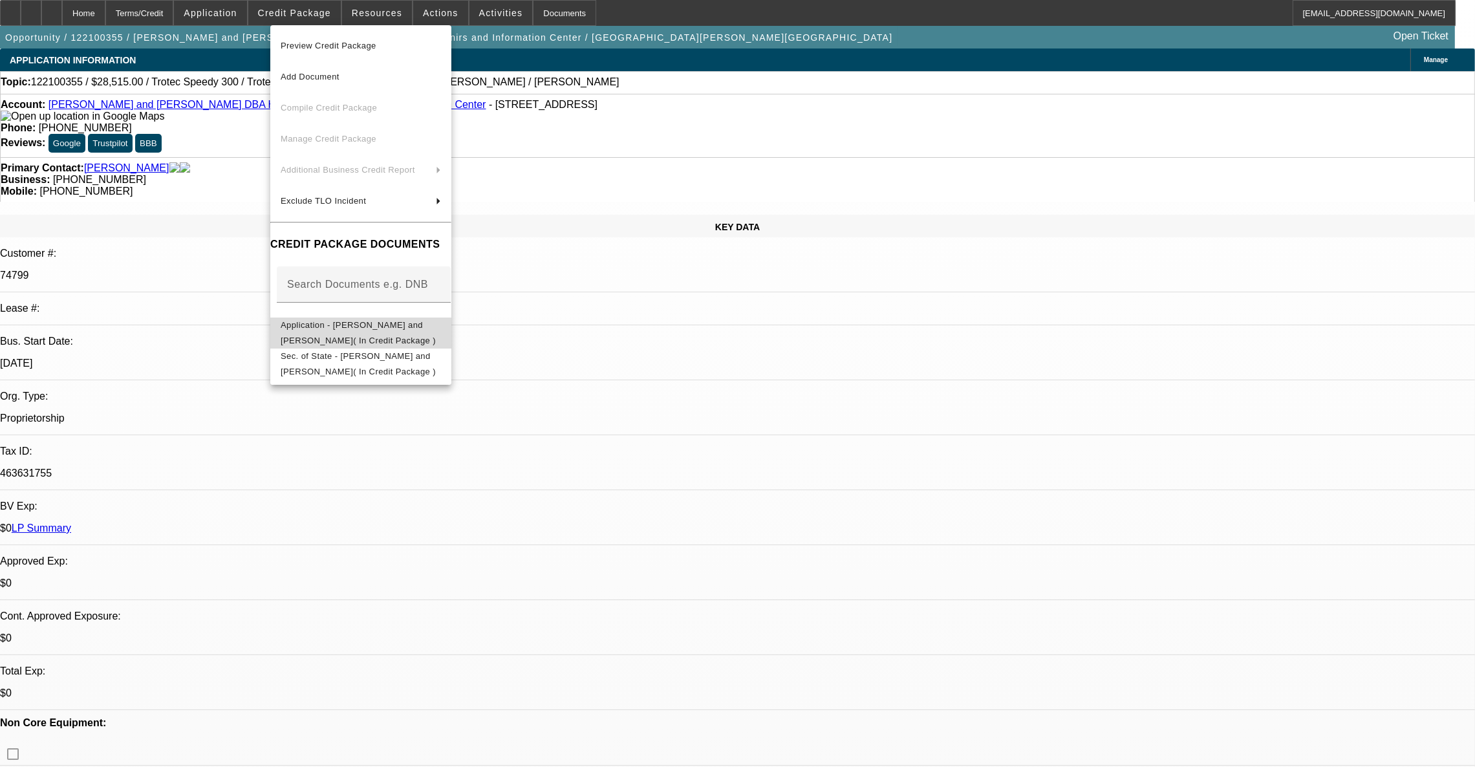
click at [340, 326] on span "Application - Sheri Stout and Lorrie Presnell( In Credit Package )" at bounding box center [358, 331] width 155 height 25
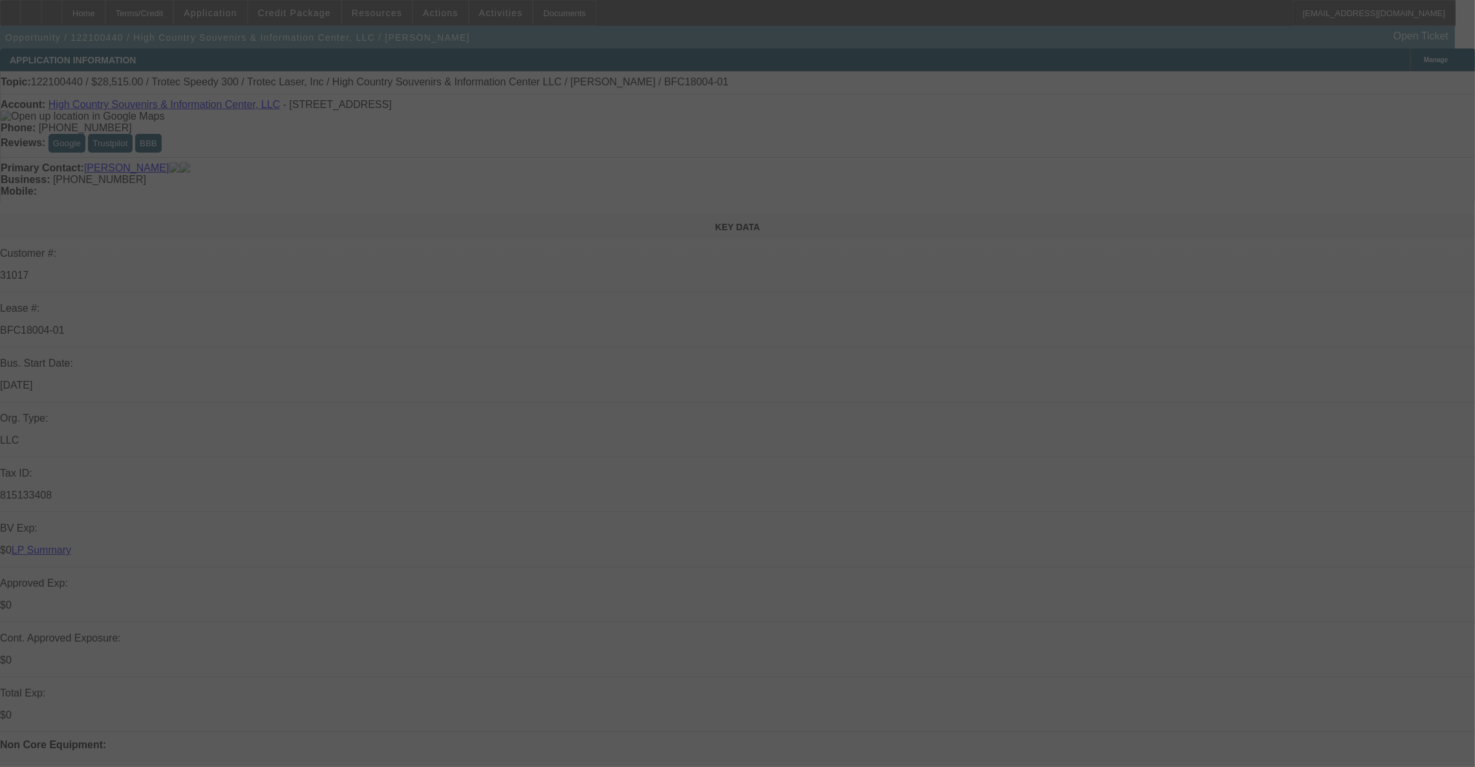
select select "0"
select select "2"
select select "0.1"
select select "4"
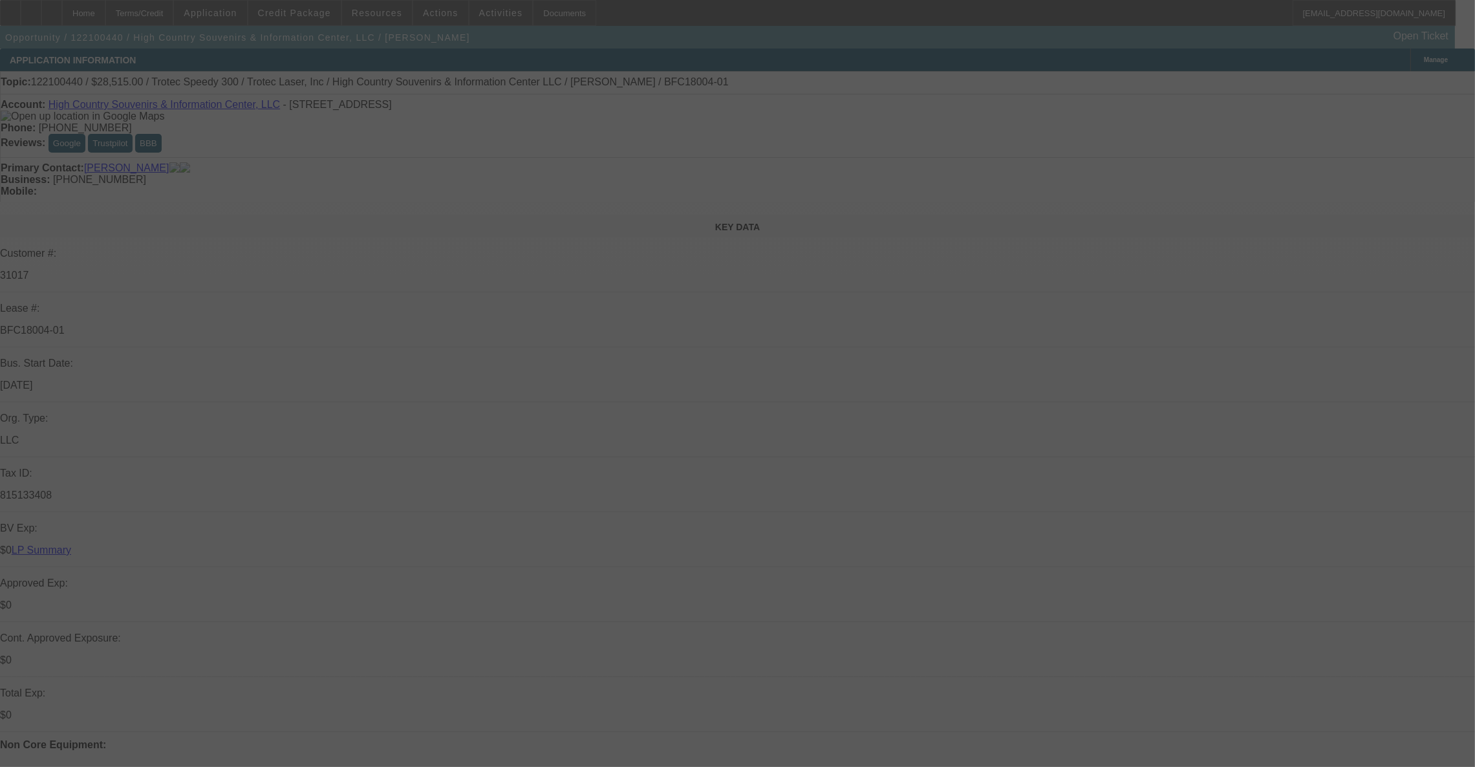
select select "0"
select select "3"
select select "2"
select select "0.1"
select select "4"
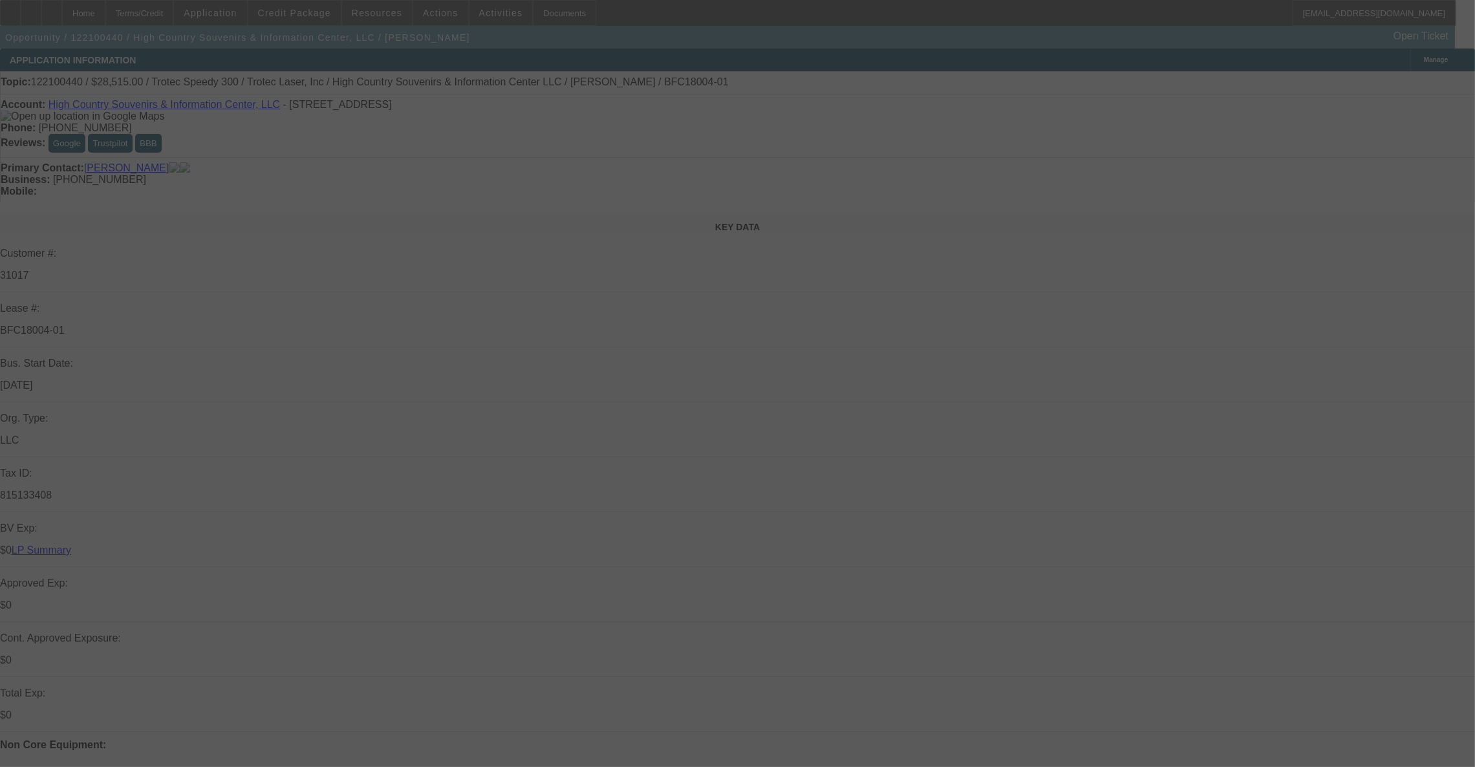
select select "0"
select select "3"
select select "2"
select select "0.1"
select select "4"
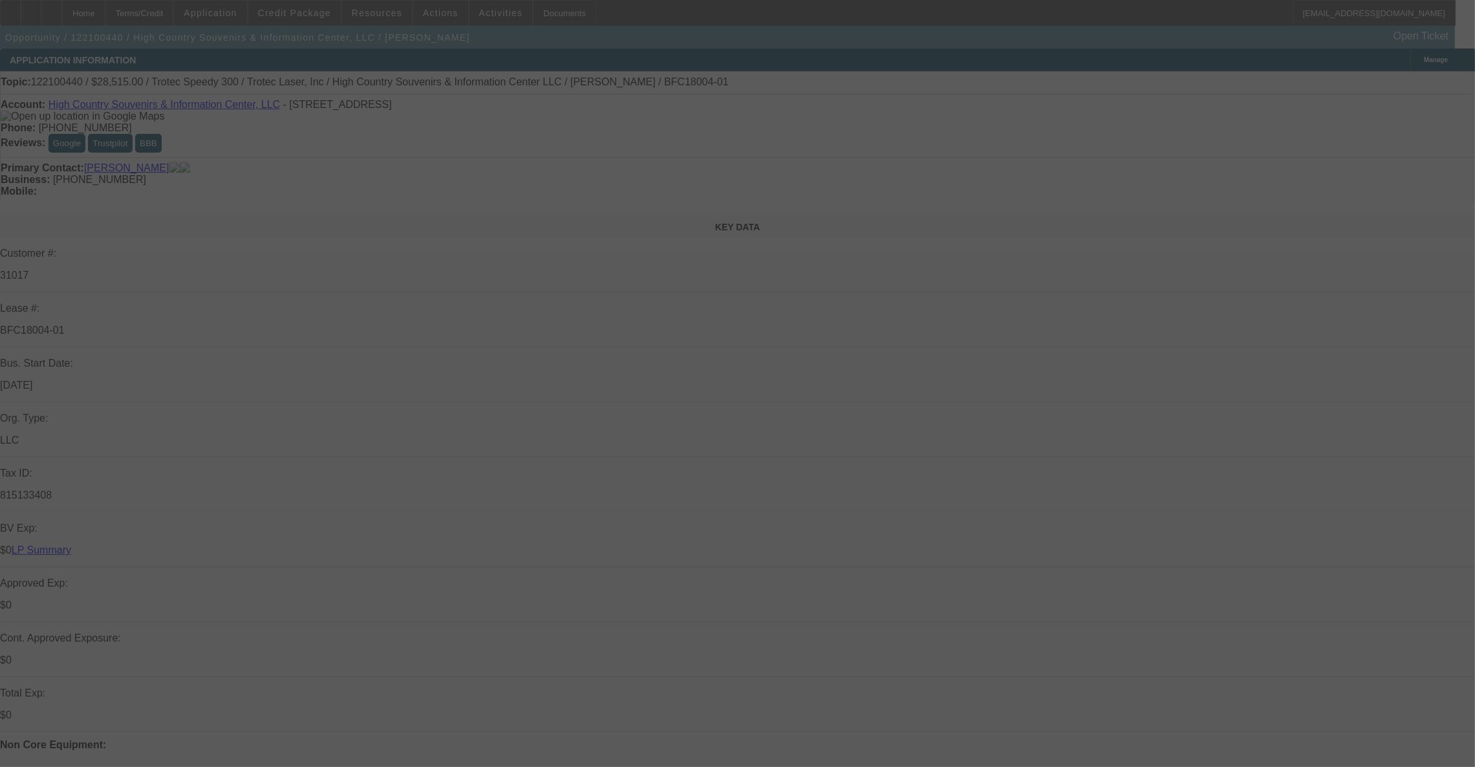
select select "0"
select select "2"
select select "0.1"
select select "4"
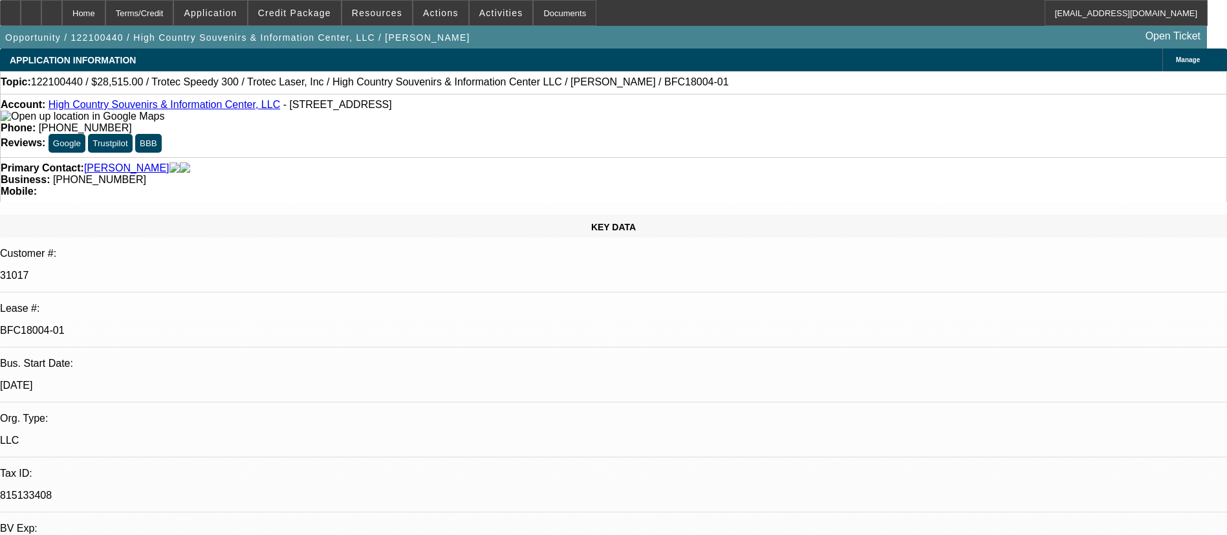
click at [211, 110] on link "High Country Souvenirs & Information Center, LLC" at bounding box center [165, 104] width 232 height 11
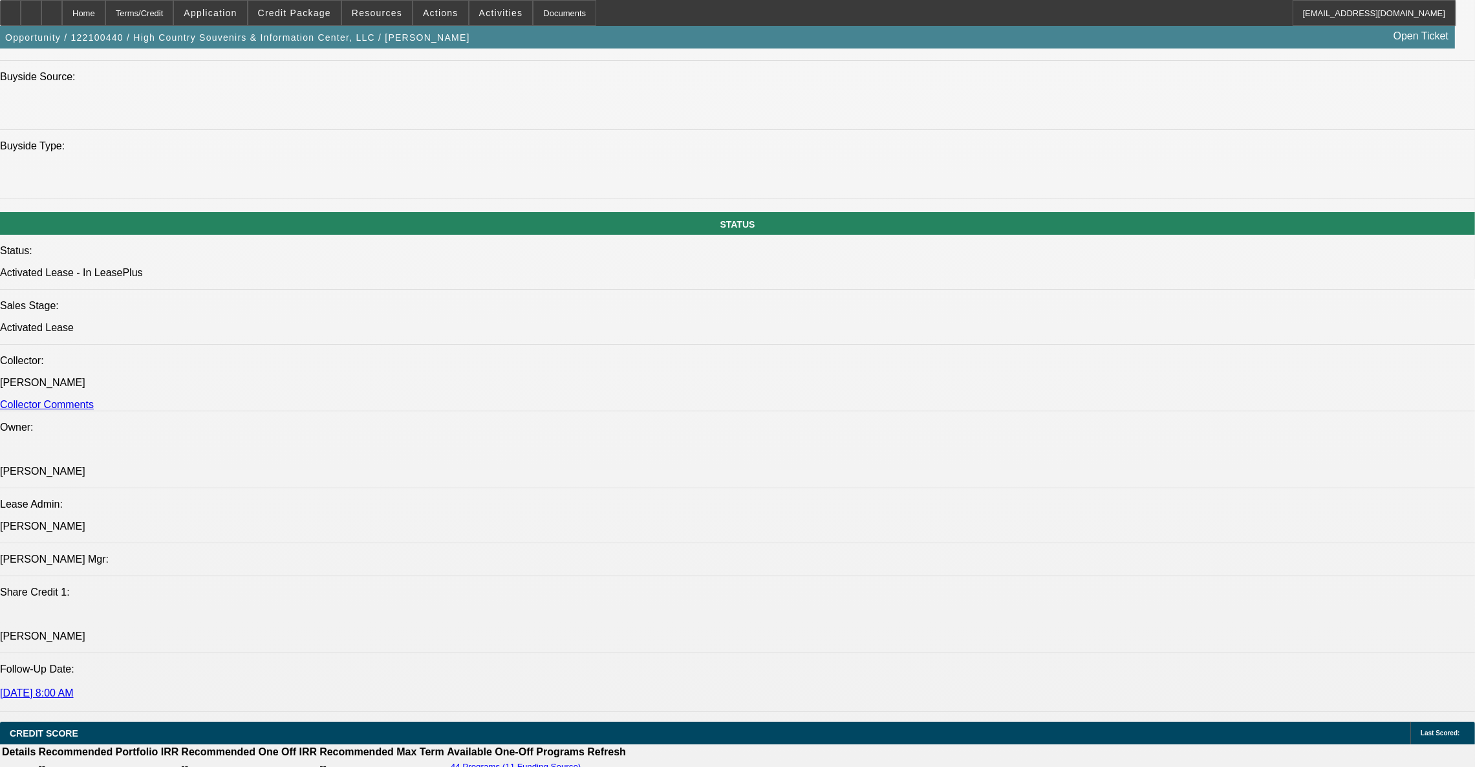
scroll to position [872, 0]
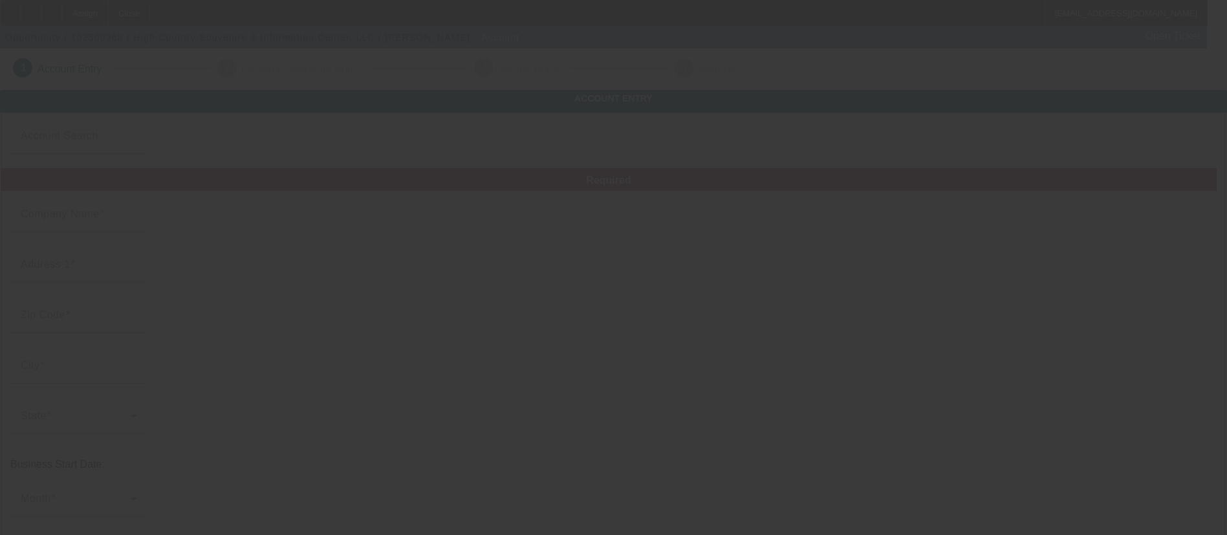
type input "High Country Souvenirs & Information Center, LLC"
type input "[STREET_ADDRESS]"
type input "28607"
type input "[PERSON_NAME]"
type input "[PHONE_NUMBER]"
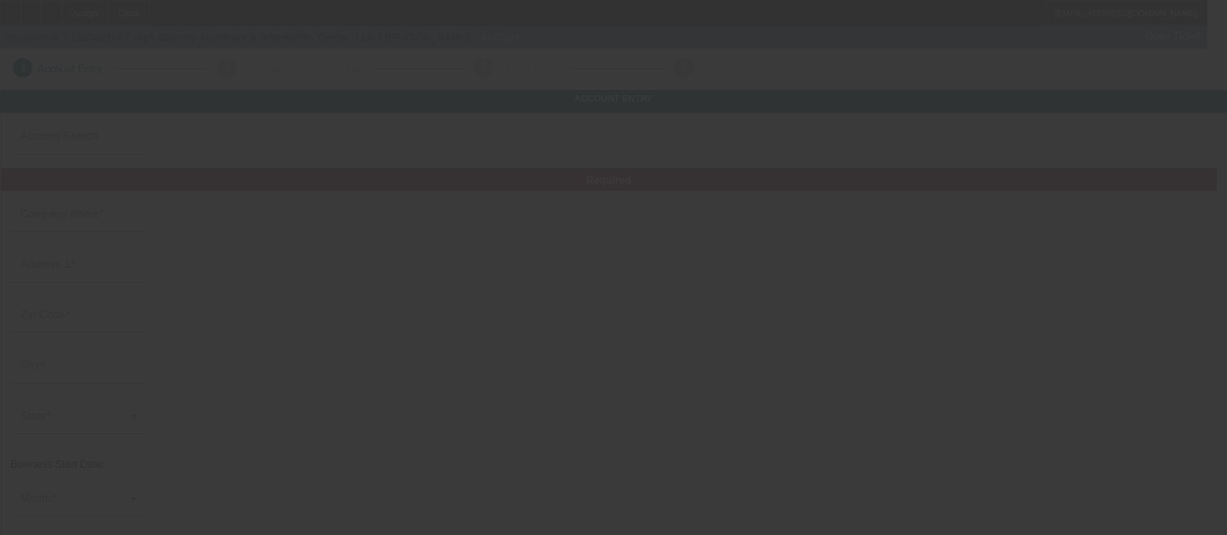
type input "[EMAIL_ADDRESS][DOMAIN_NAME]"
type input "Watauga"
type input "815133408"
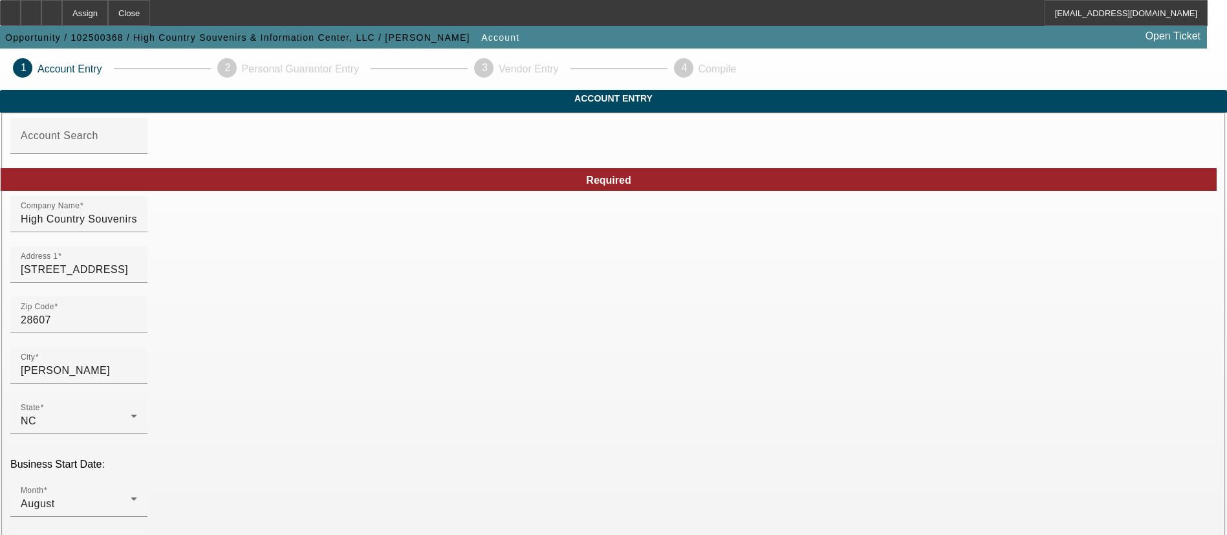
scroll to position [281, 0]
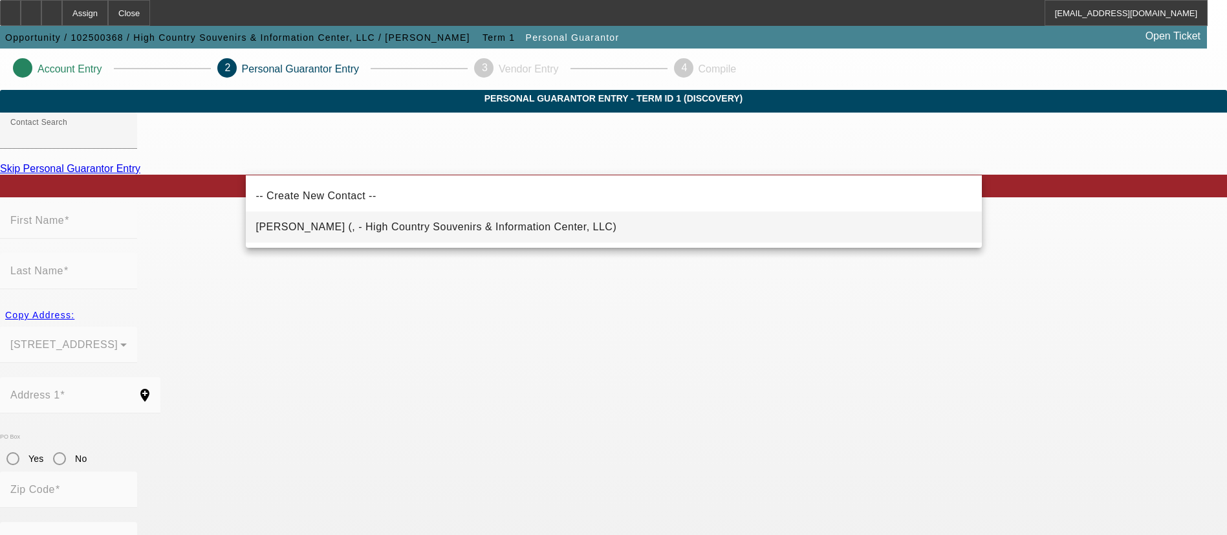
click at [442, 226] on span "[PERSON_NAME] (, - High Country Souvenirs & Information Center, LLC)" at bounding box center [436, 226] width 361 height 11
type input "Presnell, Steve (, - High Country Souvenirs & Information Center, LLC)"
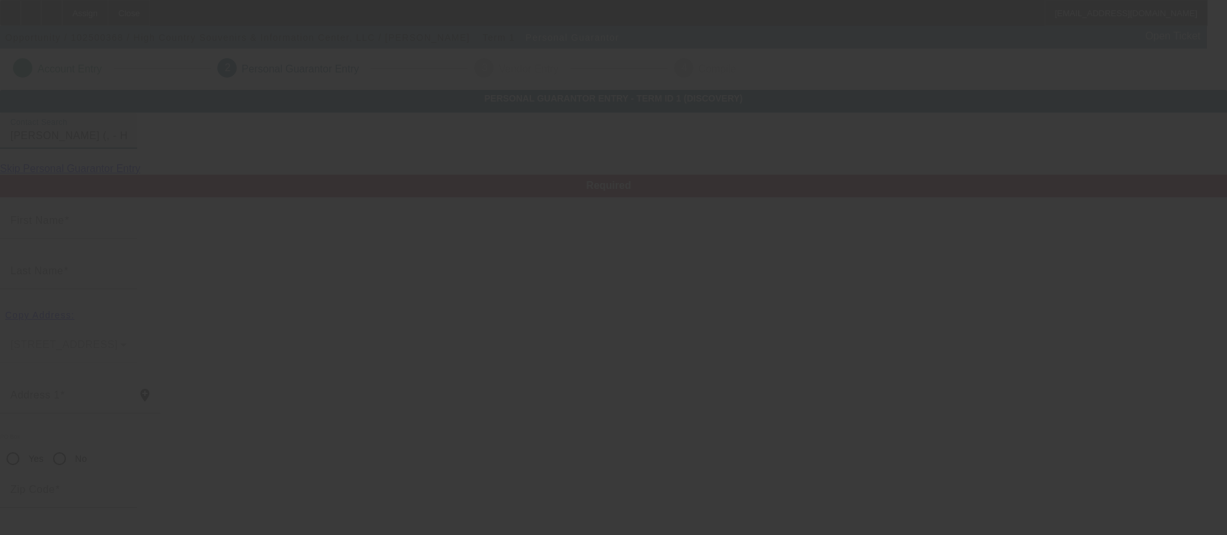
type input "Steve"
type input "Presnell"
radio input "true"
type input "(828) 964-3869"
type input "asiomega@gmail.com"
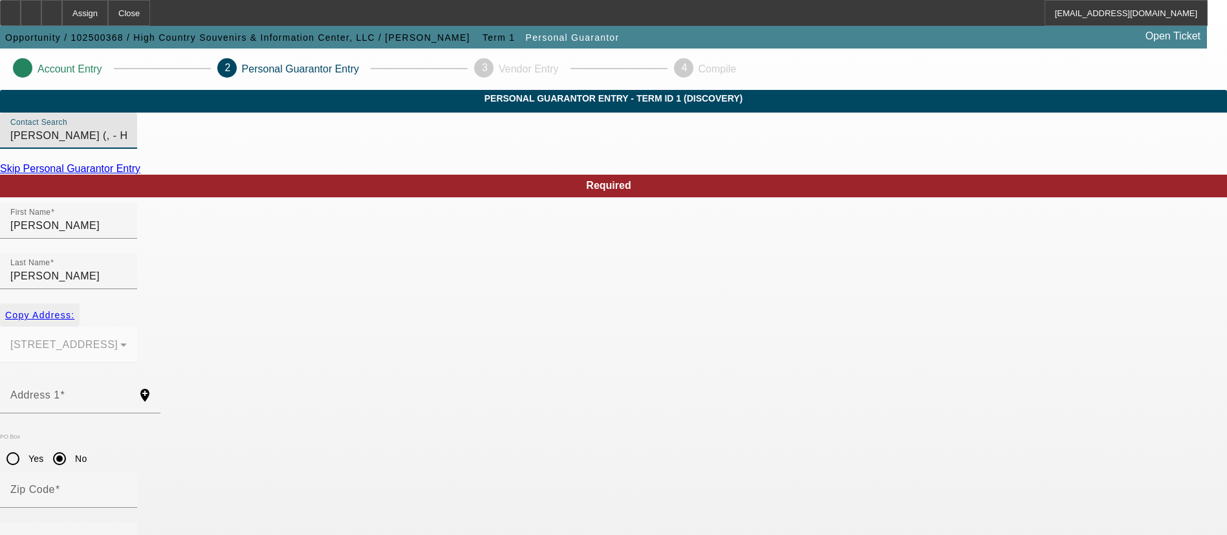
click at [74, 310] on span "Copy Address:" at bounding box center [39, 315] width 69 height 10
type input "[STREET_ADDRESS]"
radio input "false"
type input "28607"
type input "Boone"
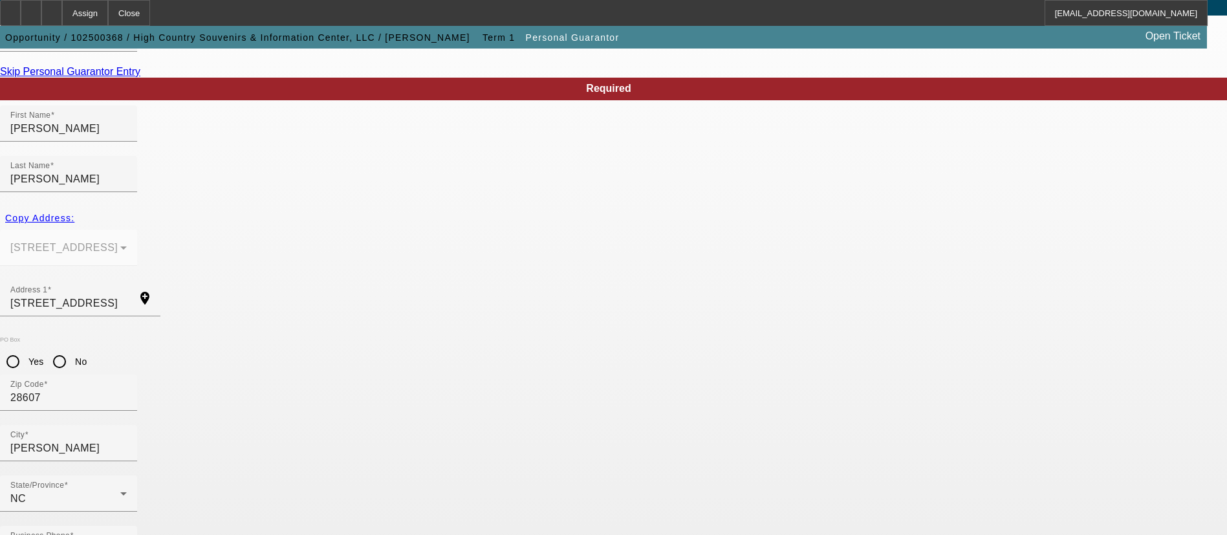
scroll to position [98, 0]
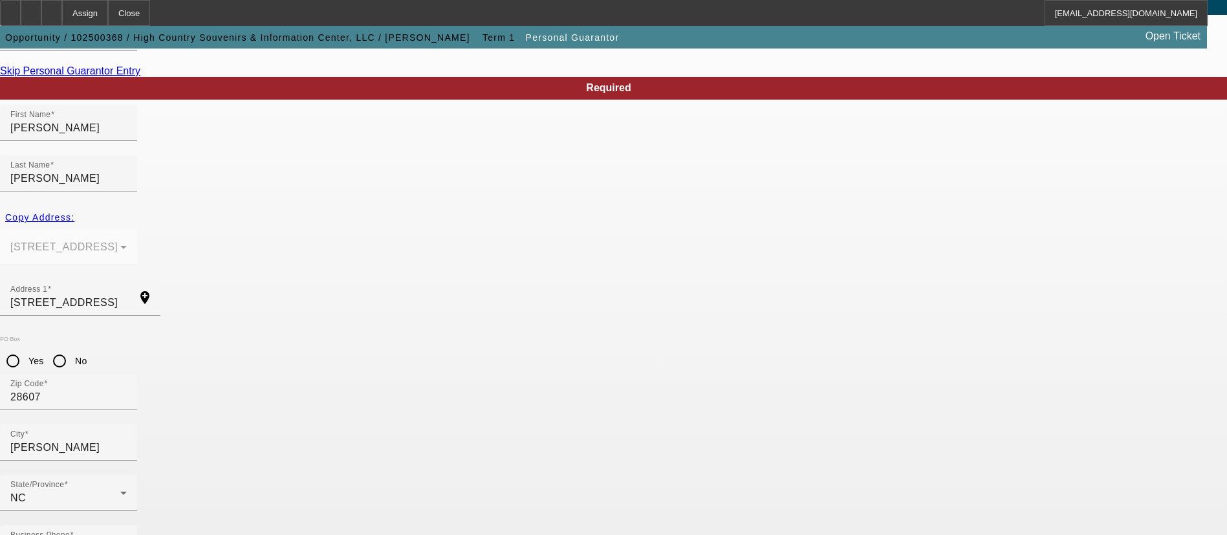
type input "50"
click at [127, 46] on input "Presnell, Steve (, - High Country Souvenirs & Information Center, LLC)" at bounding box center [68, 38] width 116 height 16
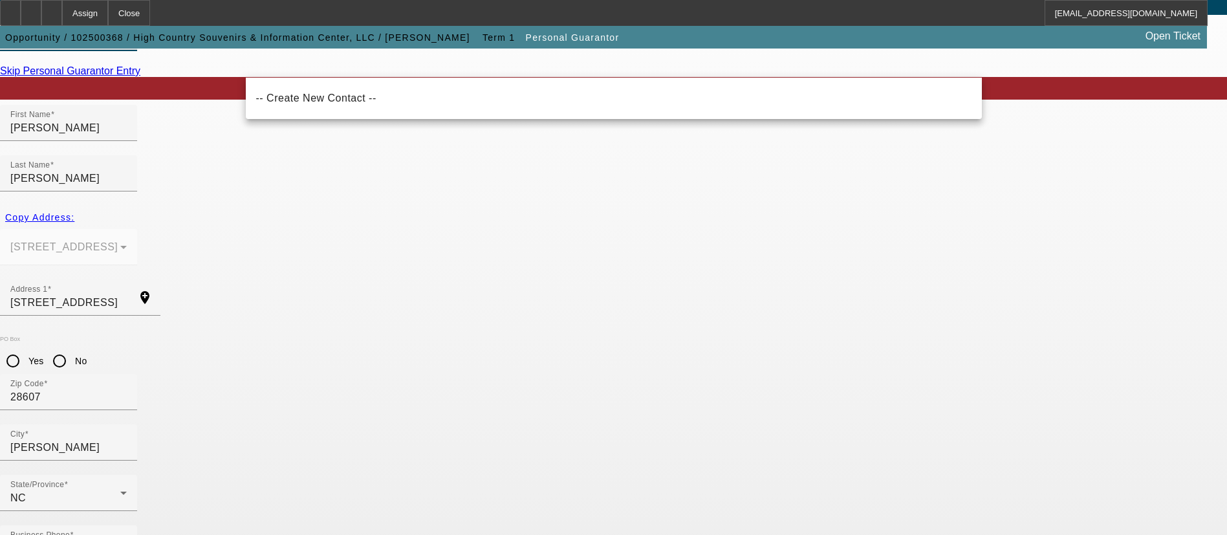
drag, startPoint x: 544, startPoint y: 64, endPoint x: -94, endPoint y: 83, distance: 638.6
click at [0, 83] on html "Assign Close SHines@beaconfunding.com Opportunity / 102500368 / High Country So…" at bounding box center [613, 169] width 1227 height 535
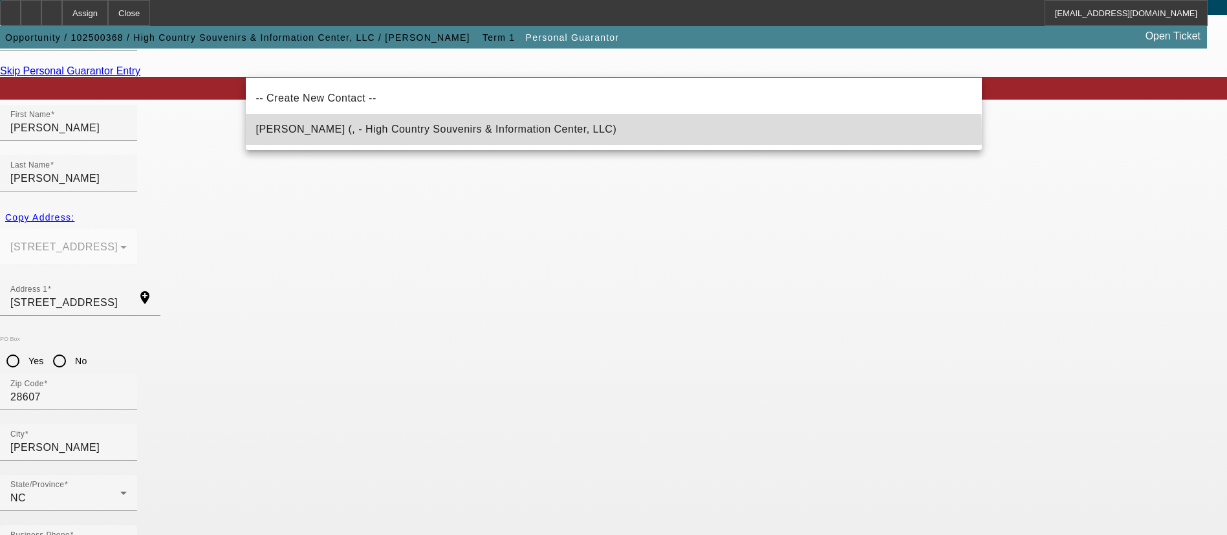
click at [303, 140] on mat-option "Presnell, Steve (, - High Country Souvenirs & Information Center, LLC)" at bounding box center [614, 129] width 736 height 31
type input "Presnell, Steve (, - High Country Souvenirs & Information Center, LLC)"
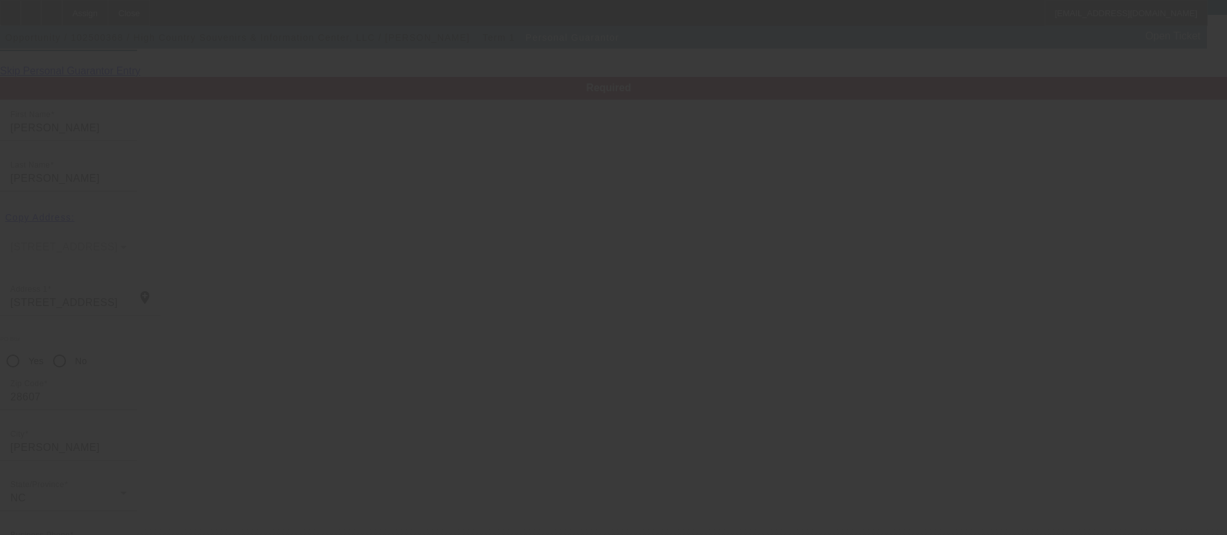
radio input "true"
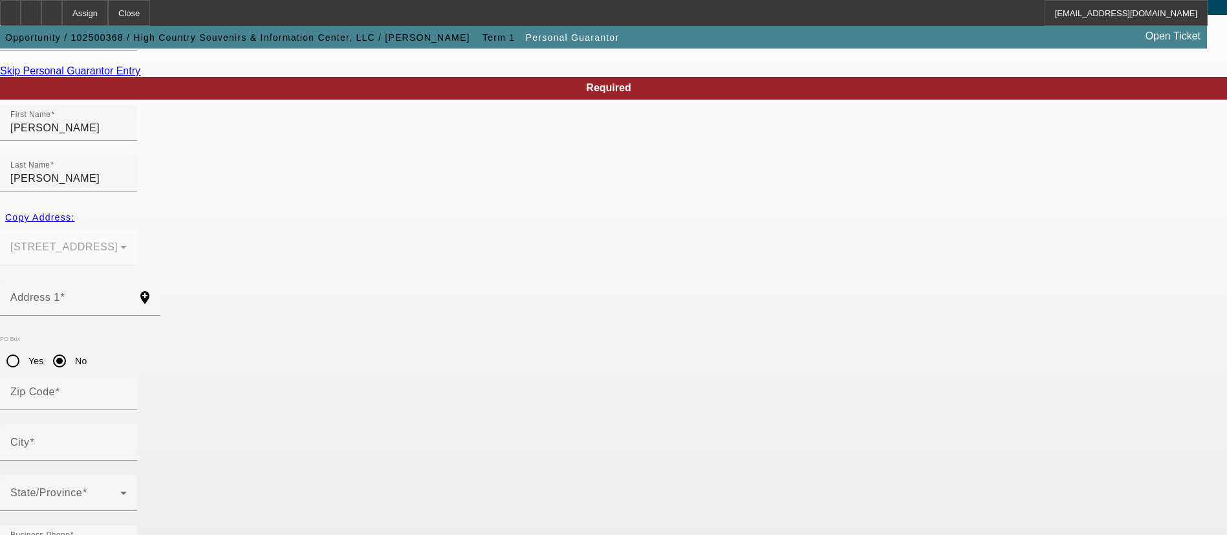
click at [74, 212] on span "Copy Address:" at bounding box center [39, 217] width 69 height 10
type input "[STREET_ADDRESS]"
radio input "false"
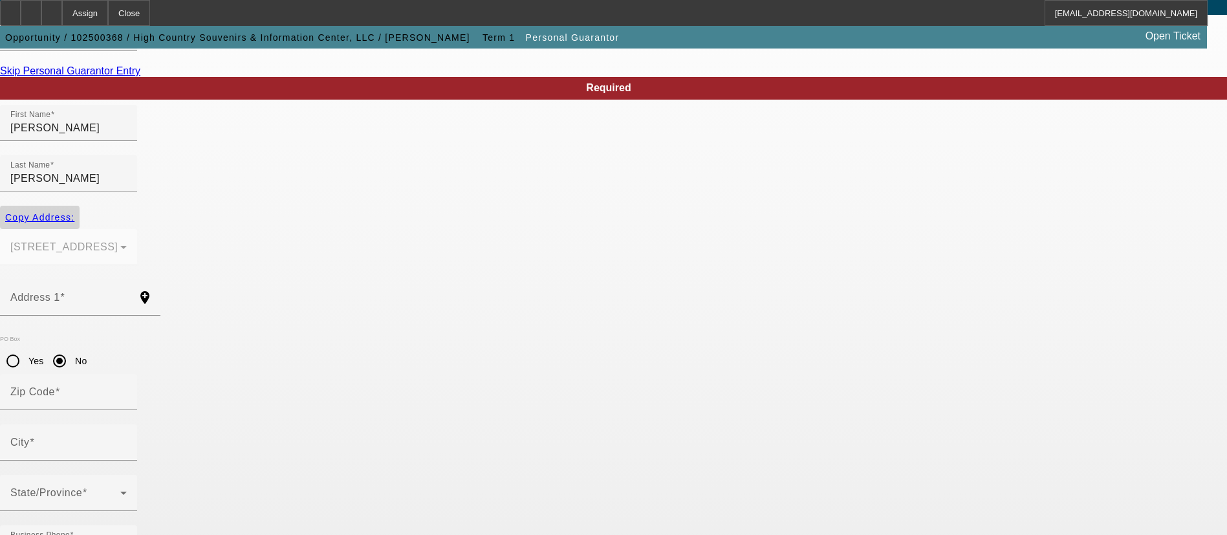
type input "28607"
type input "Boone"
type input "50"
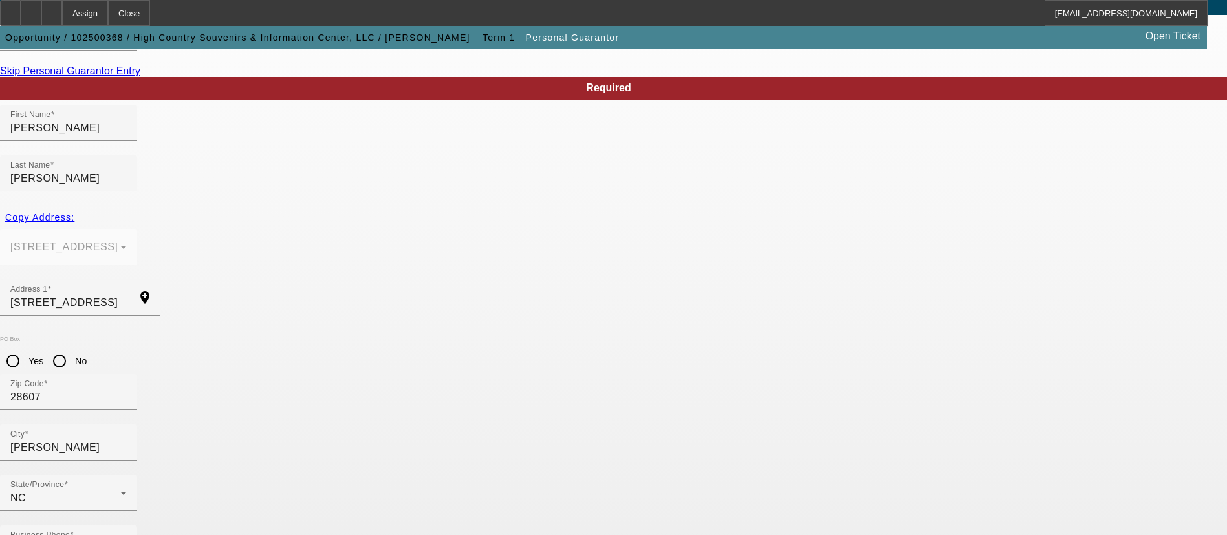
type input "245-33-2692"
drag, startPoint x: 343, startPoint y: 267, endPoint x: 163, endPoint y: 254, distance: 180.3
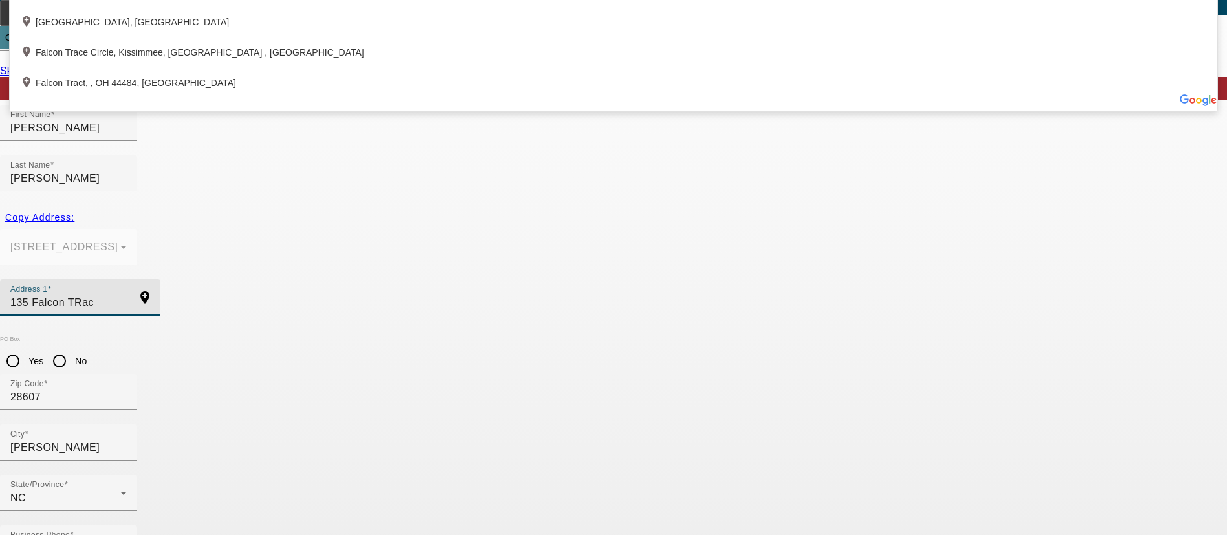
type input "135 Falcon Trace"
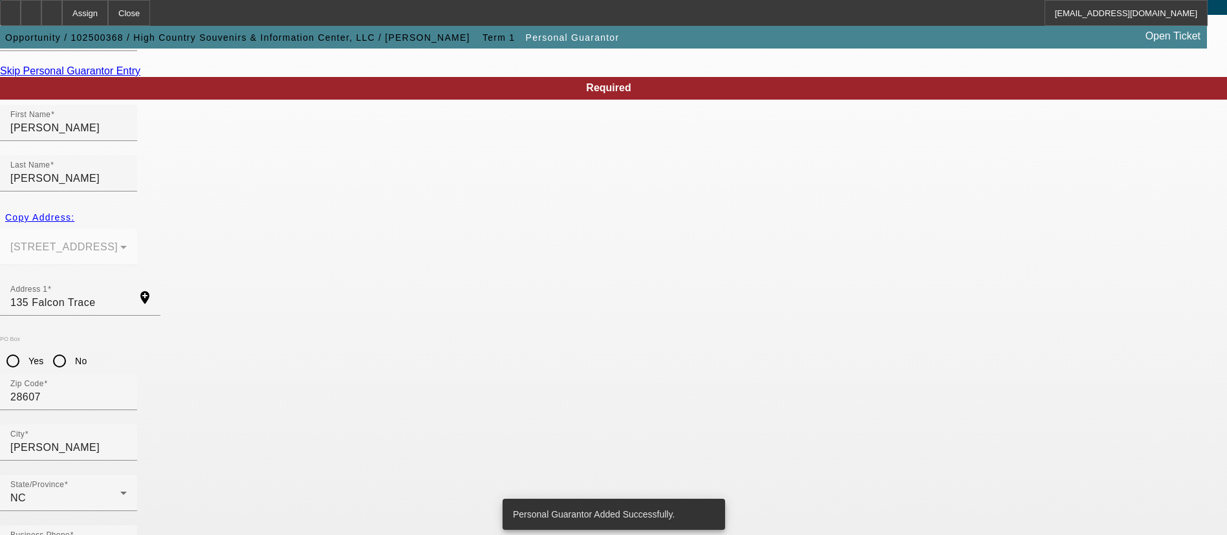
scroll to position [0, 0]
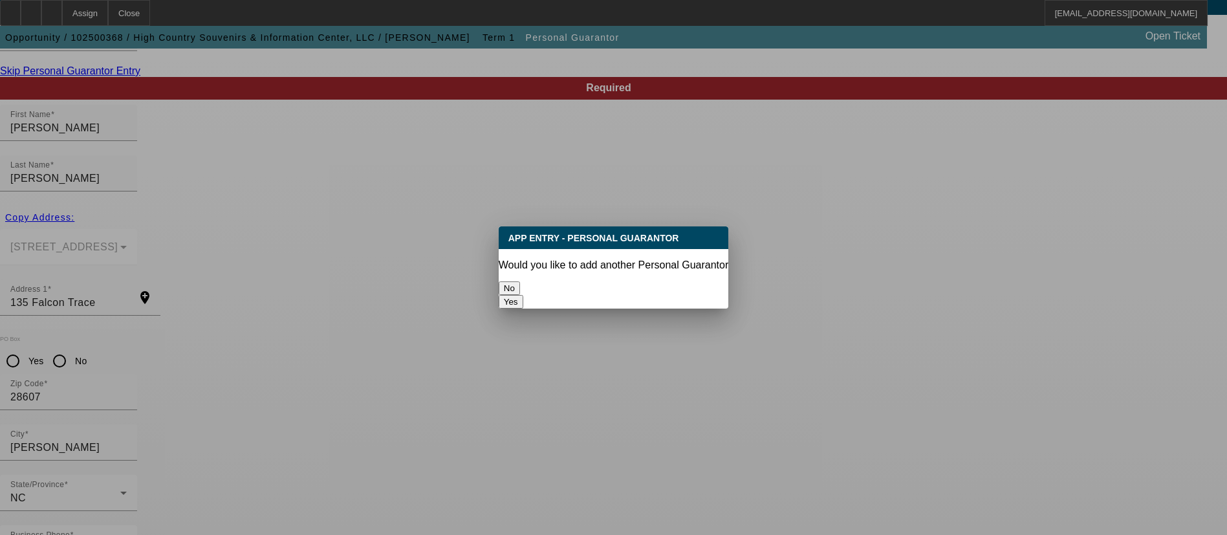
click at [523, 295] on button "Yes" at bounding box center [511, 302] width 25 height 14
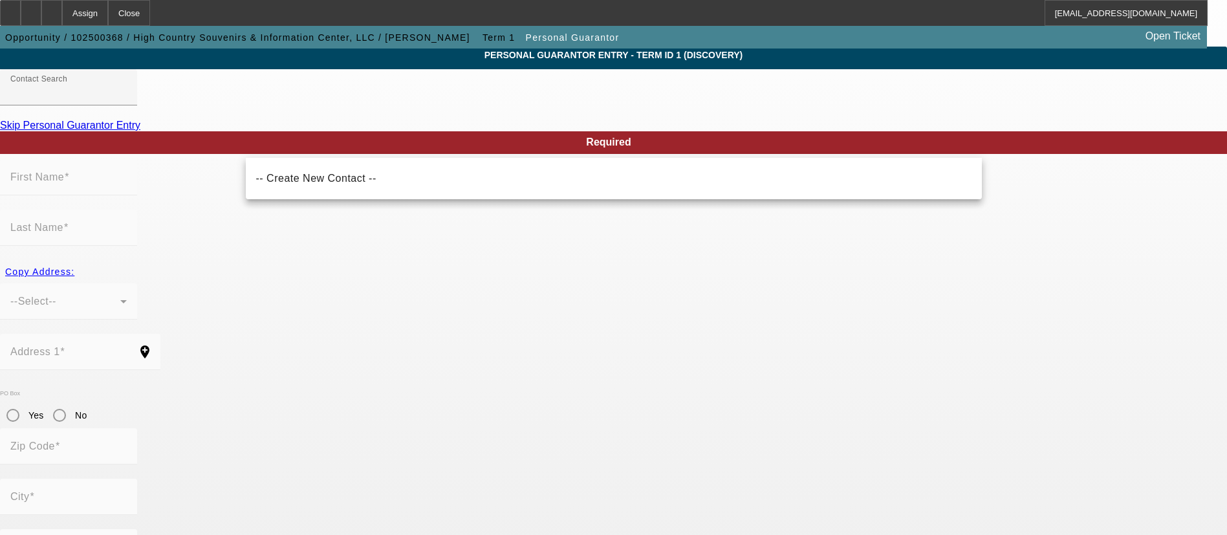
scroll to position [1, 0]
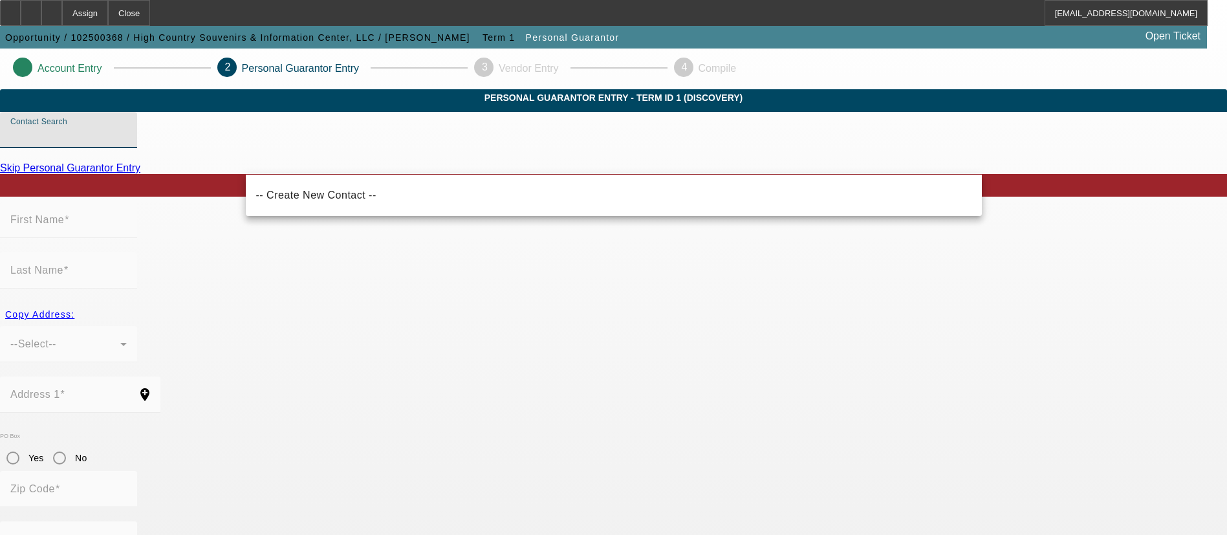
click at [127, 143] on input "Contact Search" at bounding box center [68, 135] width 116 height 16
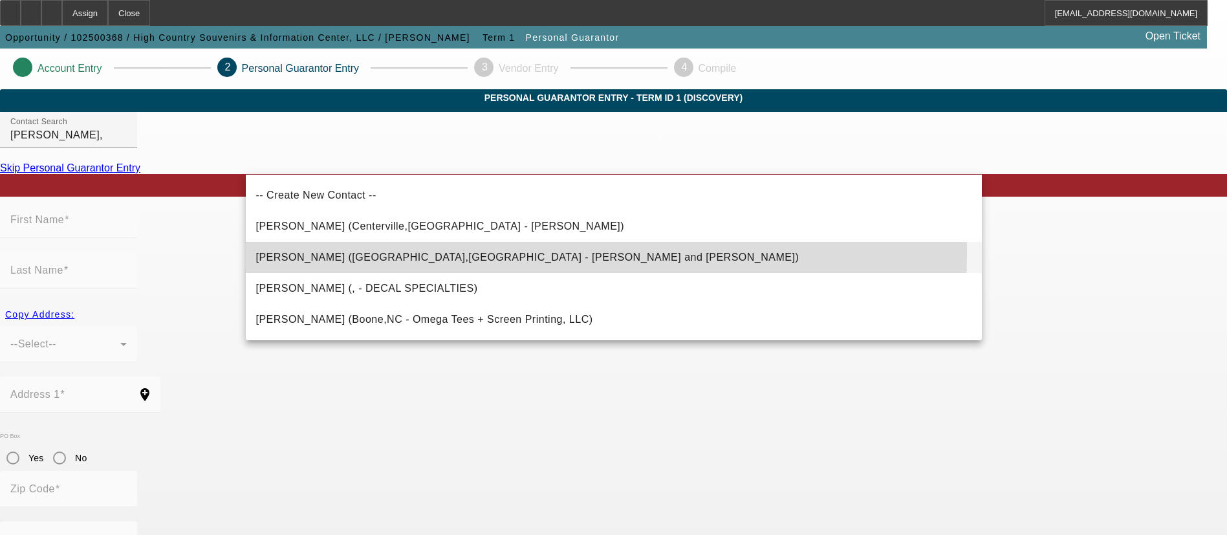
click at [299, 252] on span "Presnell, Lorrie (Boone,NC - Sheri Stout and Lorrie Presnell)" at bounding box center [527, 257] width 543 height 11
type input "Presnell, Lorrie (Boone,NC - Sheri Stout and Lorrie Presnell)"
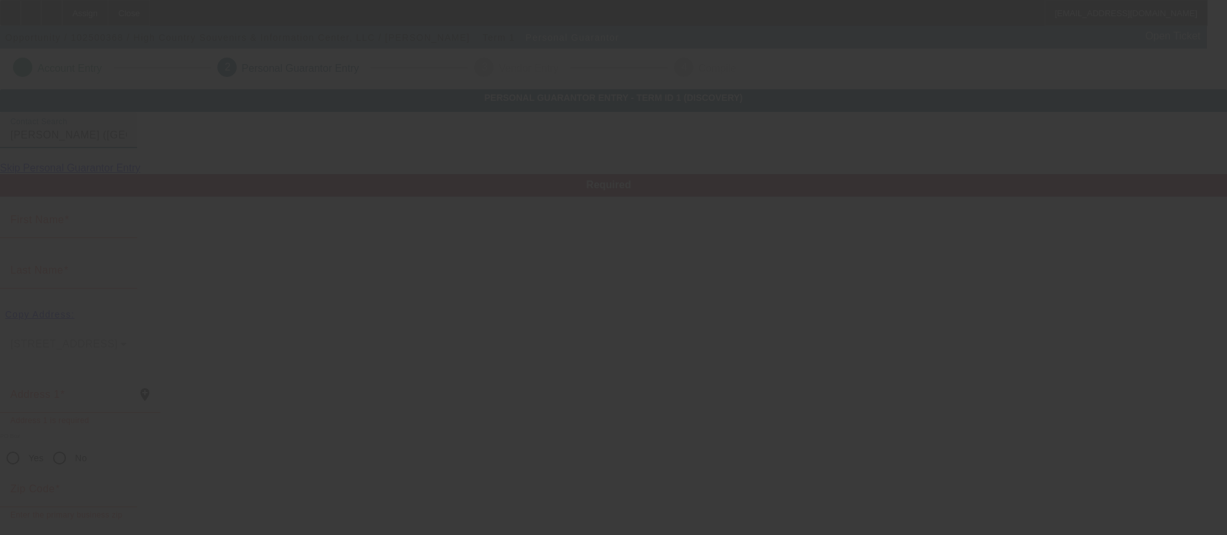
type input "Lorrie"
type input "Presnell"
type input "135 Falcon Trace"
radio input "true"
type input "28607"
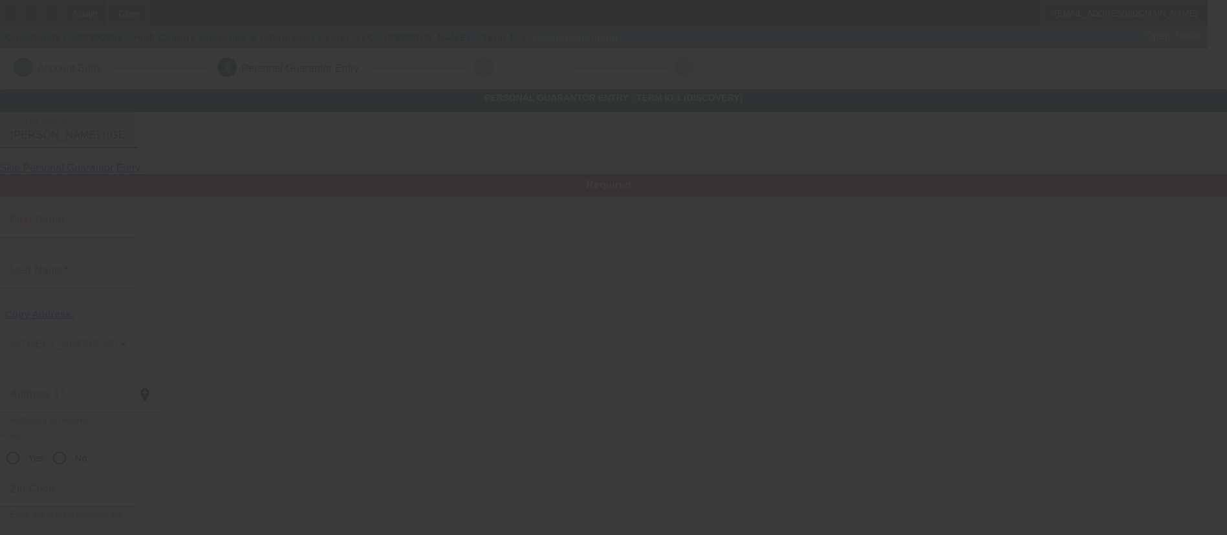
type input "Boone"
type input "[PHONE_NUMBER]"
type input "50"
type input "546-35-8193"
type input "highcountrysouvenirs@gmail.com"
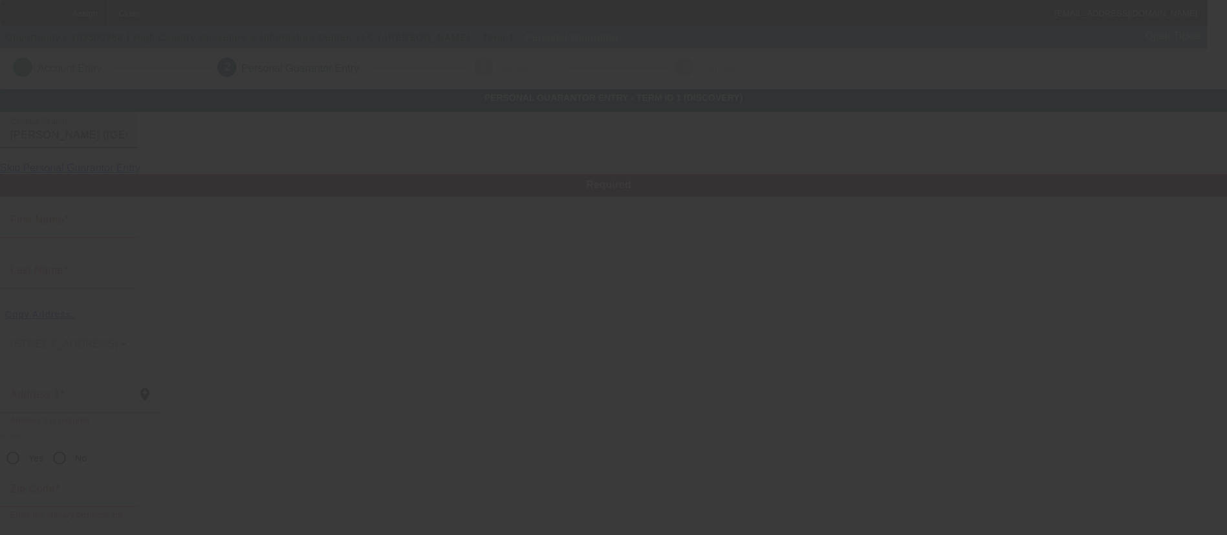
type input "(909) 618-6731"
type input "(828) 264-4562"
type input "$335,000.00"
type input "$231,000.00"
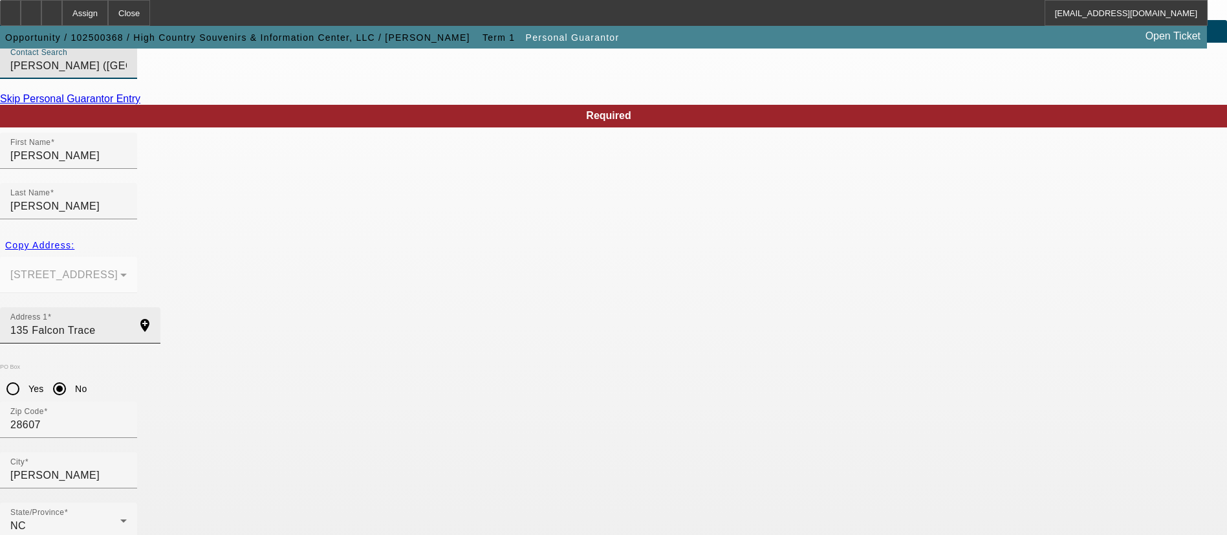
scroll to position [98, 0]
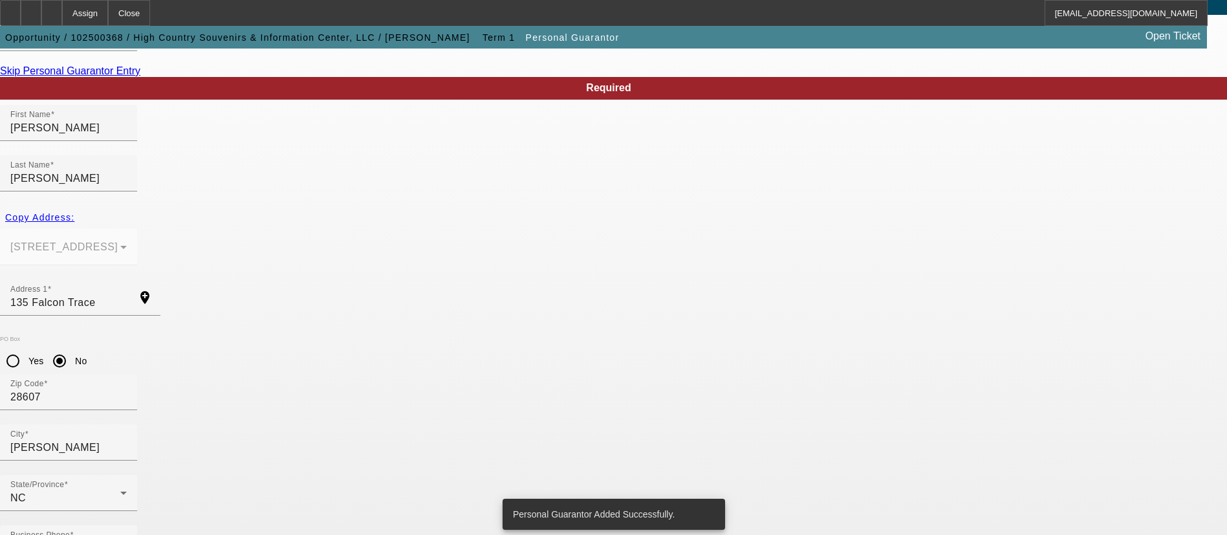
scroll to position [0, 0]
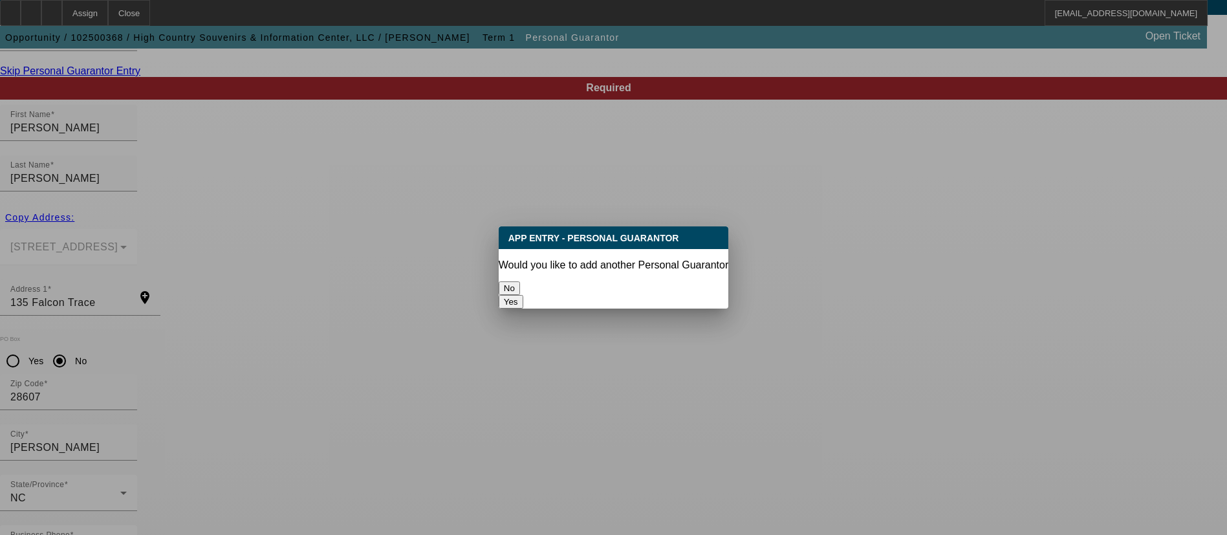
click at [520, 287] on button "No" at bounding box center [509, 288] width 21 height 14
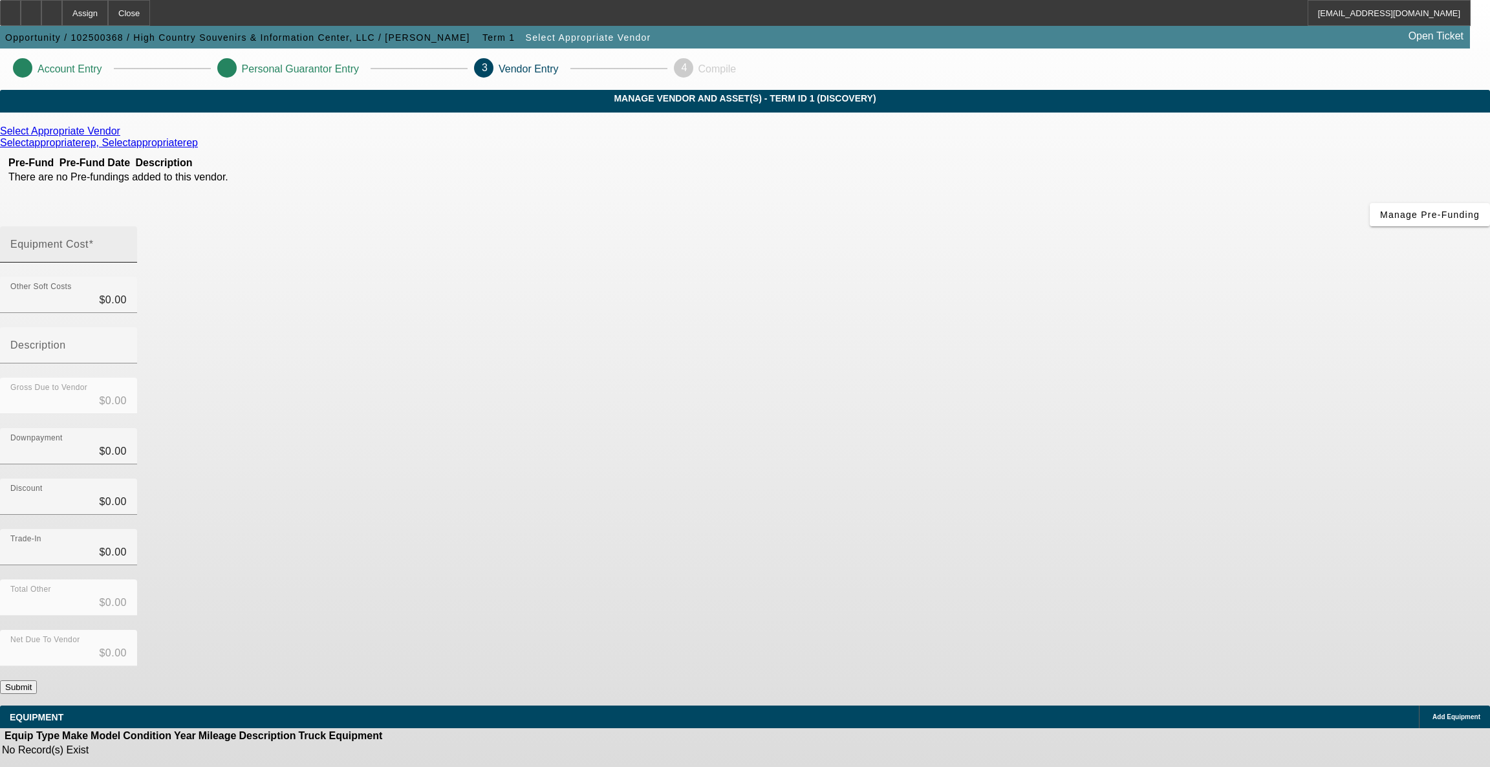
click at [127, 226] on div "Equipment Cost" at bounding box center [68, 244] width 116 height 36
type input "4"
type input "$4.00"
type input "45"
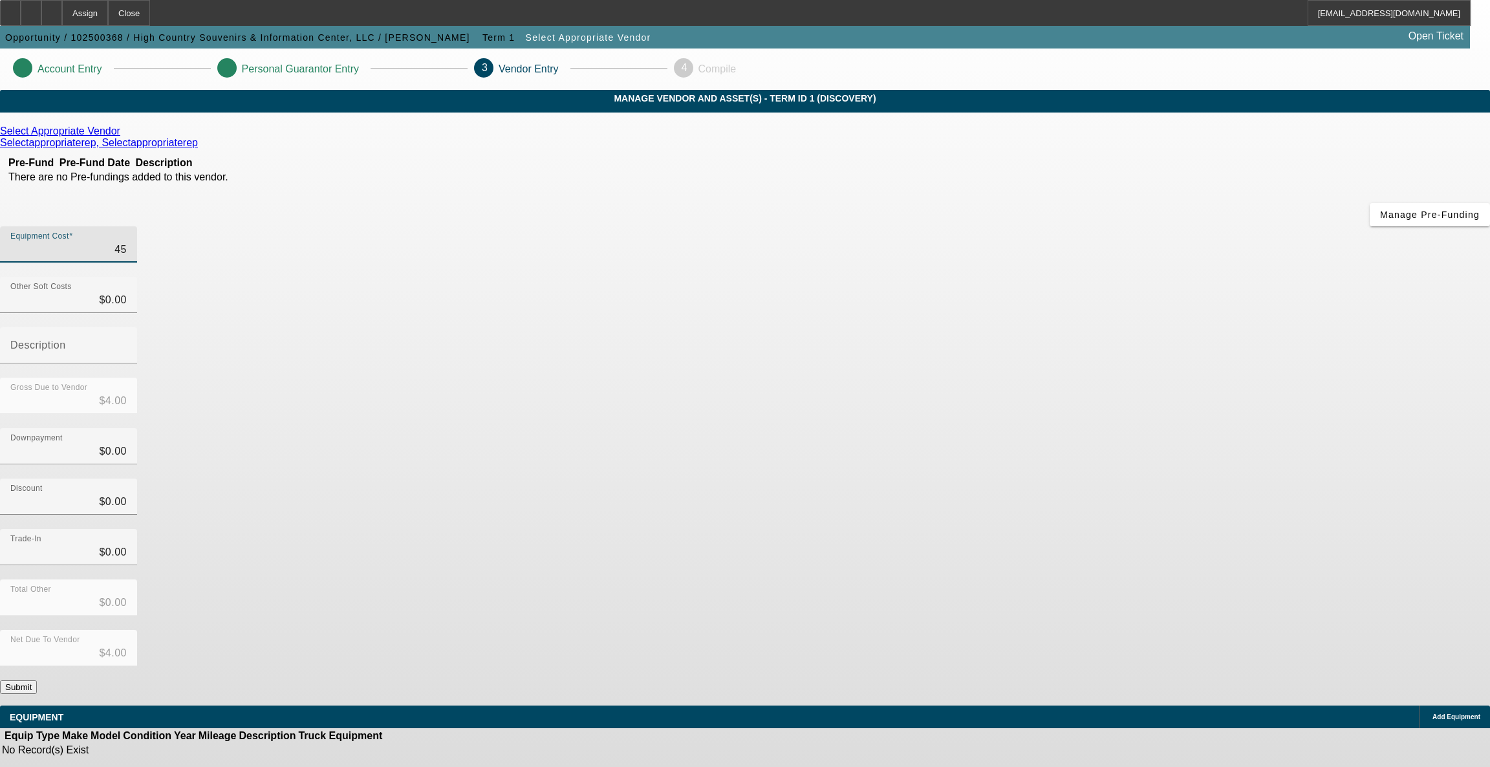
type input "$45.00"
type input "451"
type input "$451.00"
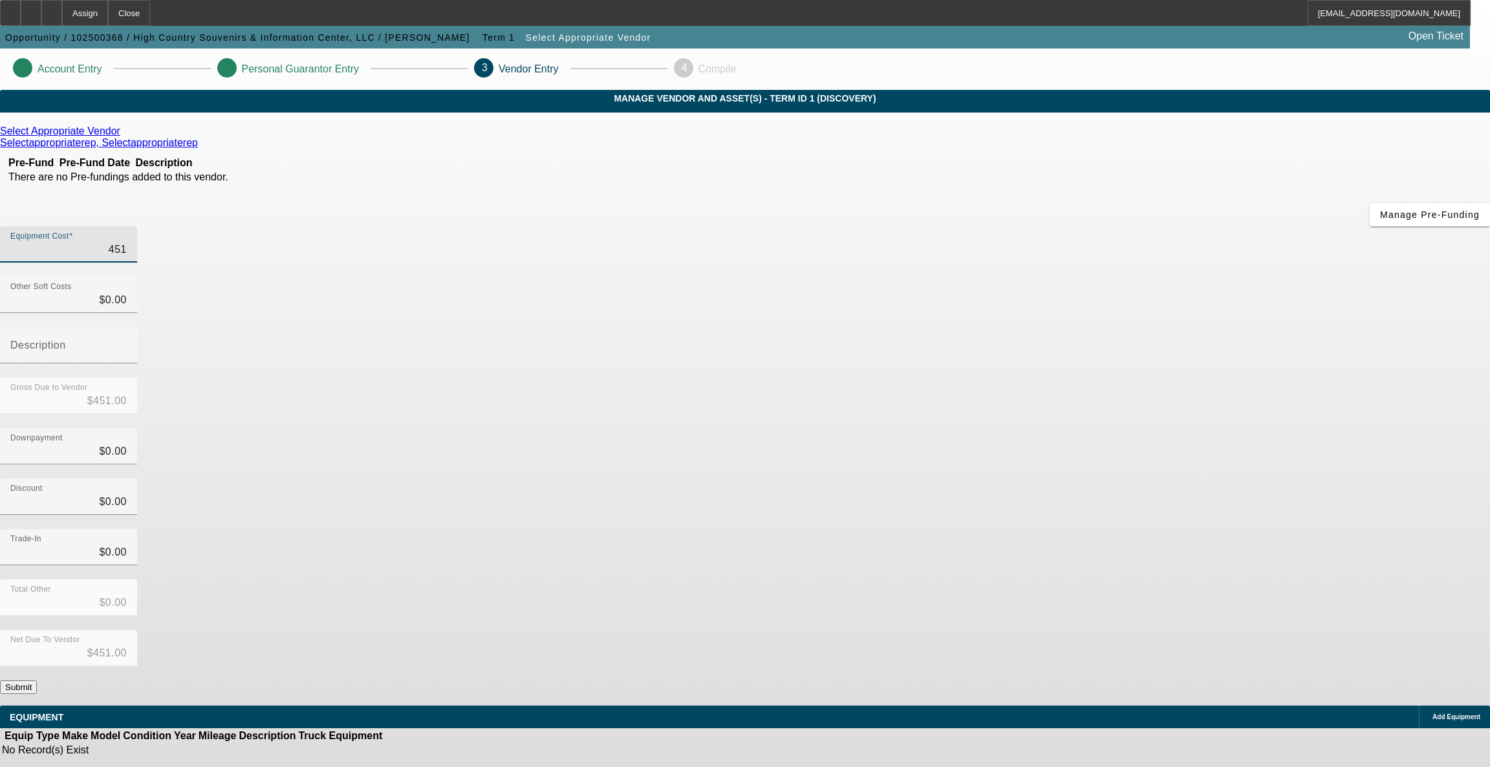
type input "4519"
type input "$4,519.00"
type input "45198"
type input "$45,198.00"
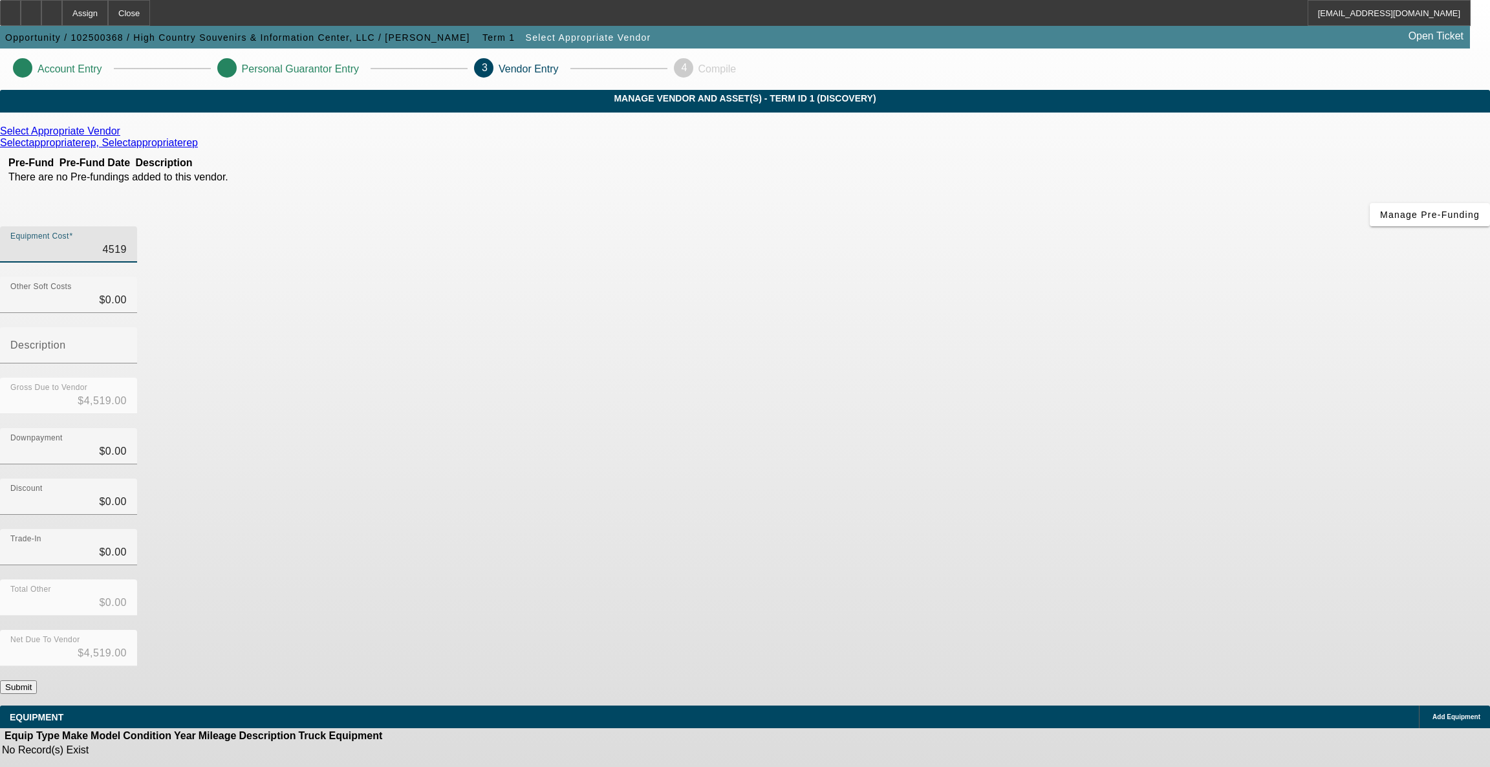
type input "$45,198.00"
click at [1015, 378] on div "Gross Due to Vendor $45,198.00" at bounding box center [745, 403] width 1490 height 50
click at [37, 534] on button "Submit" at bounding box center [18, 687] width 37 height 14
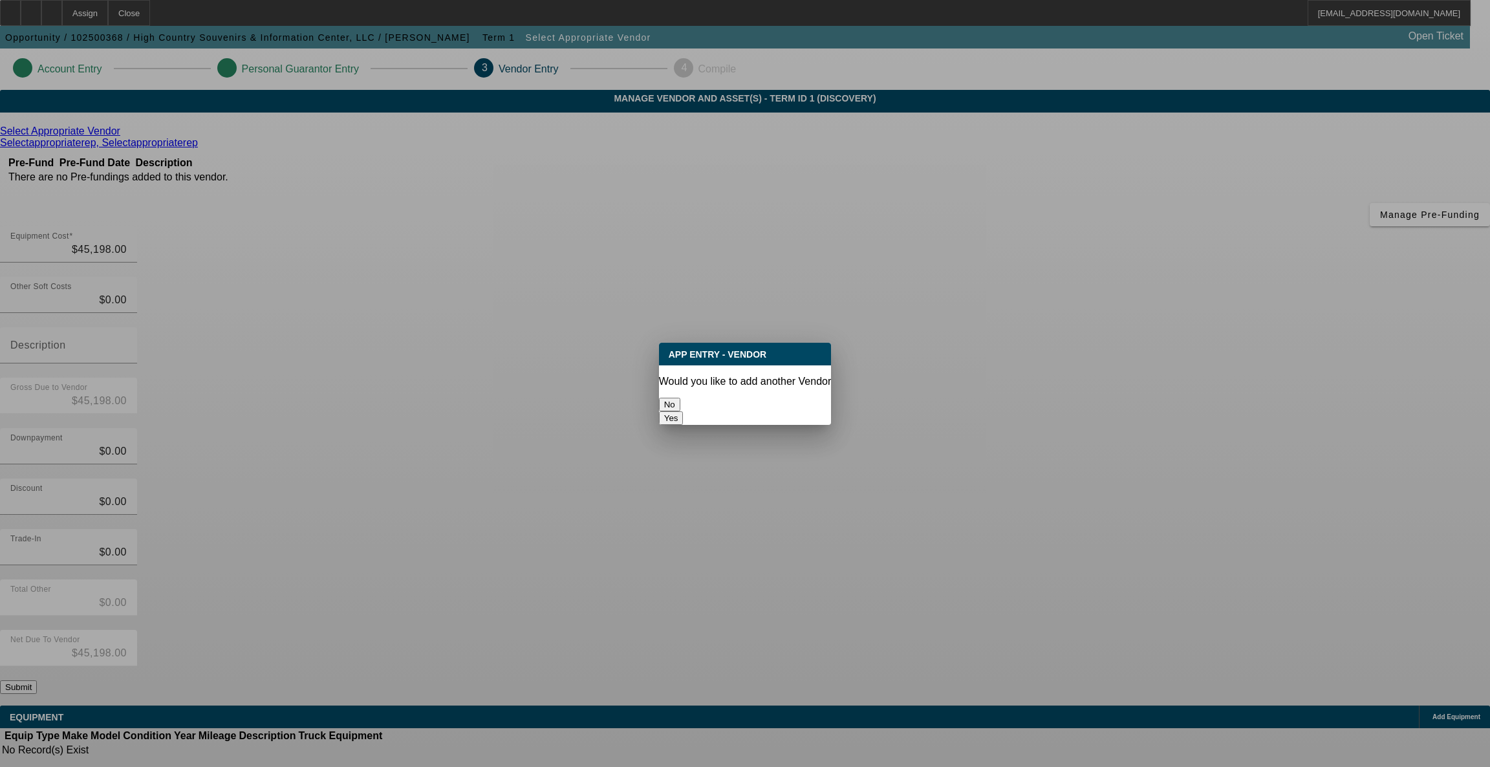
click at [680, 407] on button "No" at bounding box center [669, 405] width 21 height 14
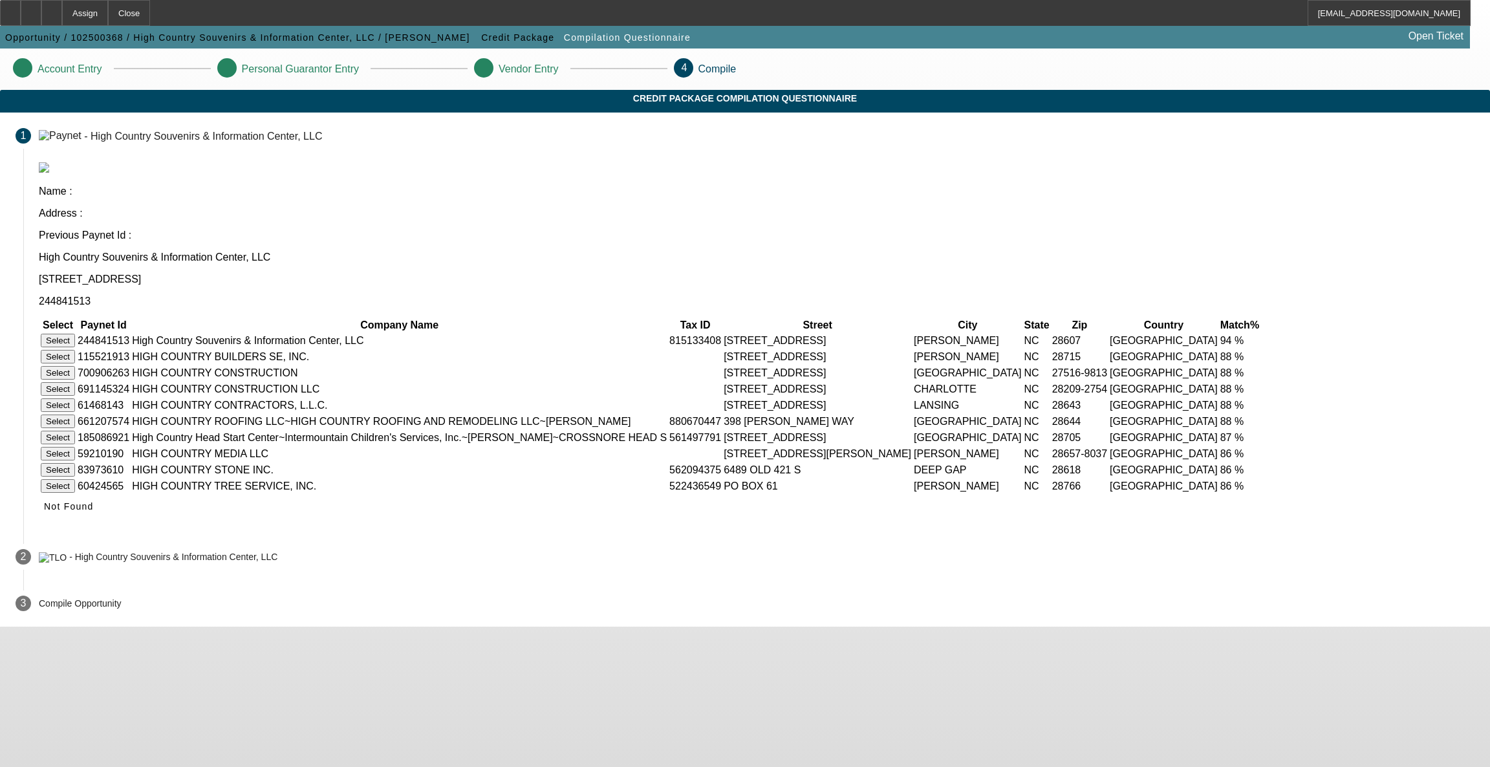
click at [75, 334] on button "Select" at bounding box center [58, 341] width 34 height 14
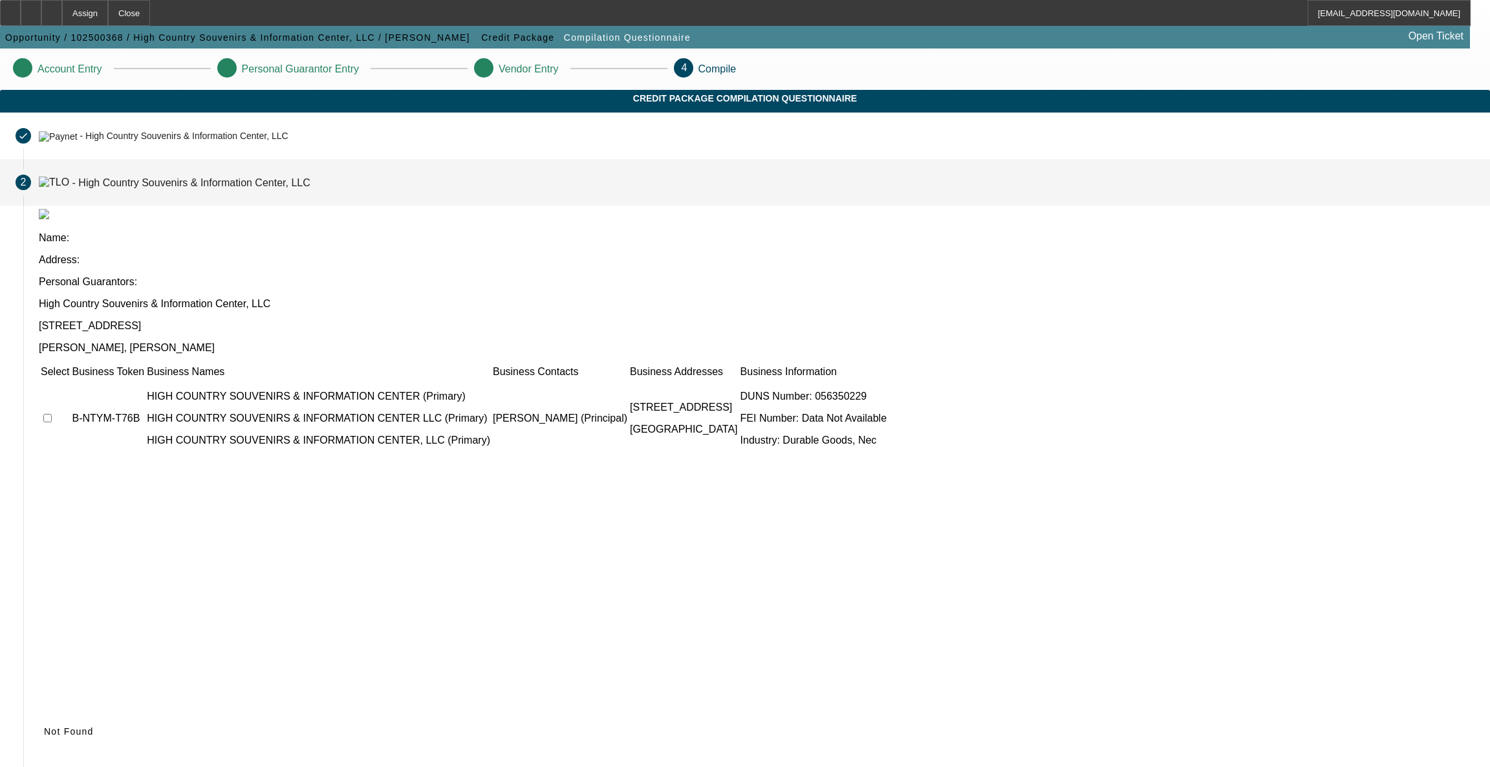
click at [52, 414] on input "checkbox" at bounding box center [47, 418] width 8 height 8
checkbox input "true"
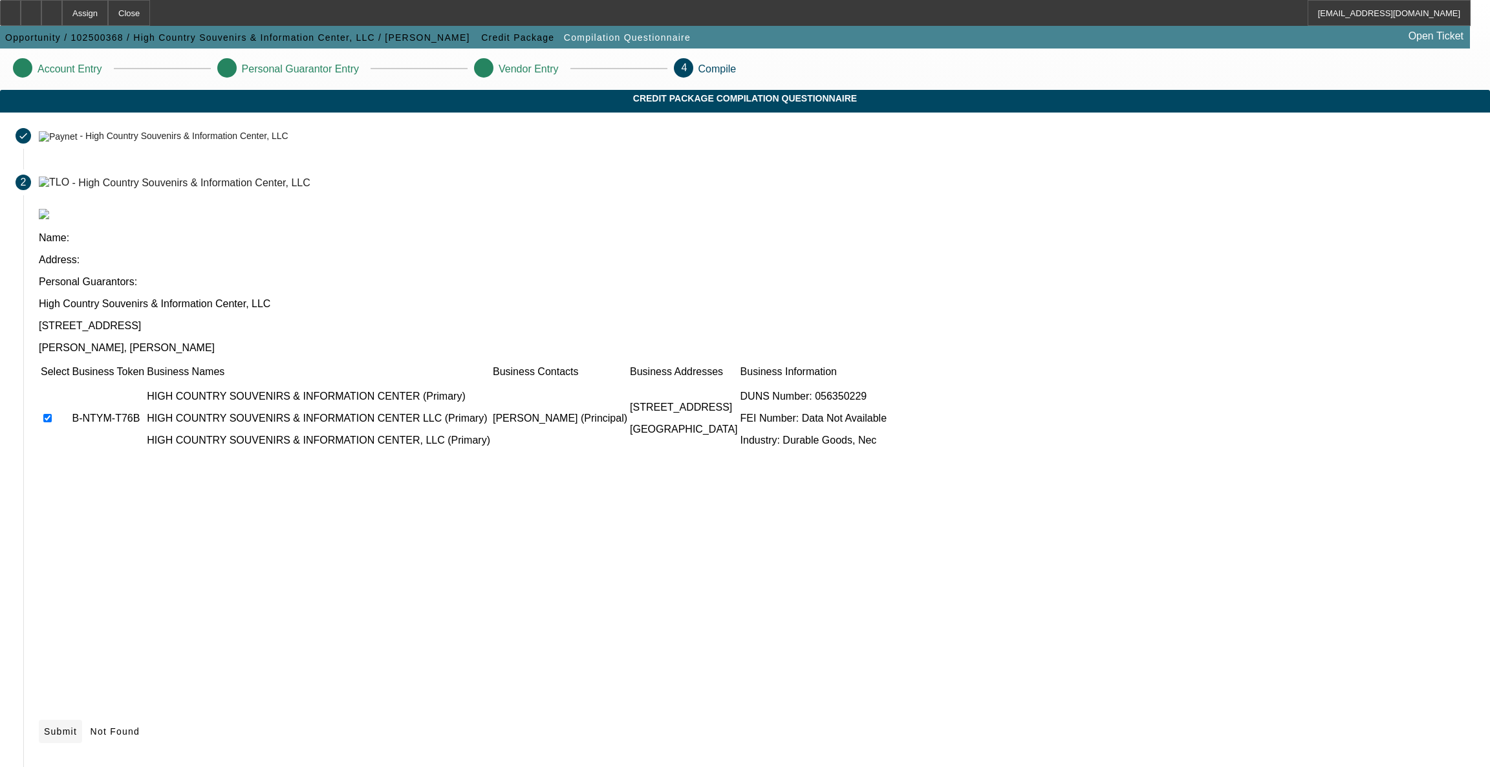
click at [77, 534] on span "Submit" at bounding box center [60, 731] width 33 height 10
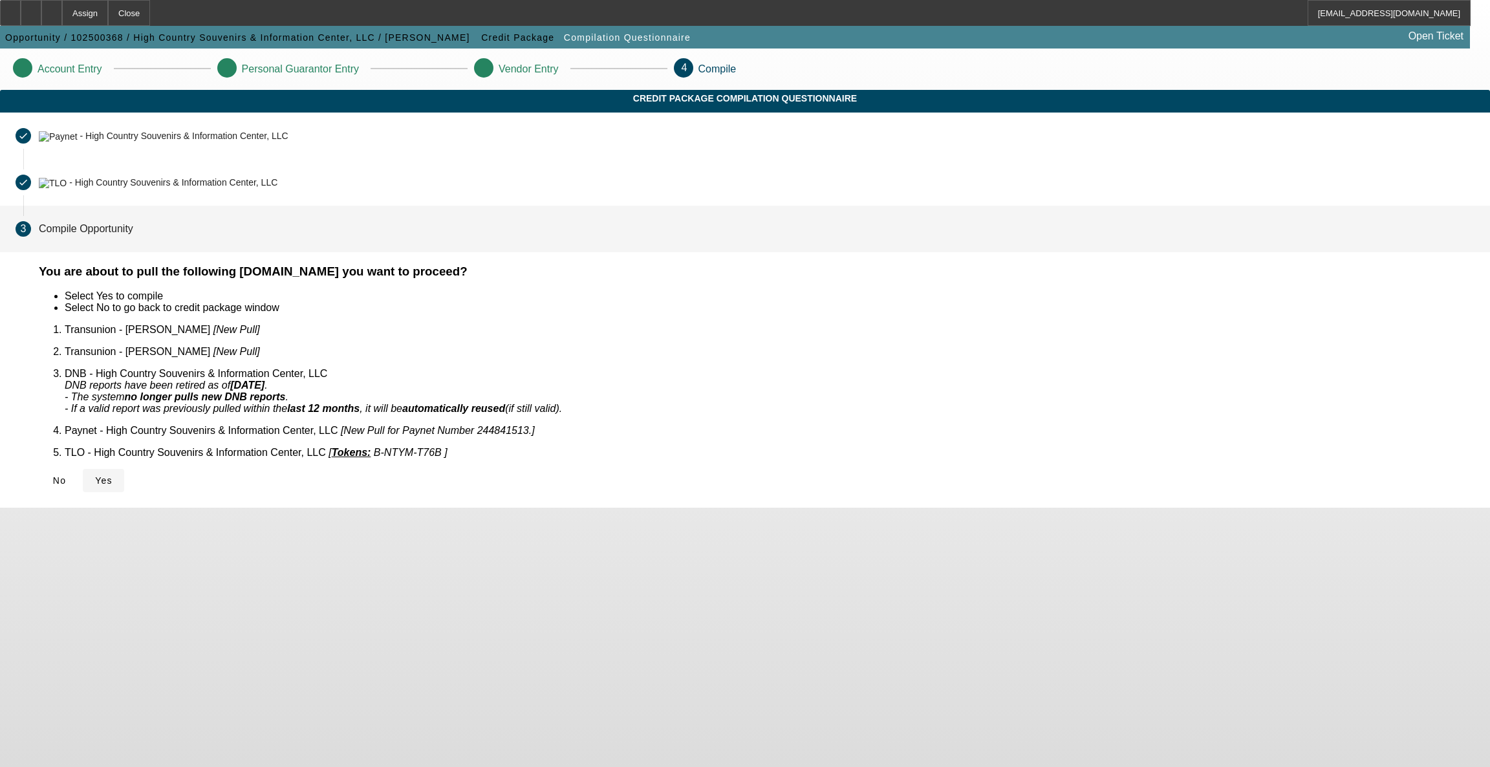
click at [113, 475] on span "Yes" at bounding box center [103, 480] width 17 height 10
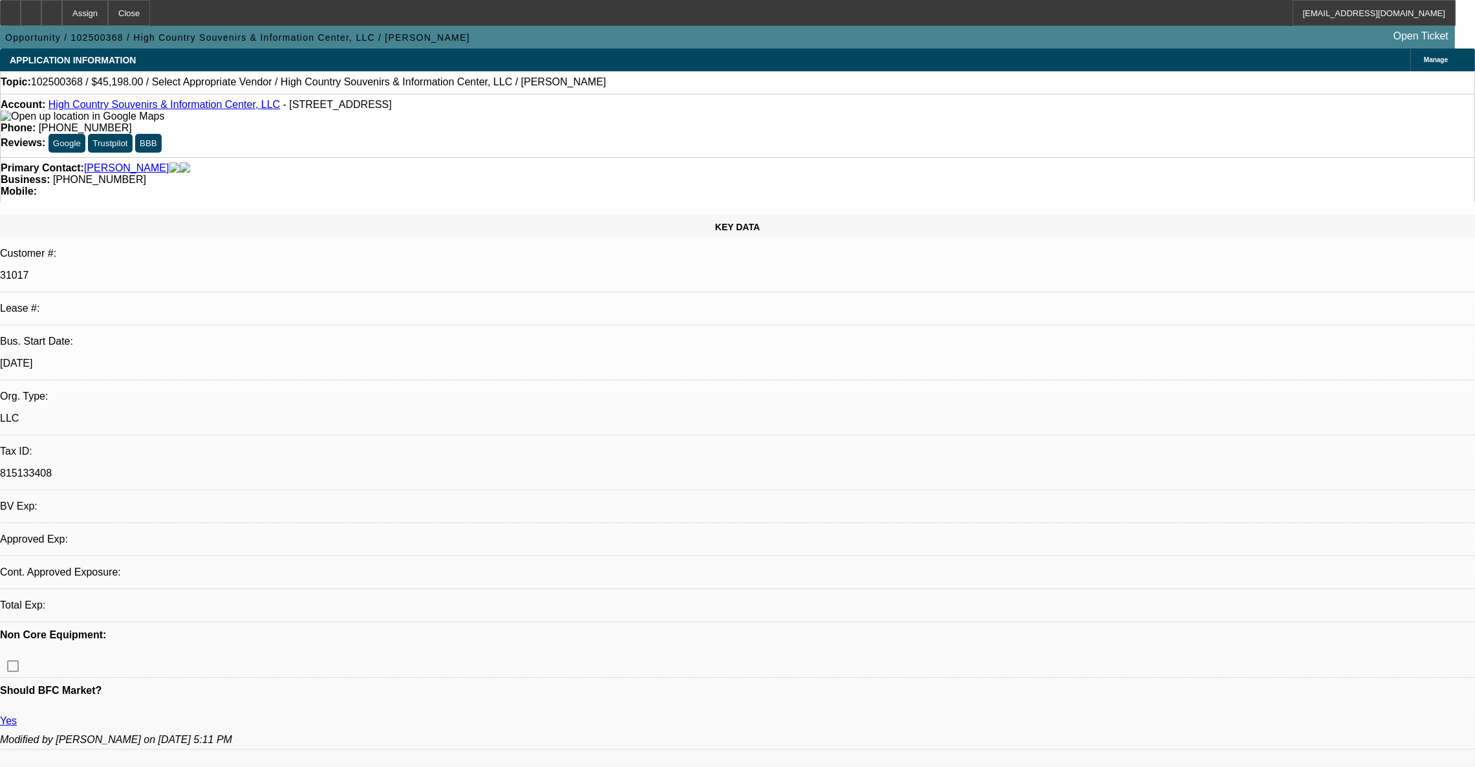
select select "0"
select select "2"
select select "0.1"
select select "4"
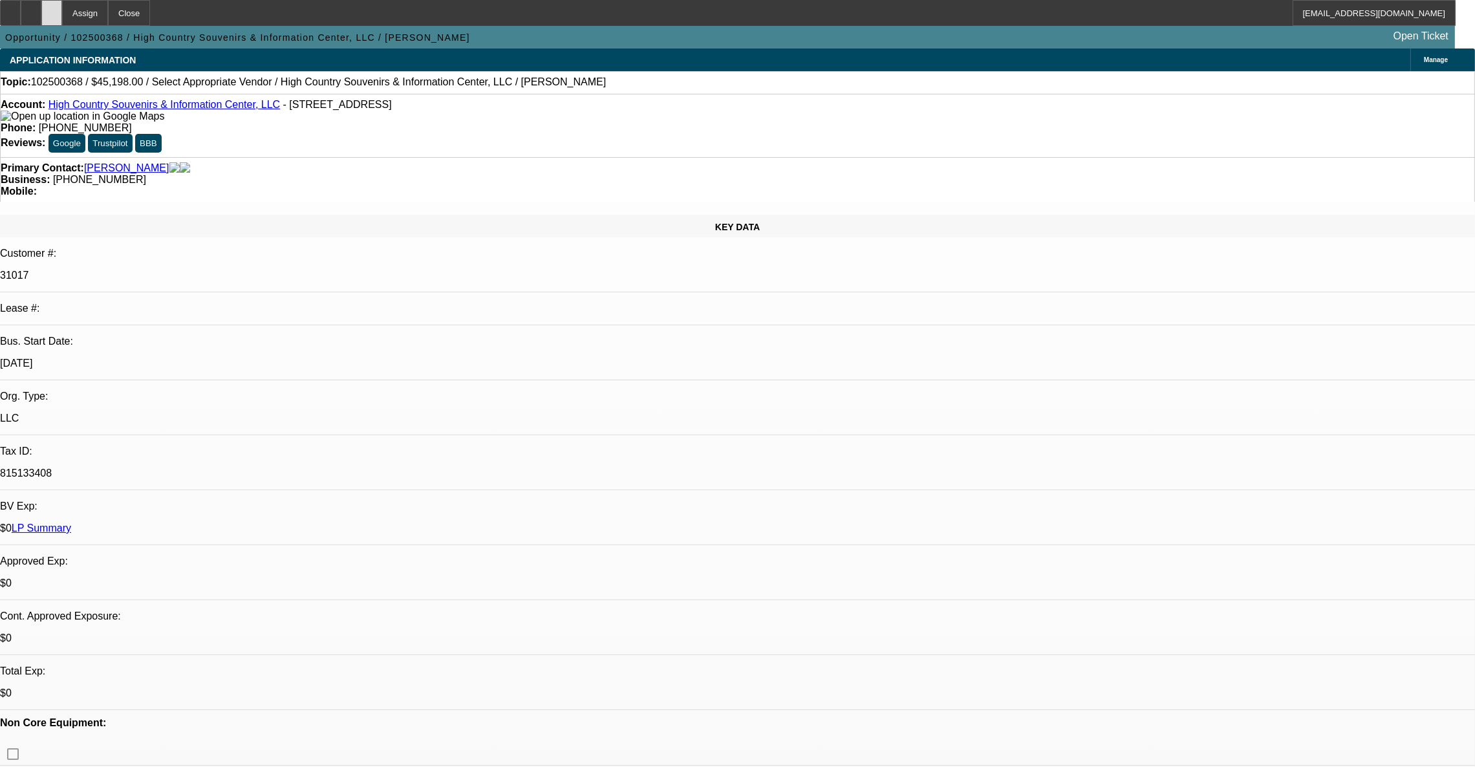
click at [62, 11] on div at bounding box center [51, 13] width 21 height 26
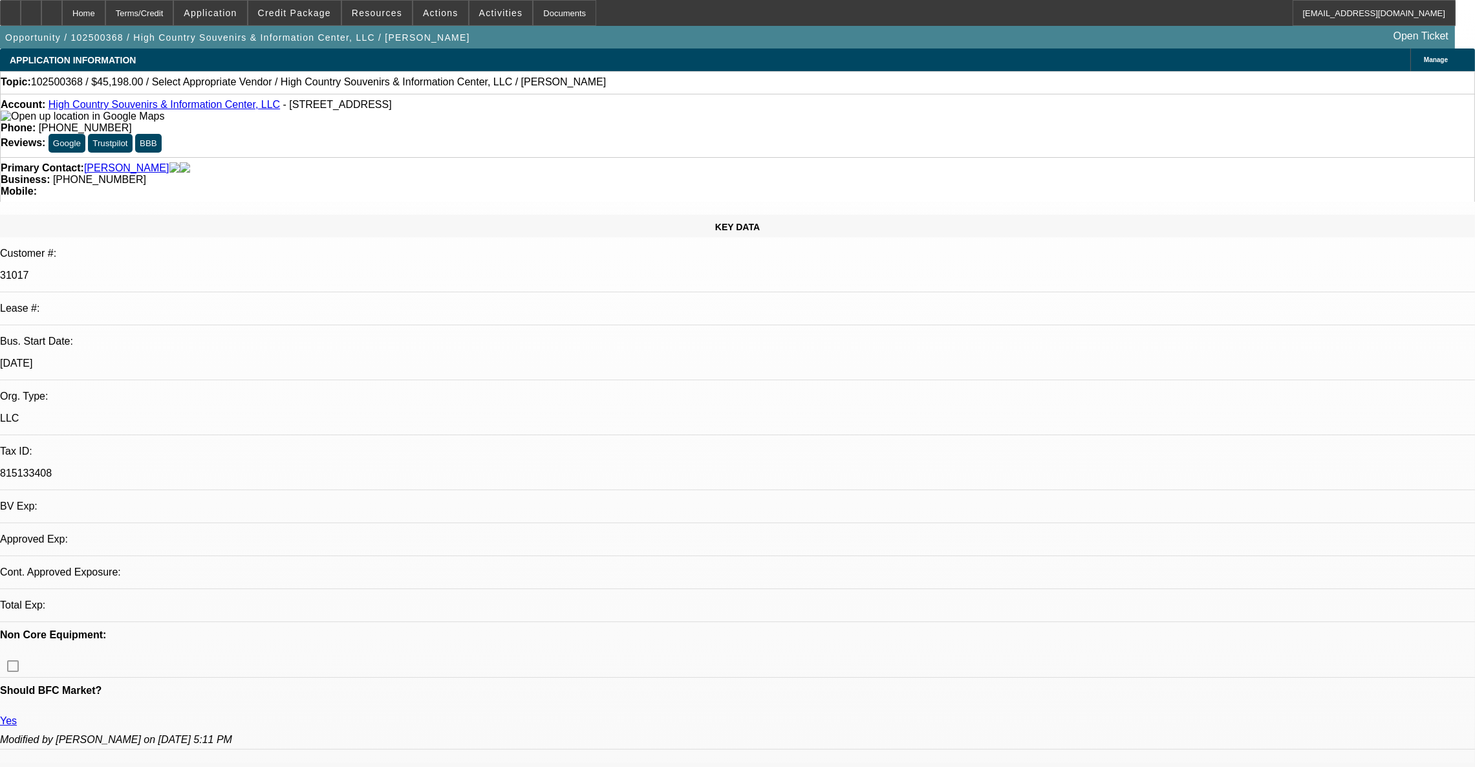
select select "0"
select select "2"
select select "0.1"
select select "4"
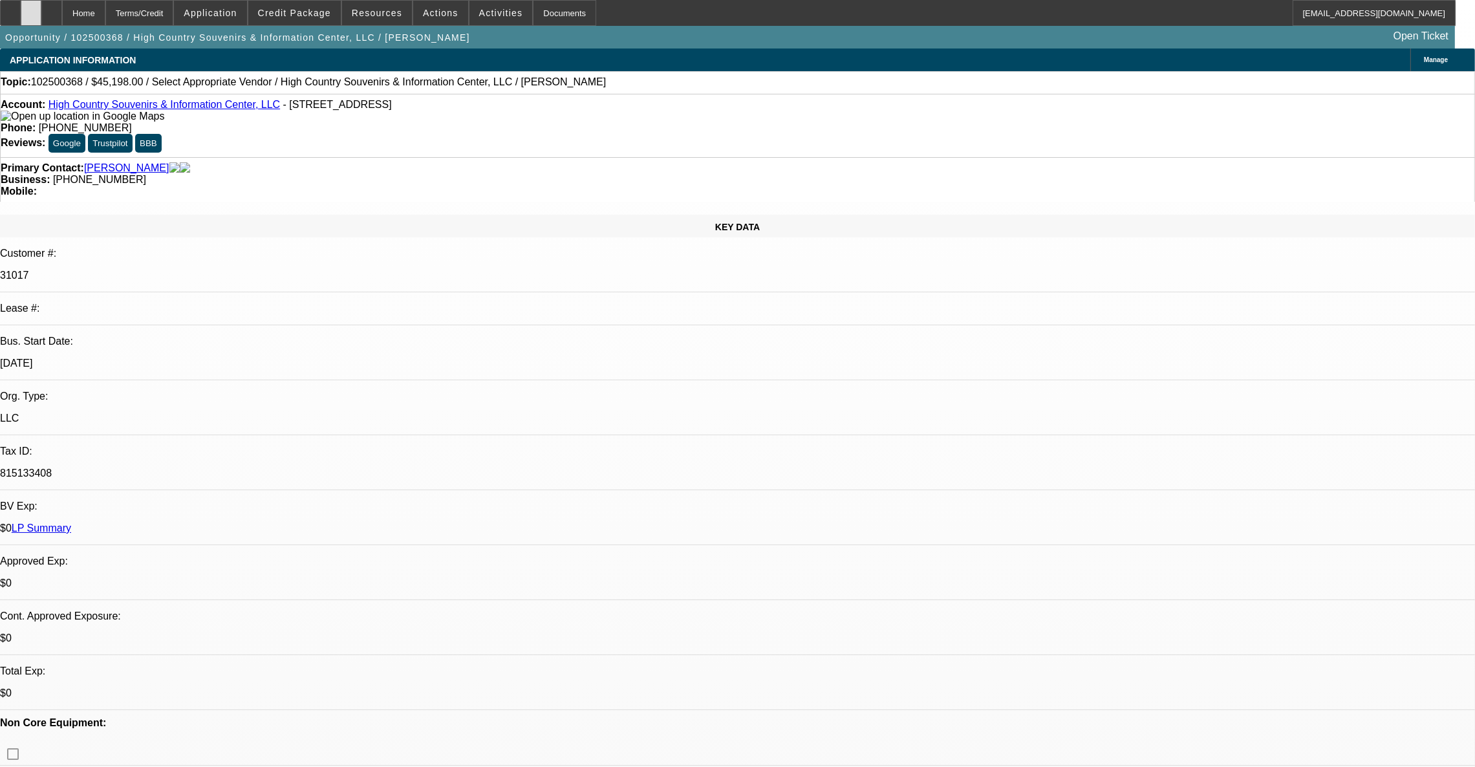
click at [31, 8] on icon at bounding box center [31, 8] width 0 height 0
click at [441, 17] on span "Actions" at bounding box center [441, 13] width 36 height 10
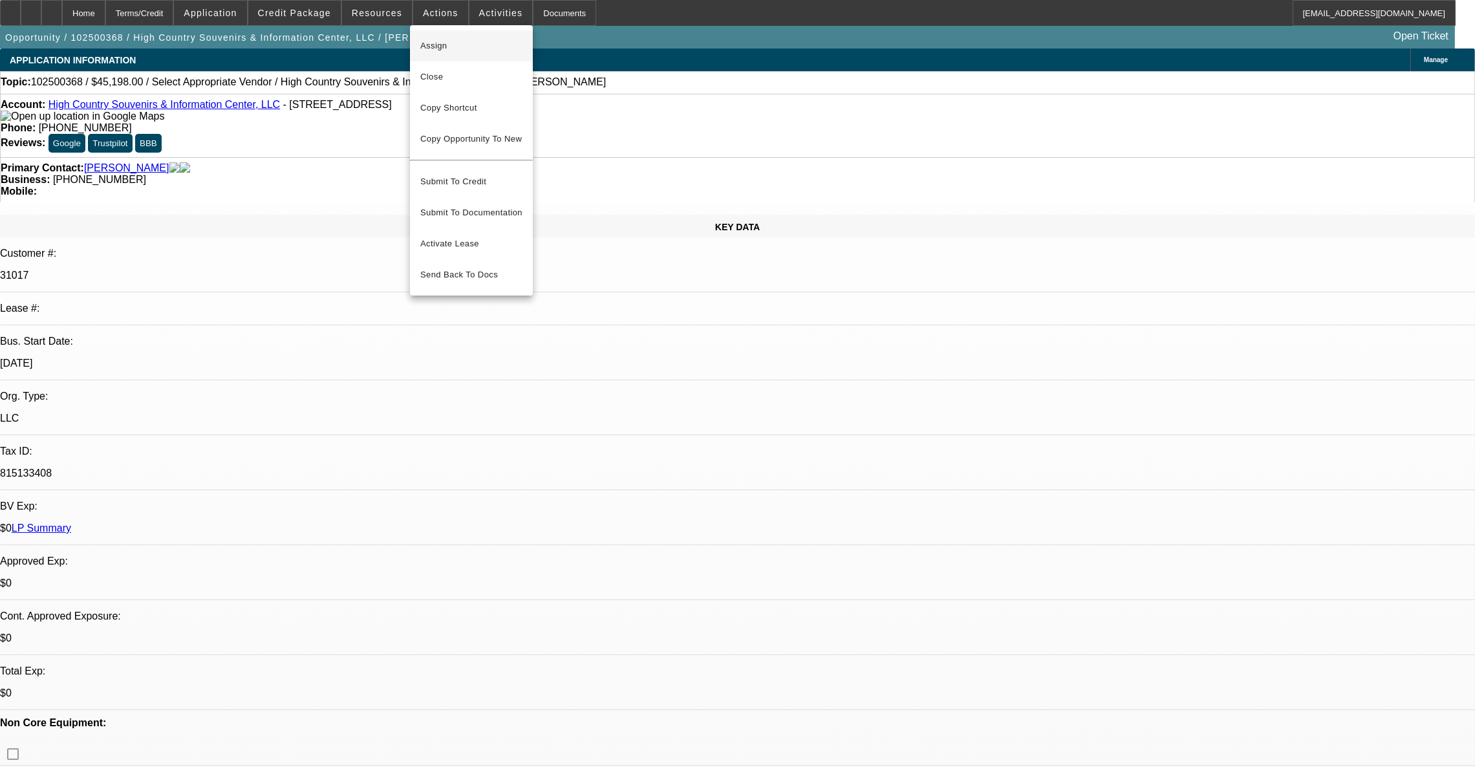
click at [448, 50] on span "Assign" at bounding box center [471, 46] width 102 height 16
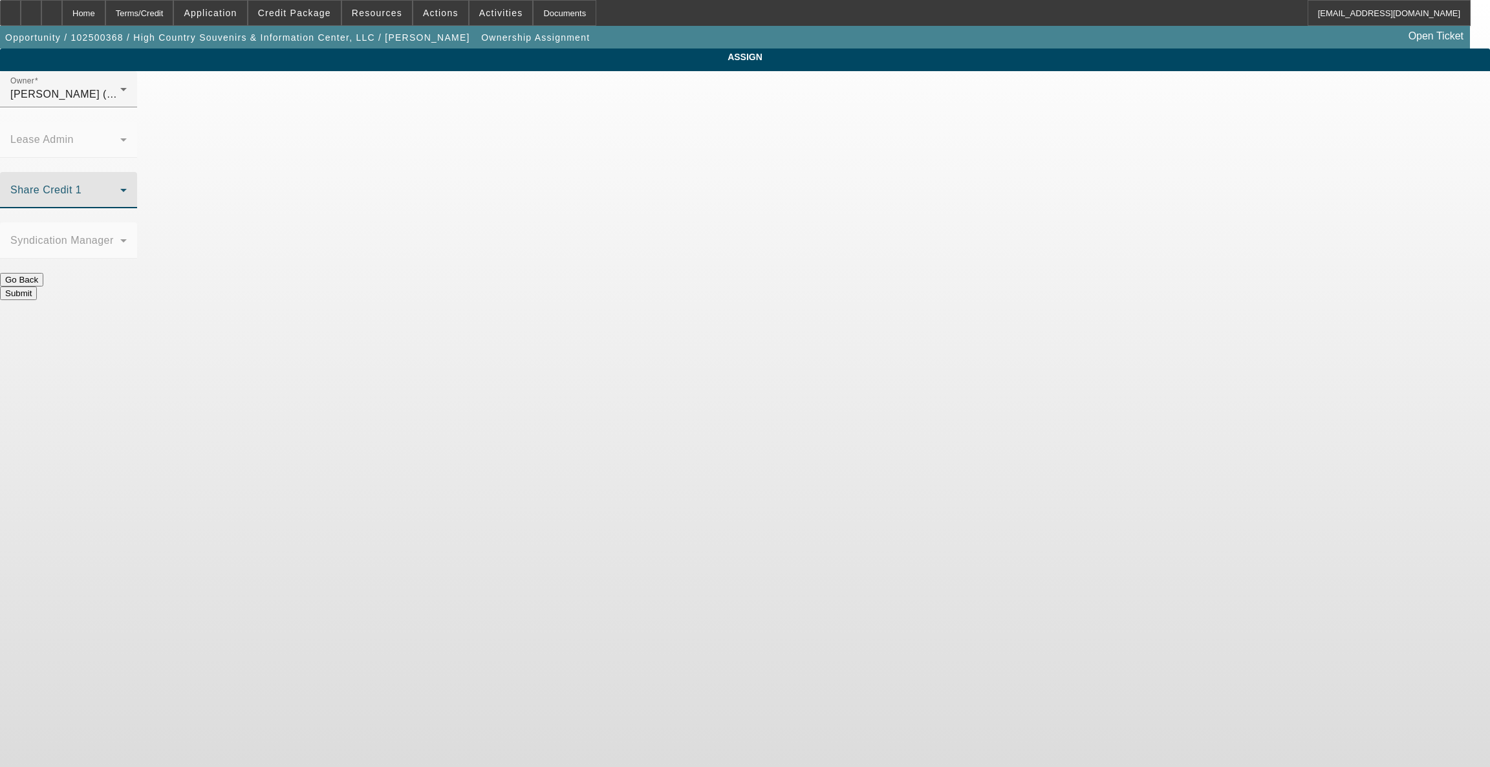
click at [120, 188] on span at bounding box center [65, 196] width 110 height 16
click at [591, 301] on mat-option "Richards, Stephanie (Lvl 3)" at bounding box center [651, 298] width 169 height 31
click at [120, 102] on div "Richards, Stephanie (Lvl 3)" at bounding box center [65, 95] width 110 height 16
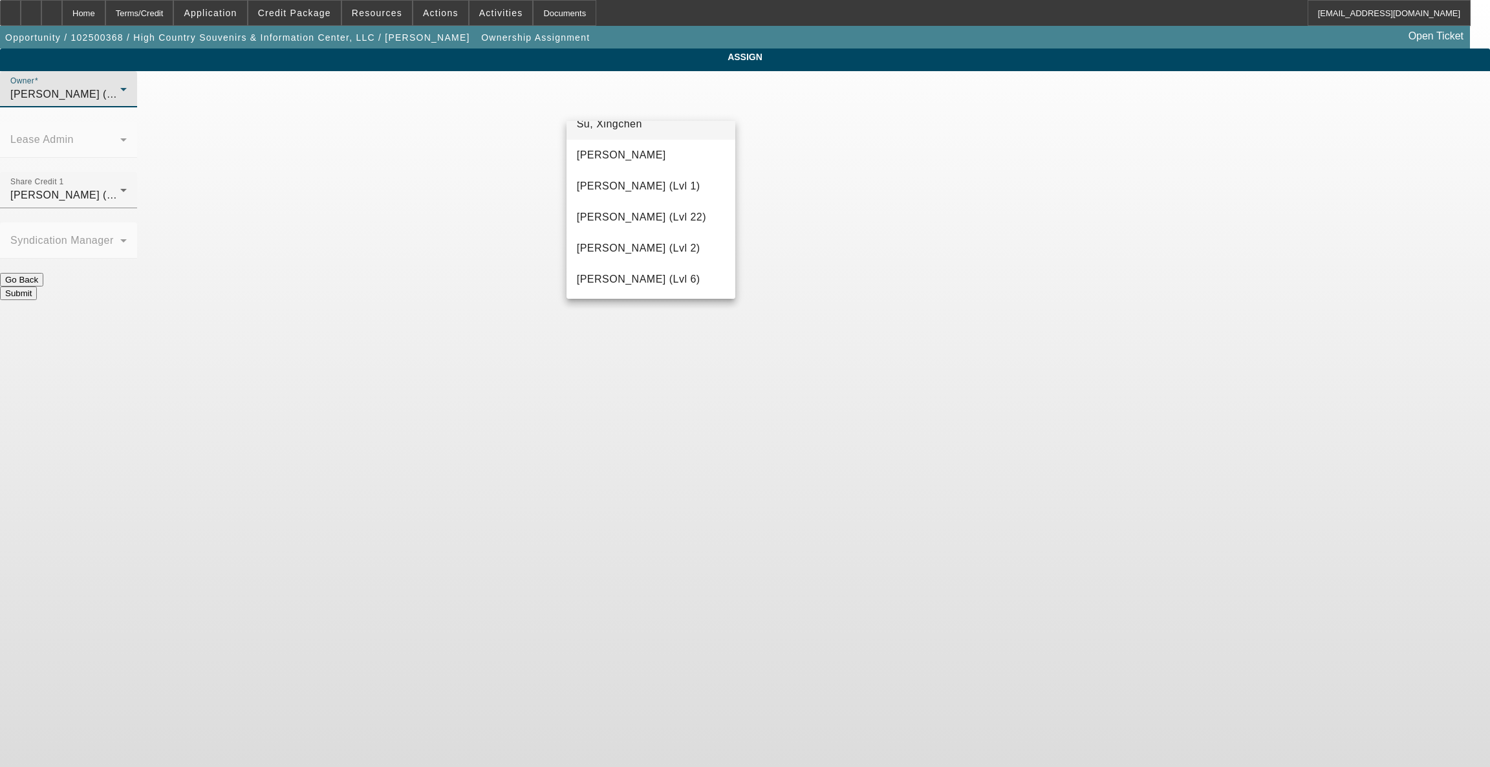
scroll to position [1822, 0]
click at [605, 193] on span "Wesolowski, John (Lvl 6)" at bounding box center [639, 185] width 124 height 16
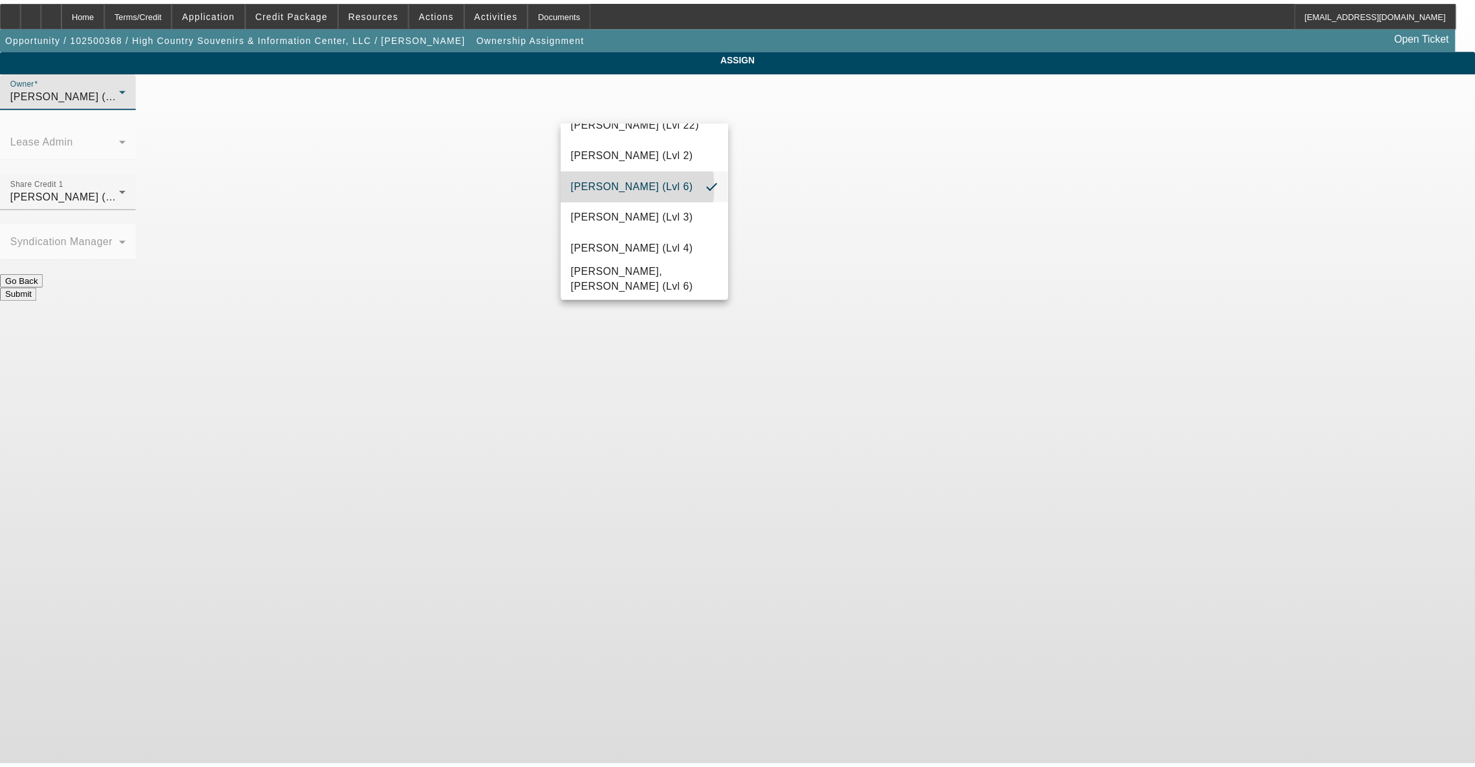
scroll to position [0, 0]
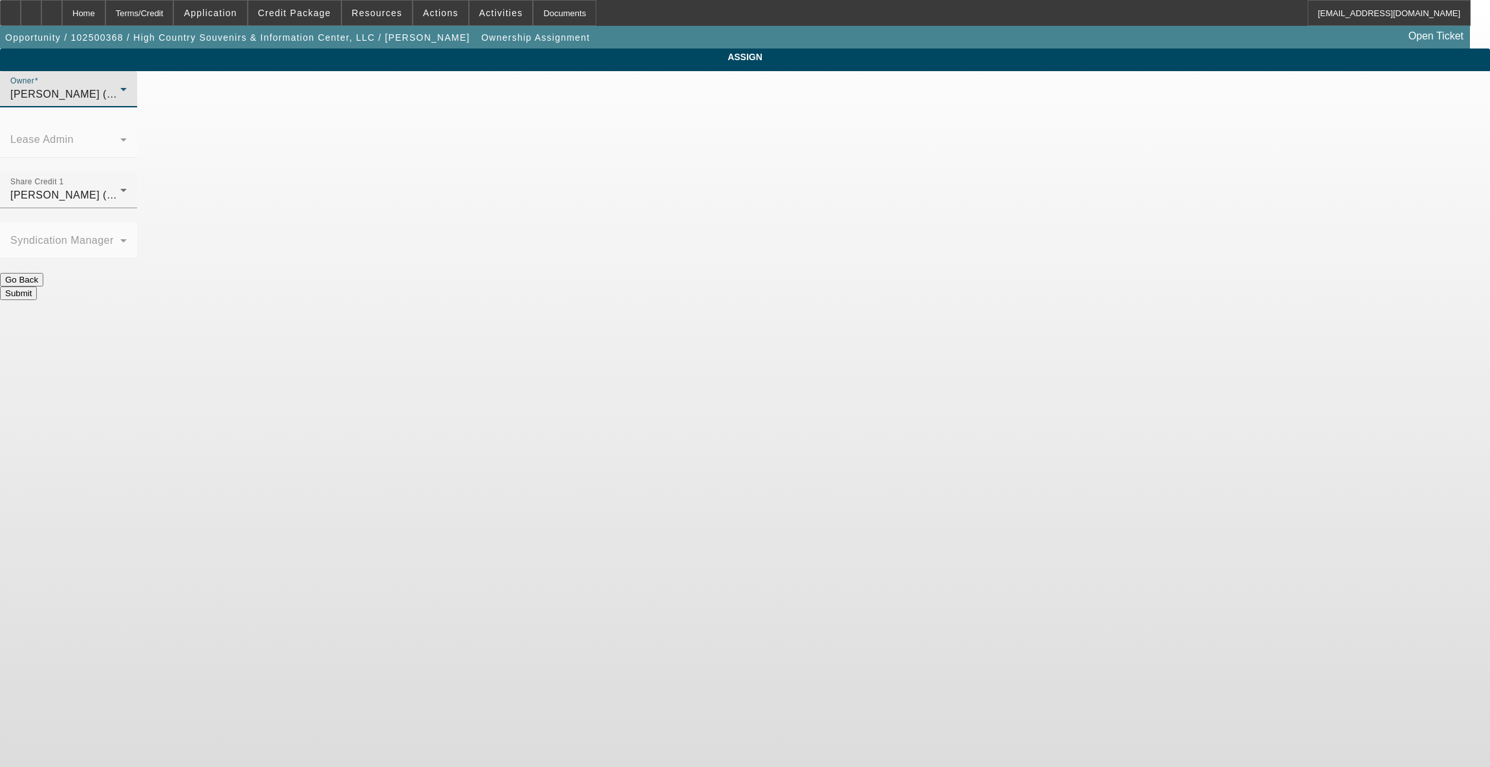
click at [37, 287] on button "Submit" at bounding box center [18, 294] width 37 height 14
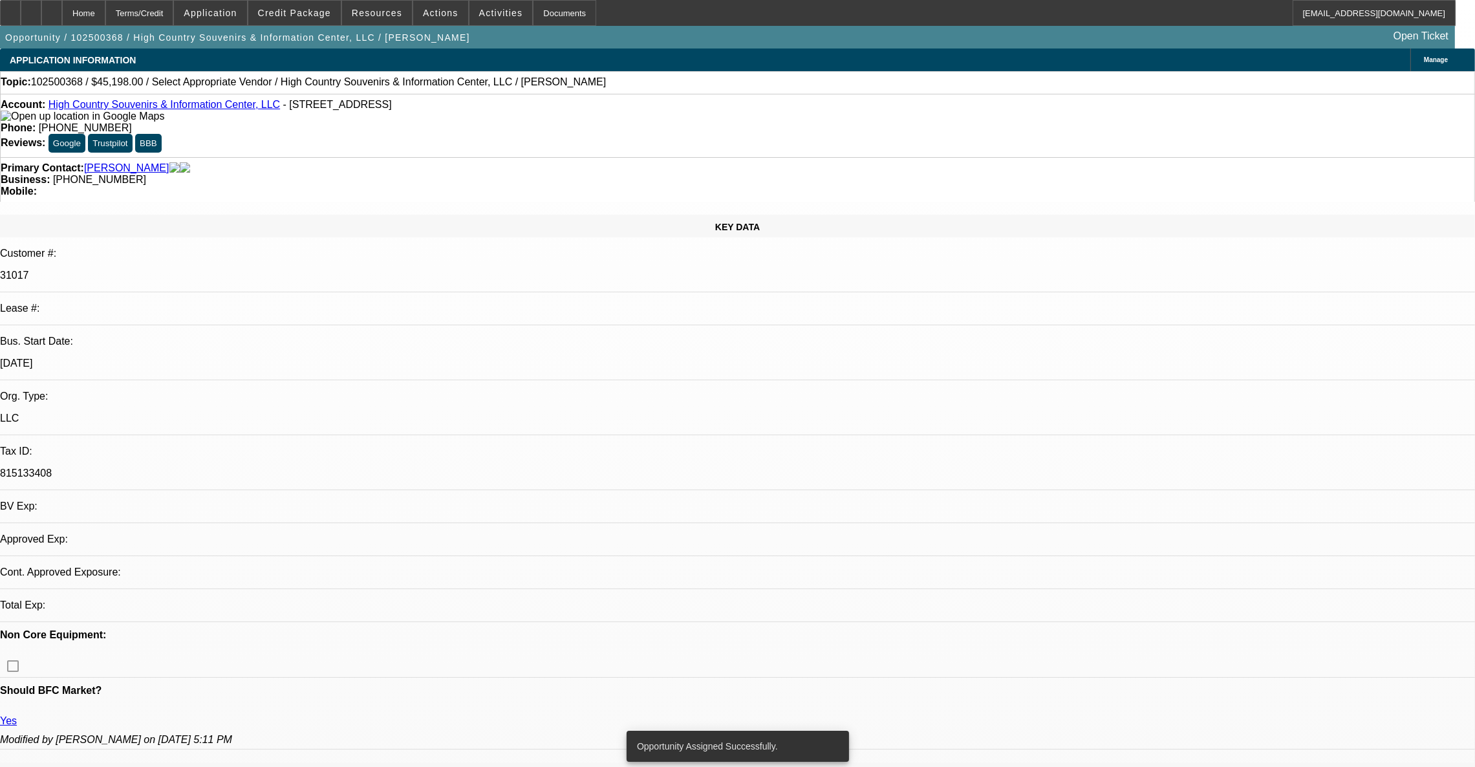
select select "0"
select select "2"
select select "0.1"
select select "4"
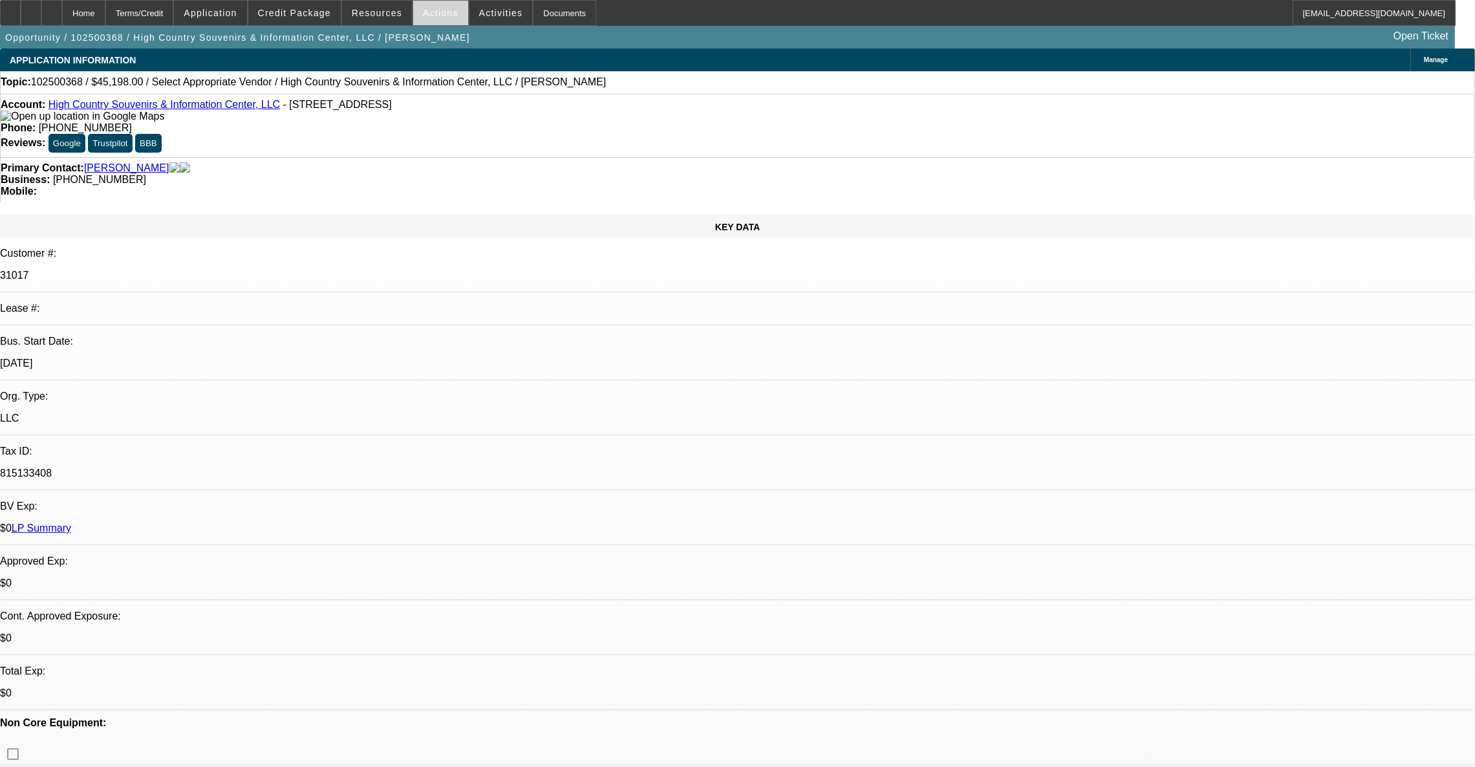
click at [431, 14] on span "Actions" at bounding box center [441, 13] width 36 height 10
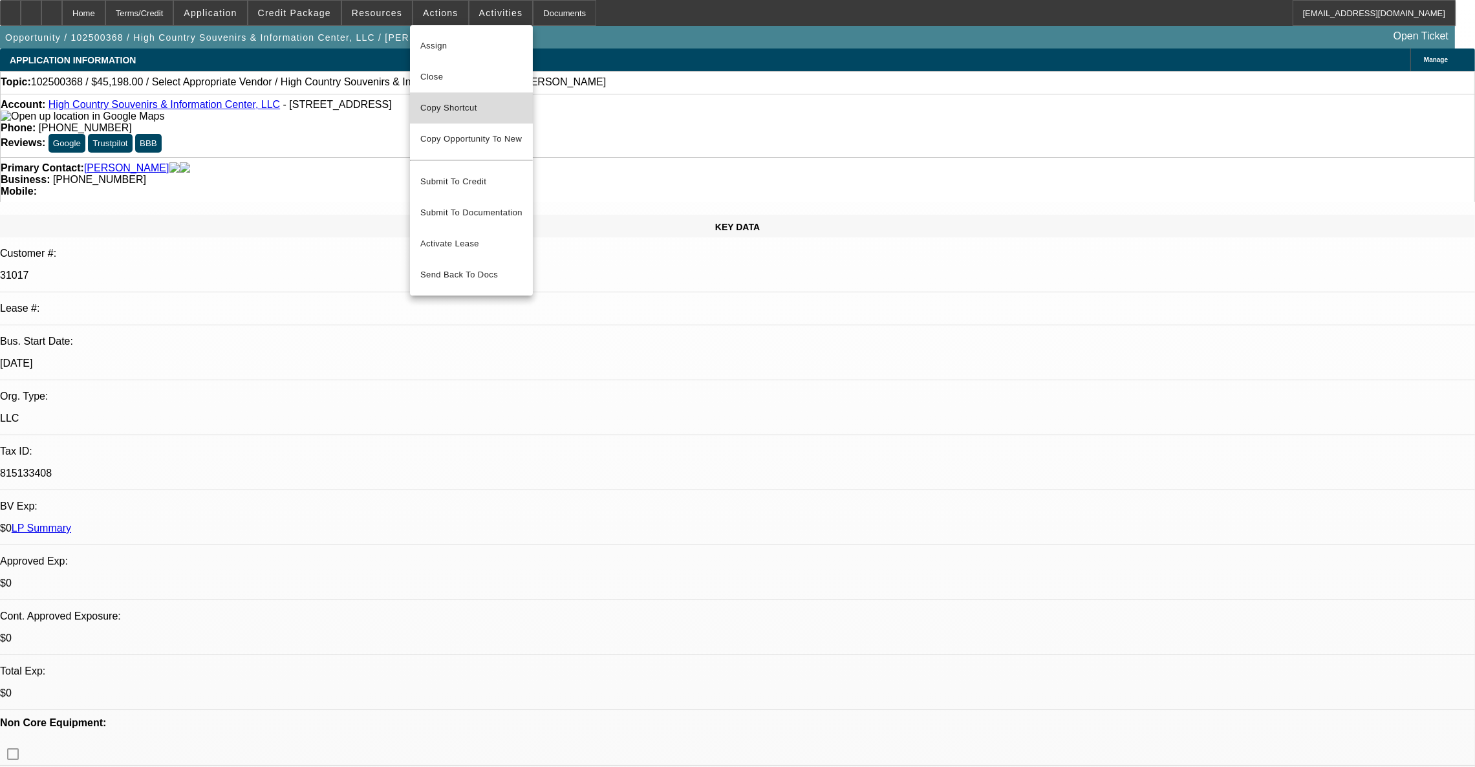
click at [472, 112] on span "Copy Shortcut" at bounding box center [471, 108] width 102 height 16
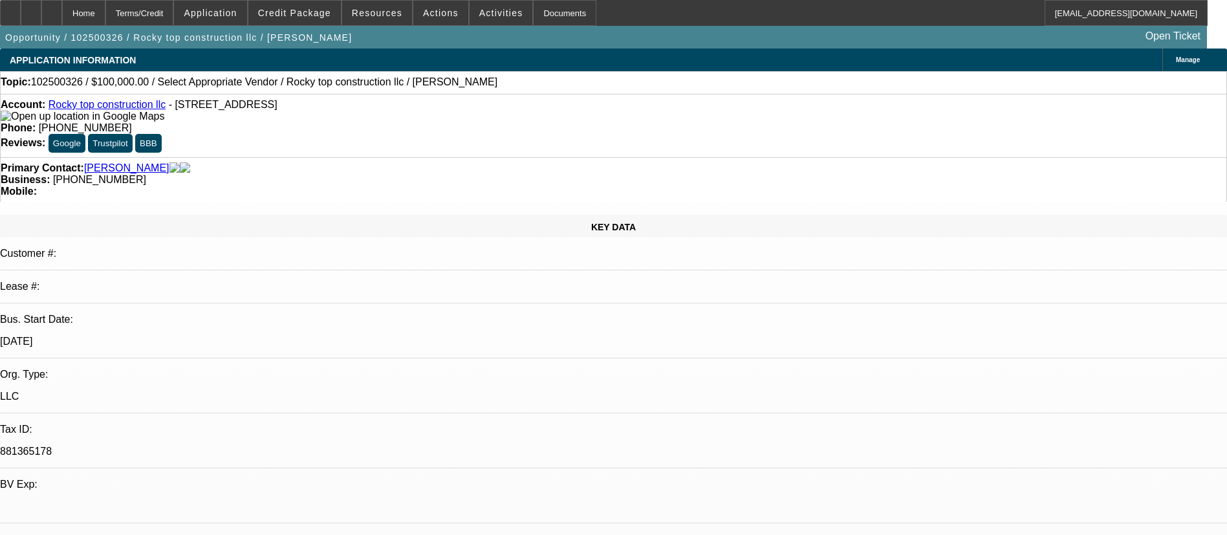
select select "0"
select select "2"
select select "0.1"
select select "4"
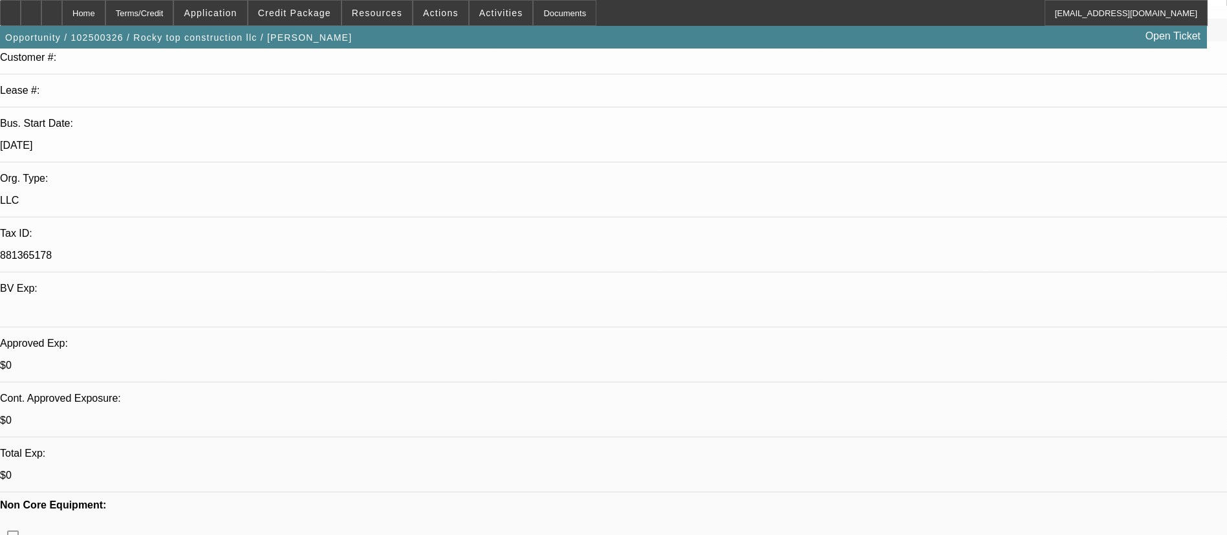
scroll to position [388, 0]
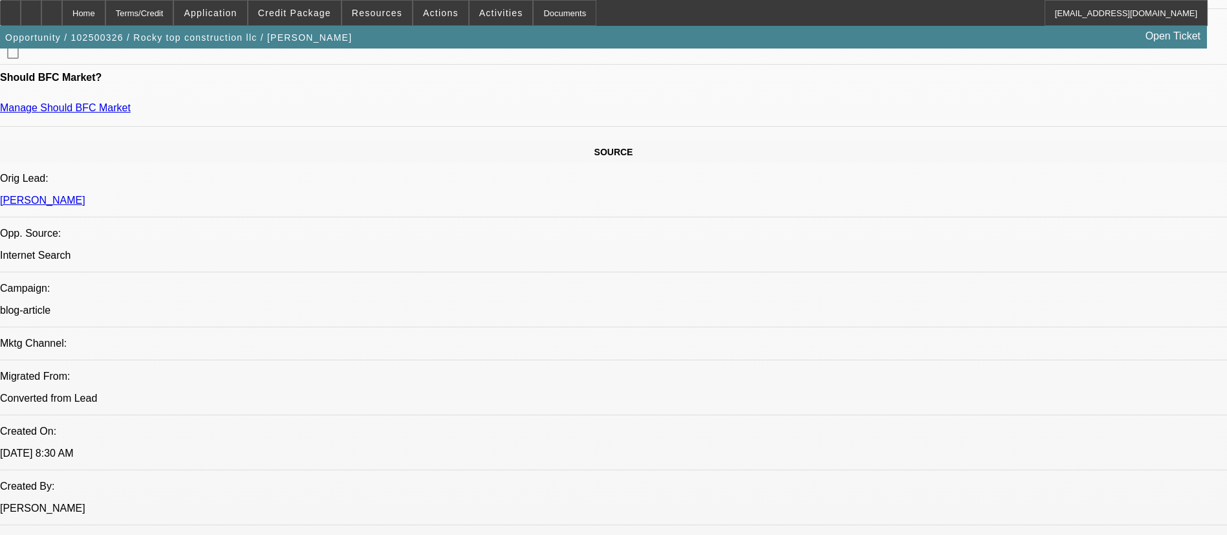
scroll to position [582, 0]
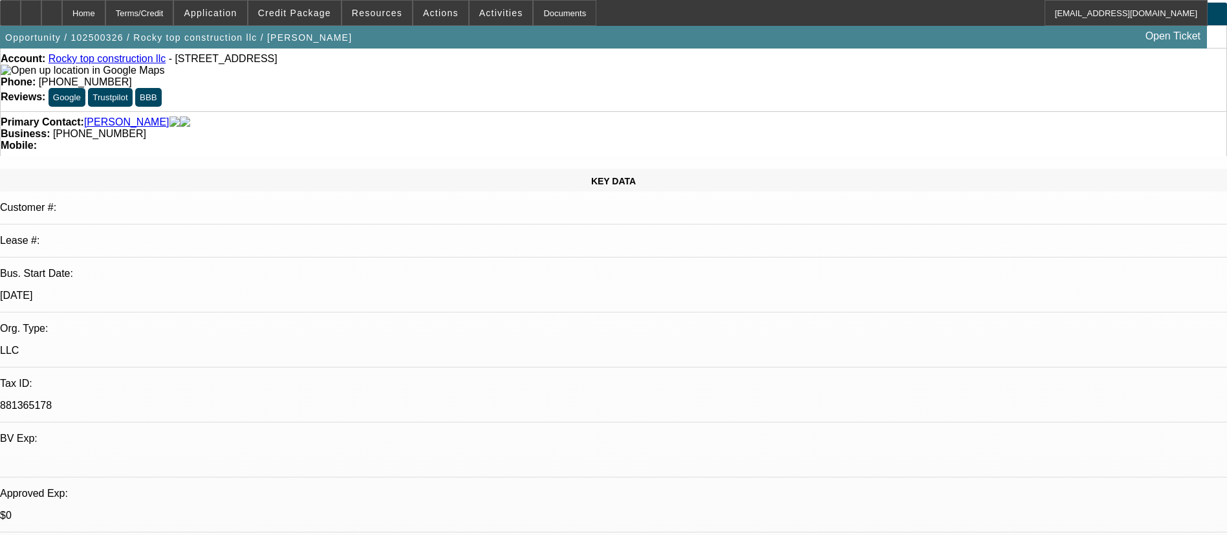
scroll to position [0, 0]
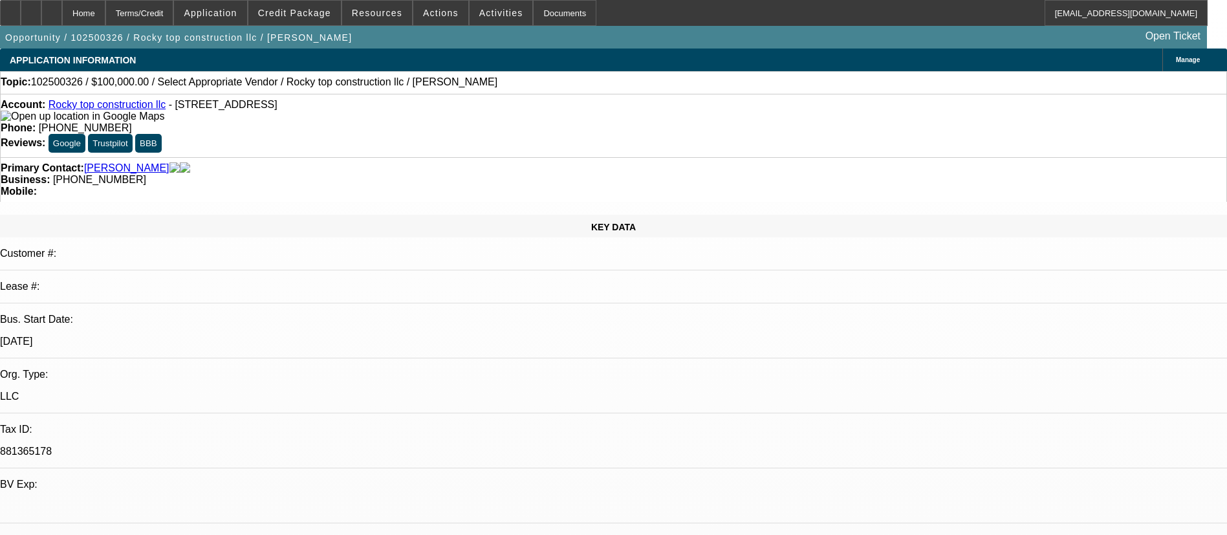
click at [427, 17] on span "Actions" at bounding box center [441, 13] width 36 height 10
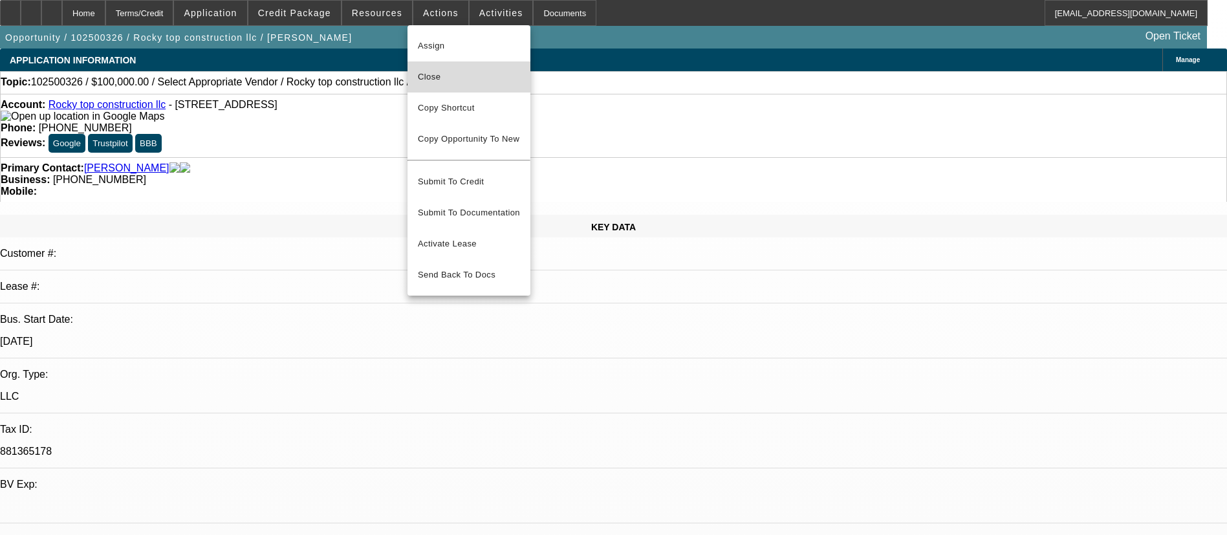
click at [419, 76] on span "Close" at bounding box center [469, 77] width 102 height 16
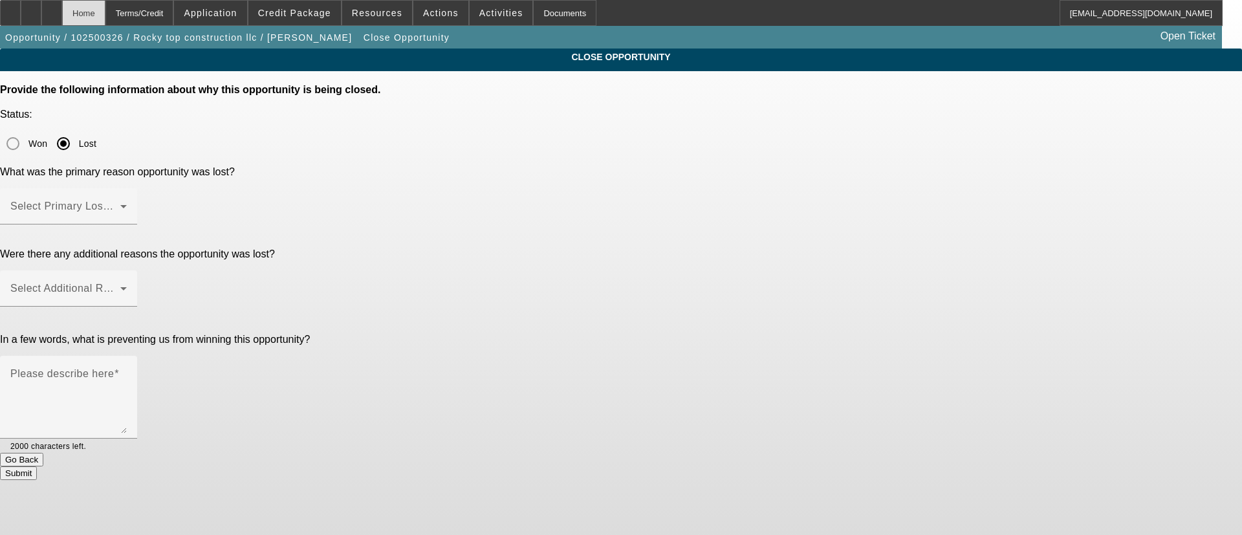
click at [105, 9] on div "Home" at bounding box center [83, 13] width 43 height 26
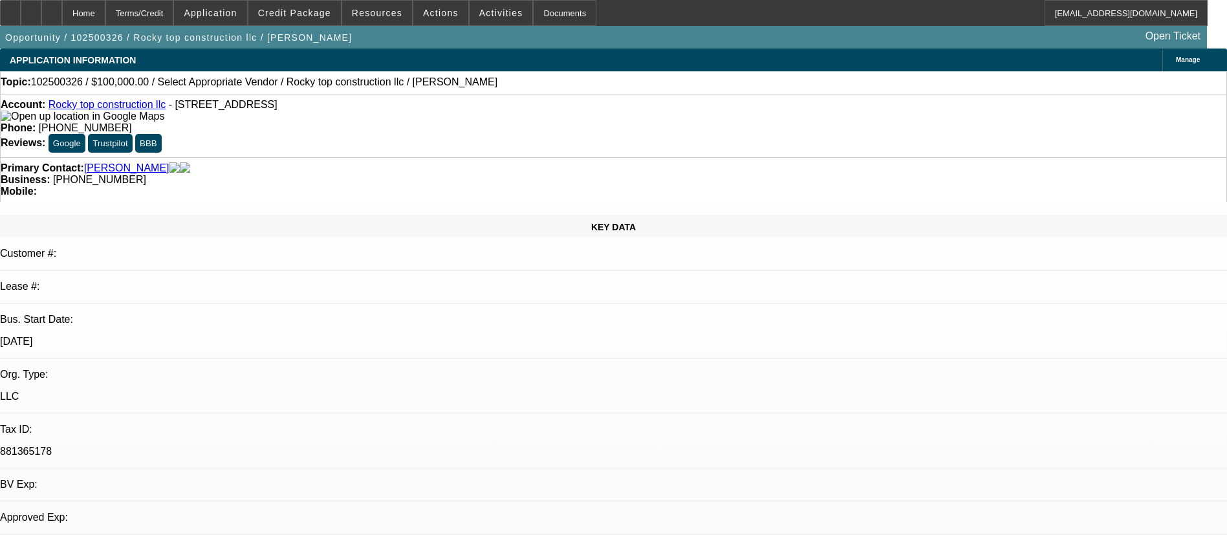
select select "0"
select select "2"
select select "0.1"
select select "4"
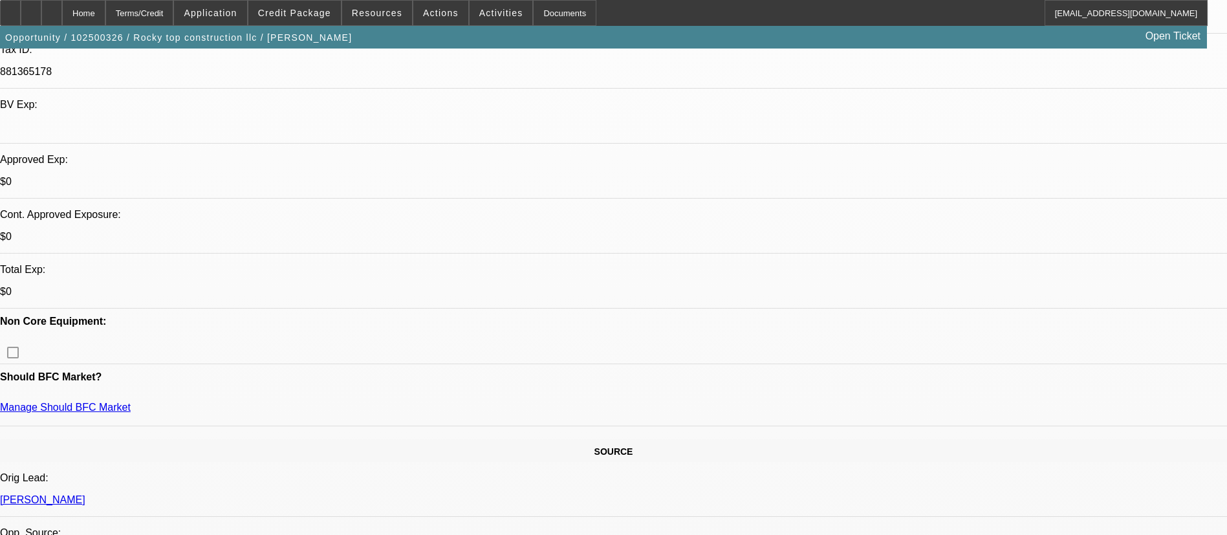
scroll to position [388, 0]
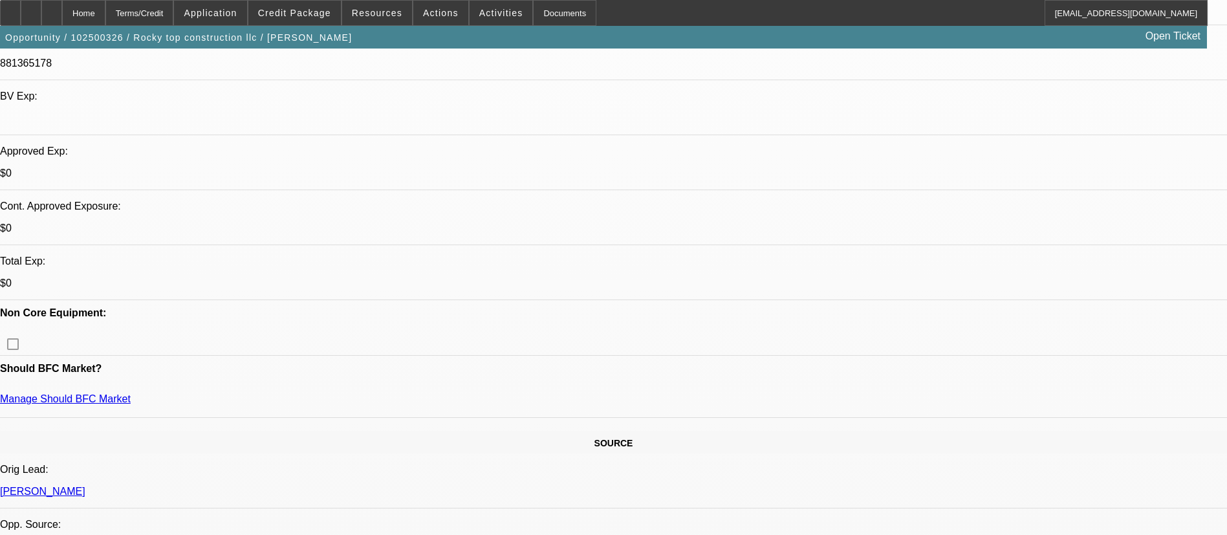
click at [435, 17] on span at bounding box center [440, 12] width 55 height 31
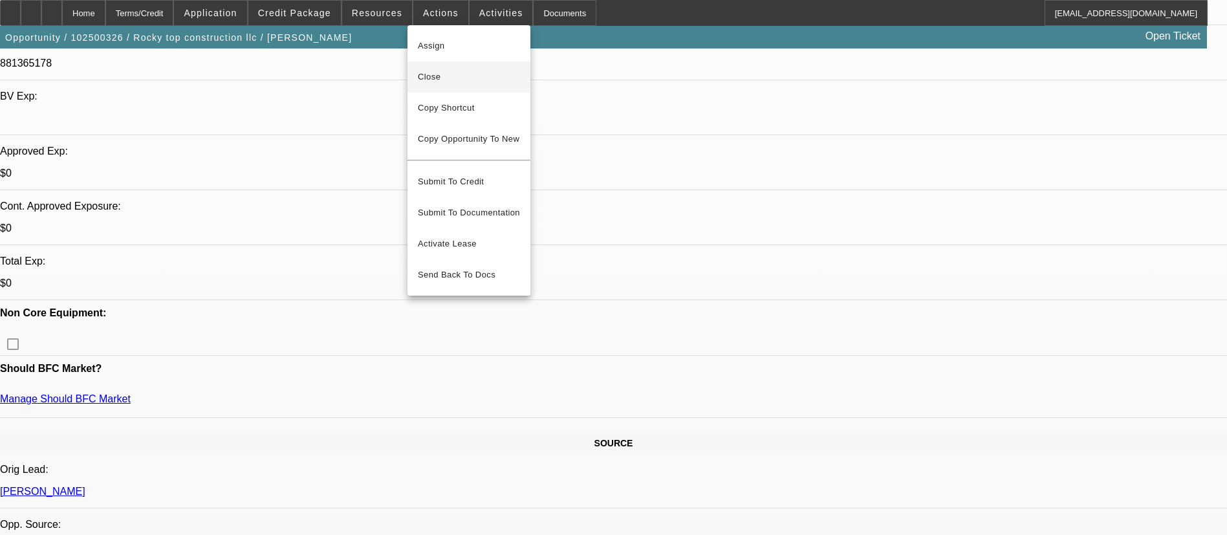
click at [442, 72] on span "Close" at bounding box center [469, 77] width 102 height 16
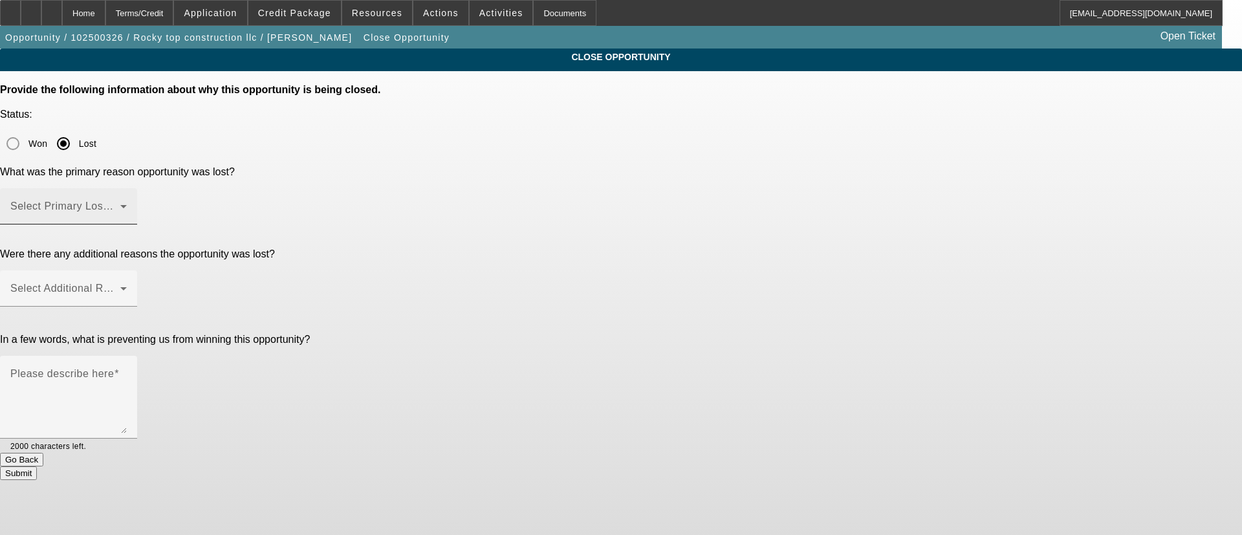
click at [147, 200] on mat-label "Select Primary Lost Reason" at bounding box center [78, 205] width 136 height 11
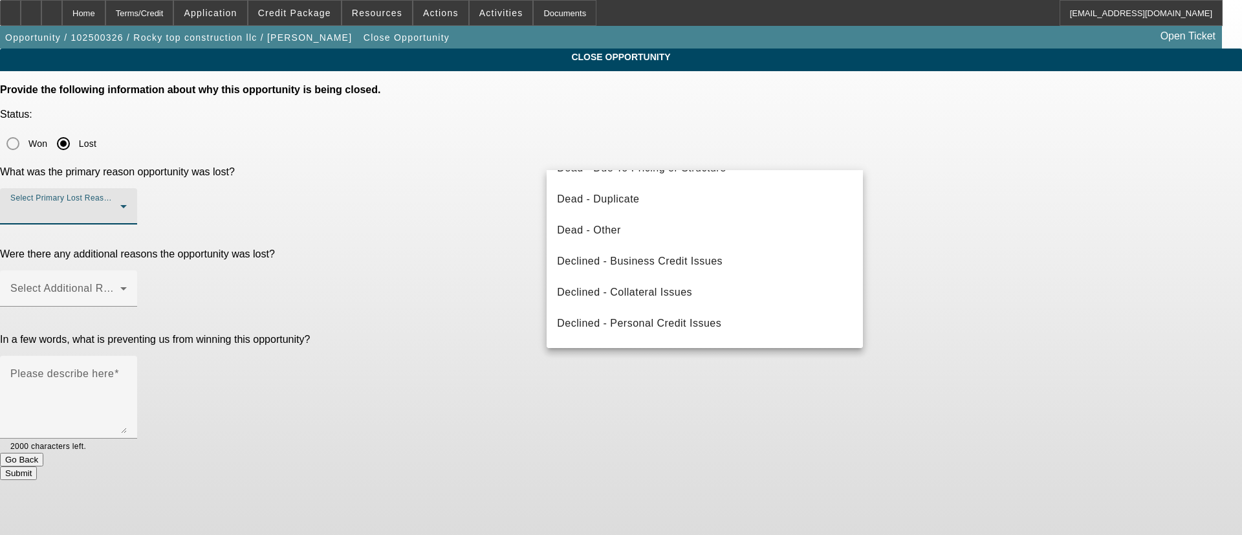
scroll to position [174, 0]
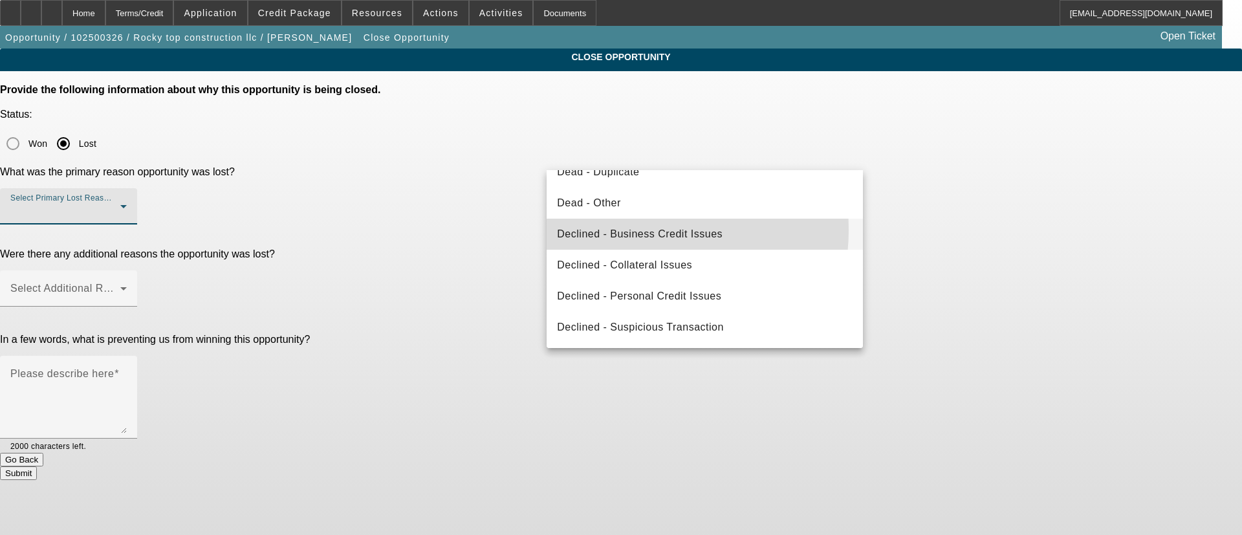
click at [627, 230] on span "Declined - Business Credit Issues" at bounding box center [640, 234] width 166 height 16
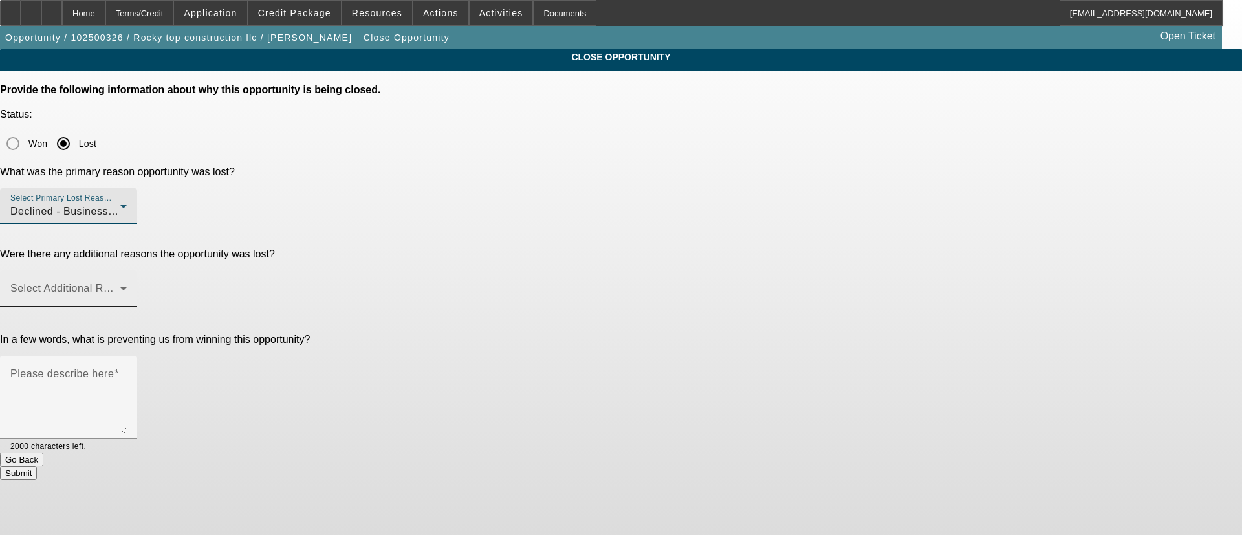
click at [138, 283] on mat-label "Select Additional Reasons" at bounding box center [74, 288] width 128 height 11
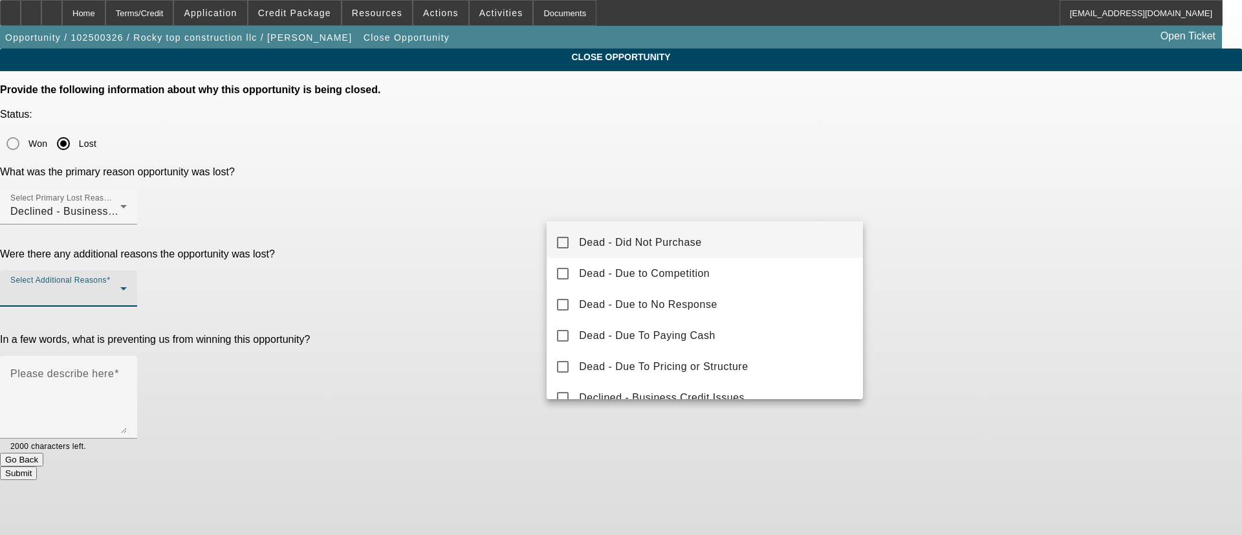
scroll to position [0, 0]
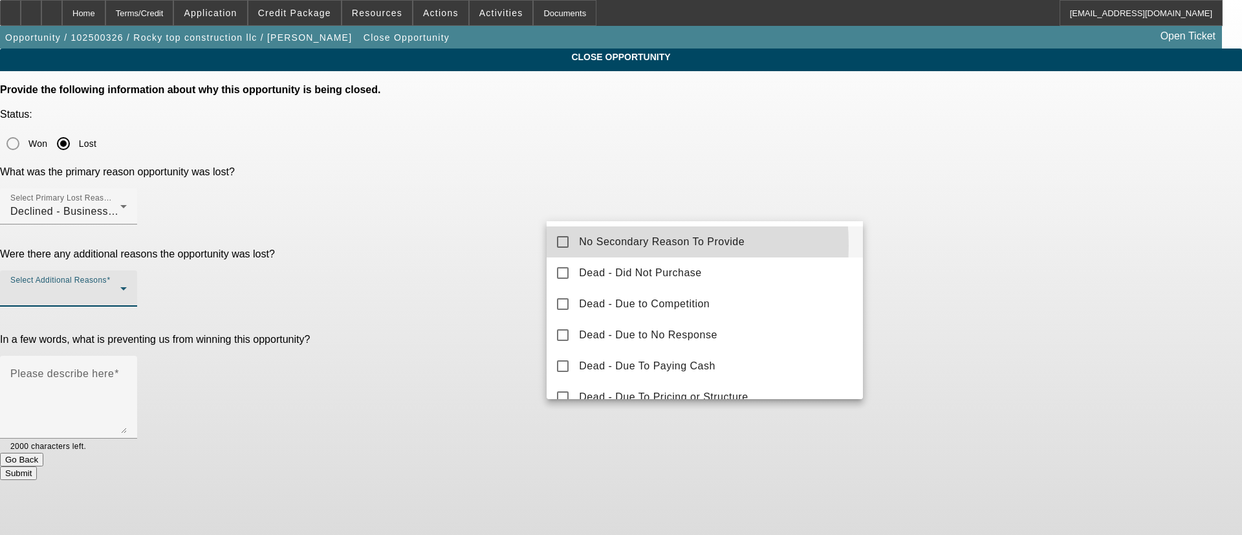
click at [601, 245] on span "No Secondary Reason To Provide" at bounding box center [662, 242] width 166 height 16
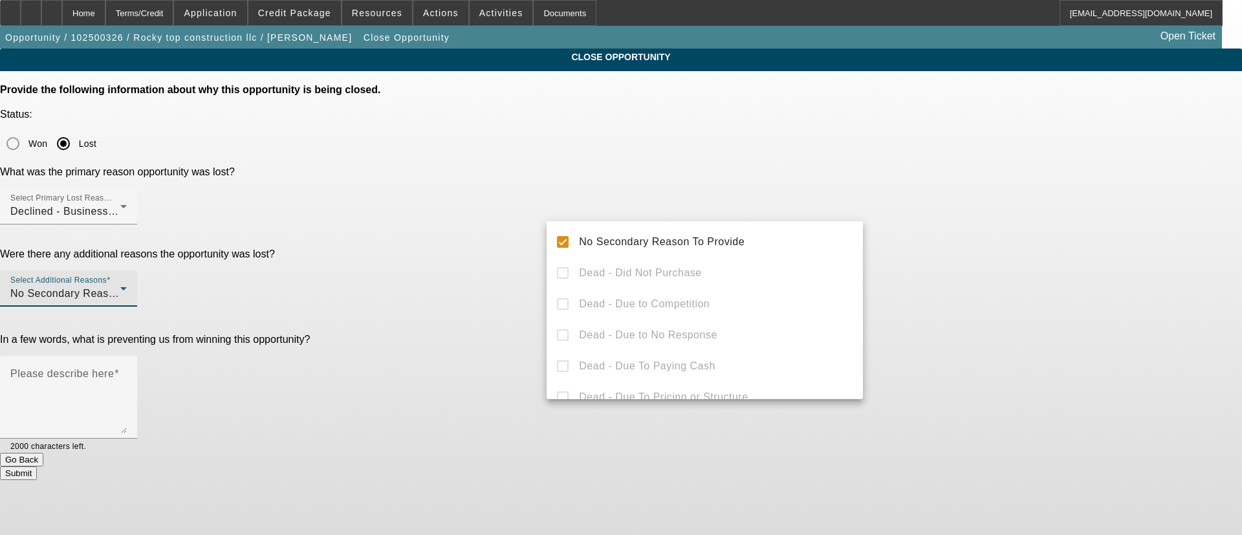
click at [466, 252] on div at bounding box center [621, 267] width 1242 height 535
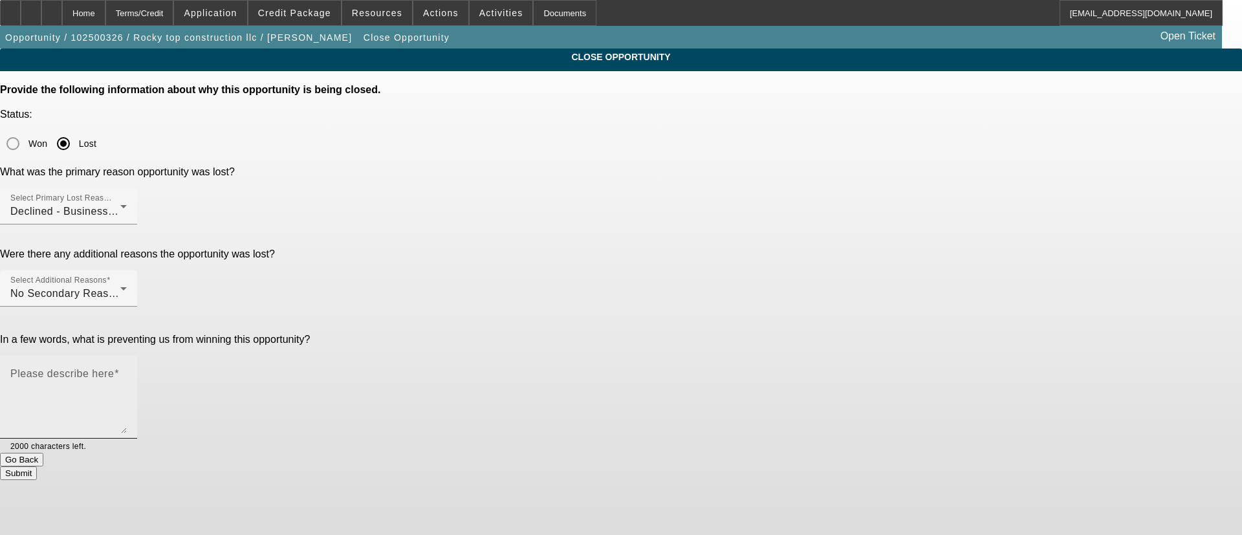
click at [127, 371] on textarea "Please describe here" at bounding box center [68, 402] width 116 height 62
type textarea "3 recent repos terrible background"
click at [37, 466] on button "Submit" at bounding box center [18, 473] width 37 height 14
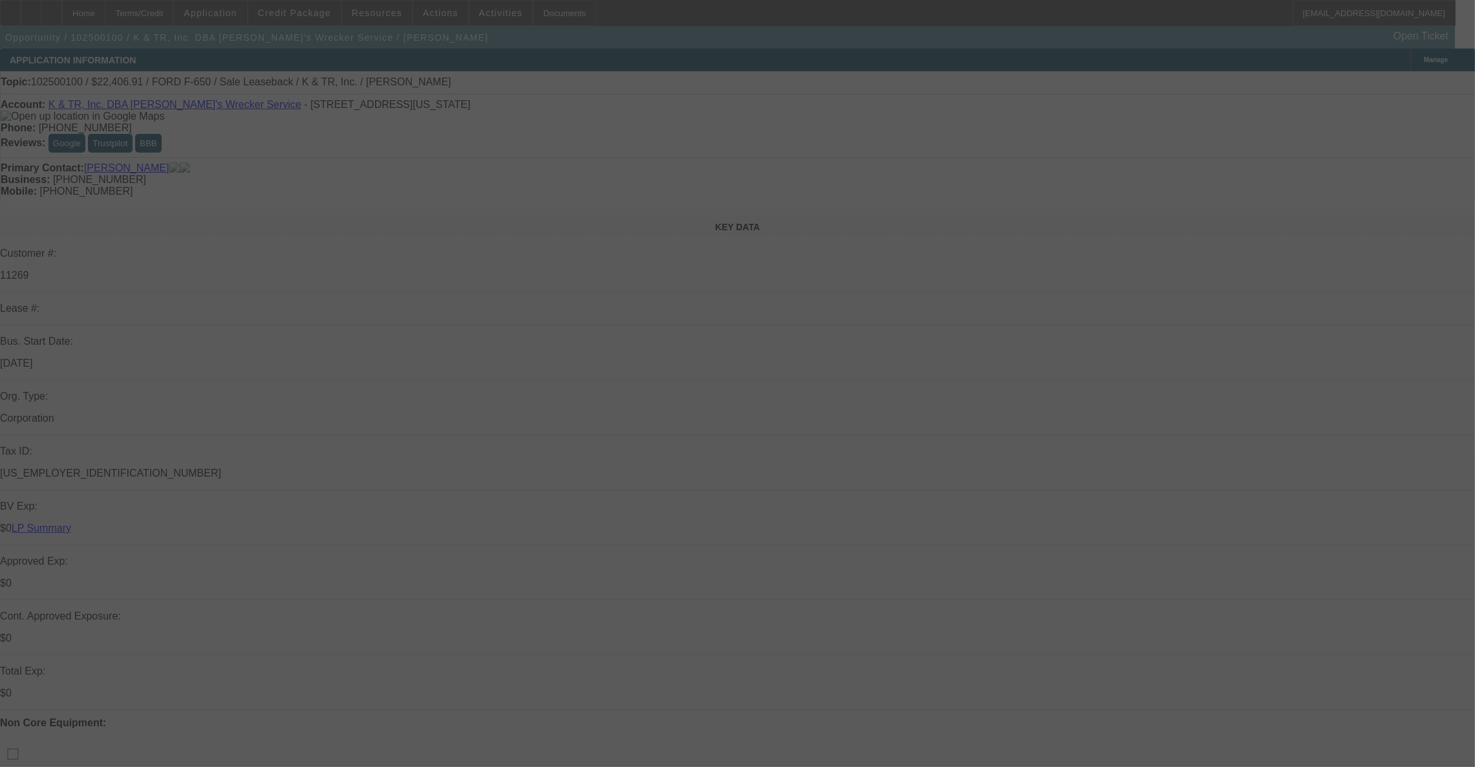
select select "0"
select select "2"
select select "0"
select select "6"
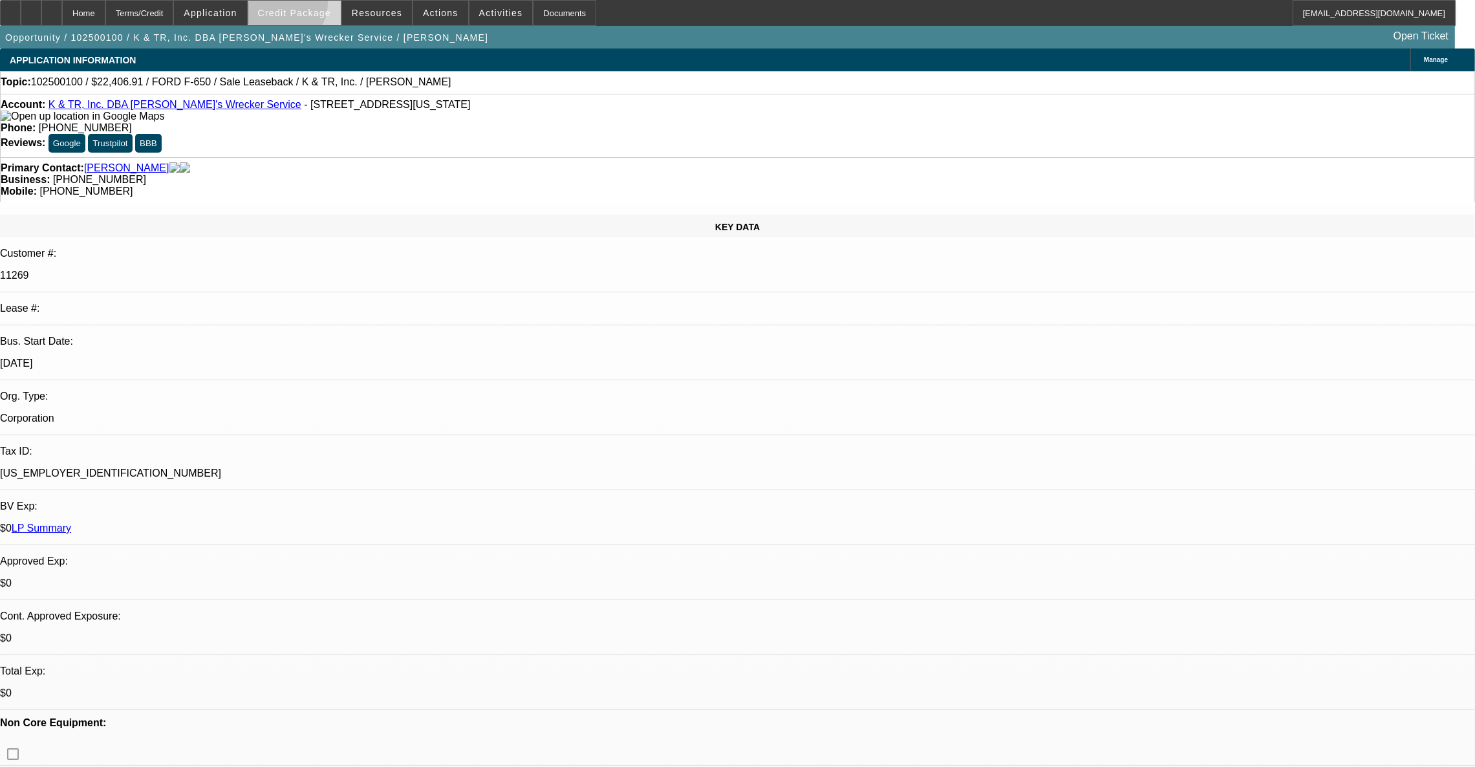
click at [301, 6] on span at bounding box center [294, 12] width 92 height 31
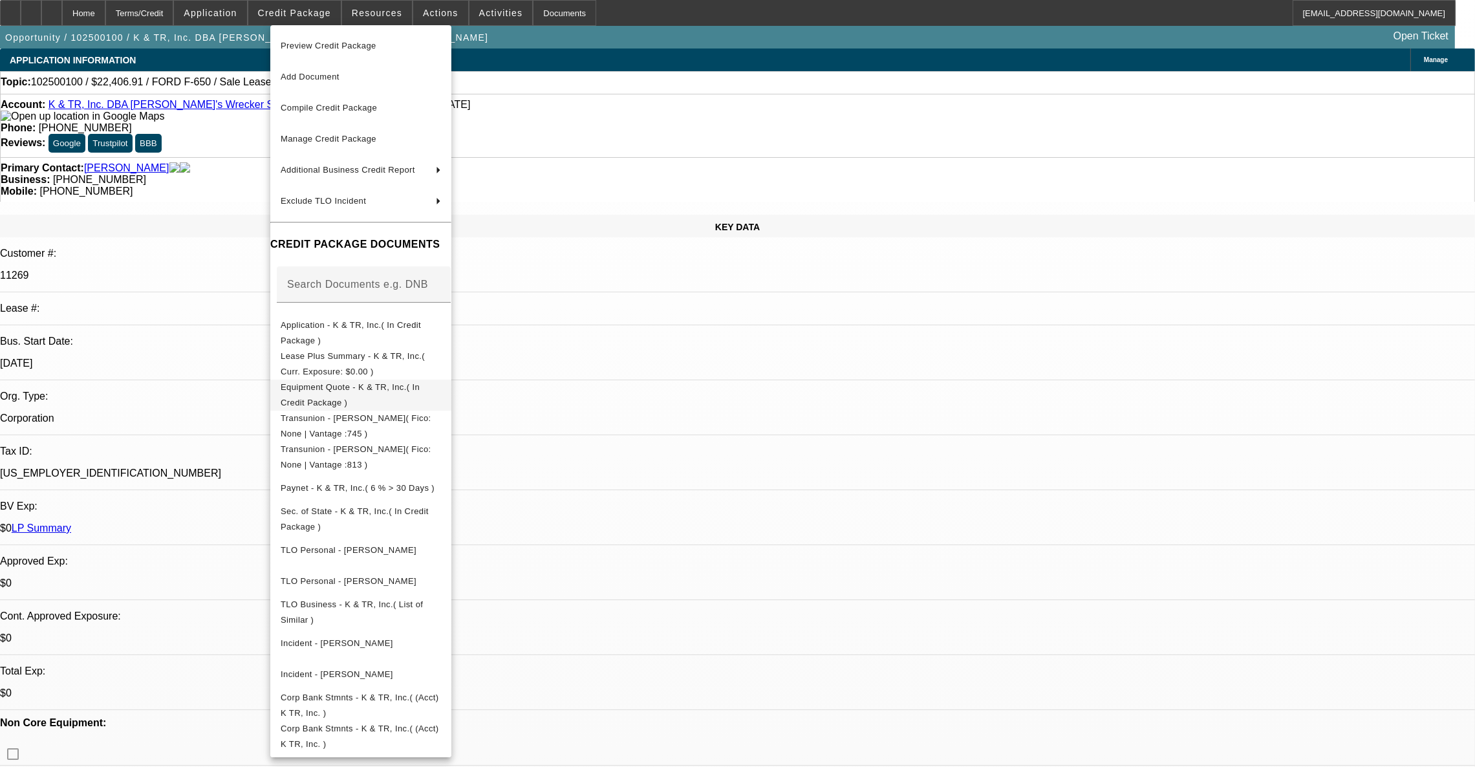
click at [365, 390] on span "Equipment Quote - K & TR, Inc.( In Credit Package )" at bounding box center [350, 394] width 139 height 25
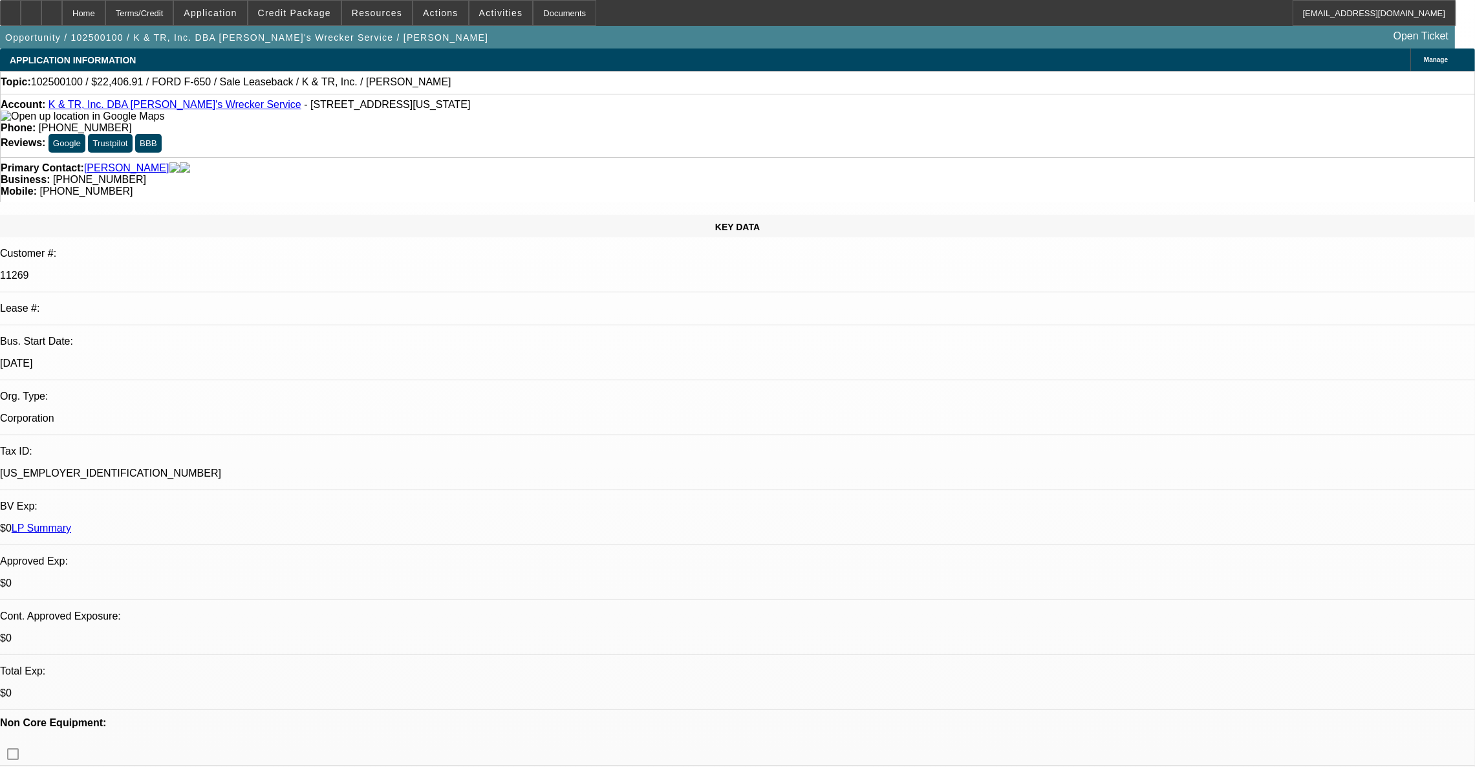
click at [146, 109] on link "K & TR, Inc. DBA [PERSON_NAME]'s Wrecker Service" at bounding box center [175, 104] width 253 height 11
click at [137, 101] on div "Account: K & TR, Inc. DBA [PERSON_NAME]'s Wrecker Service - [STREET_ADDRESS][US…" at bounding box center [738, 110] width 1474 height 23
click at [135, 104] on link "K & TR, Inc. DBA [PERSON_NAME]'s Wrecker Service" at bounding box center [175, 104] width 253 height 11
